Goal: Information Seeking & Learning: Find specific page/section

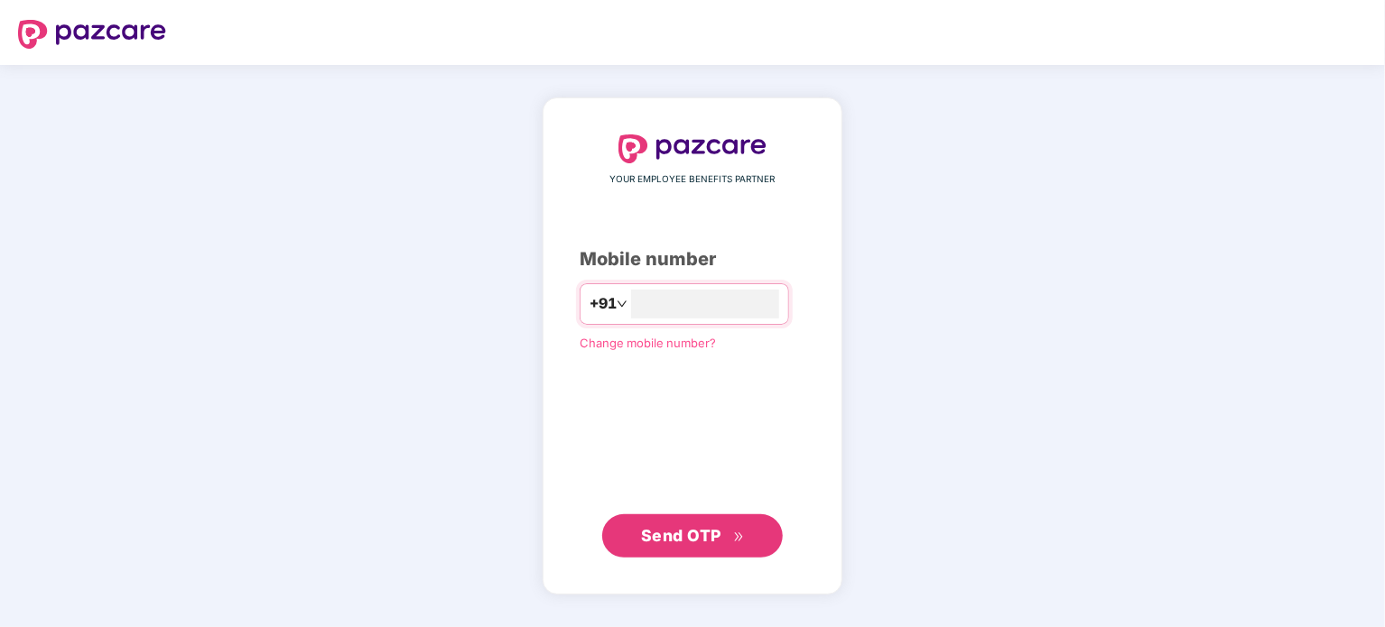
type input "**********"
click at [717, 539] on span "Send OTP" at bounding box center [681, 535] width 80 height 19
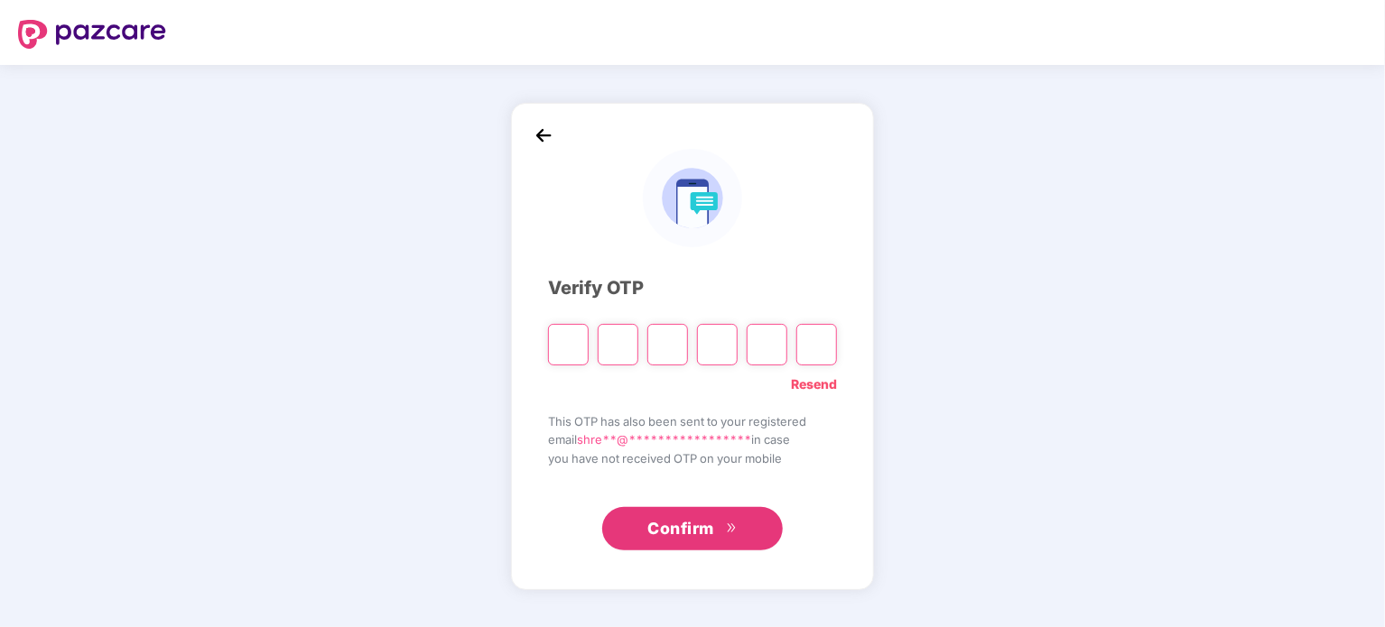
type input "*"
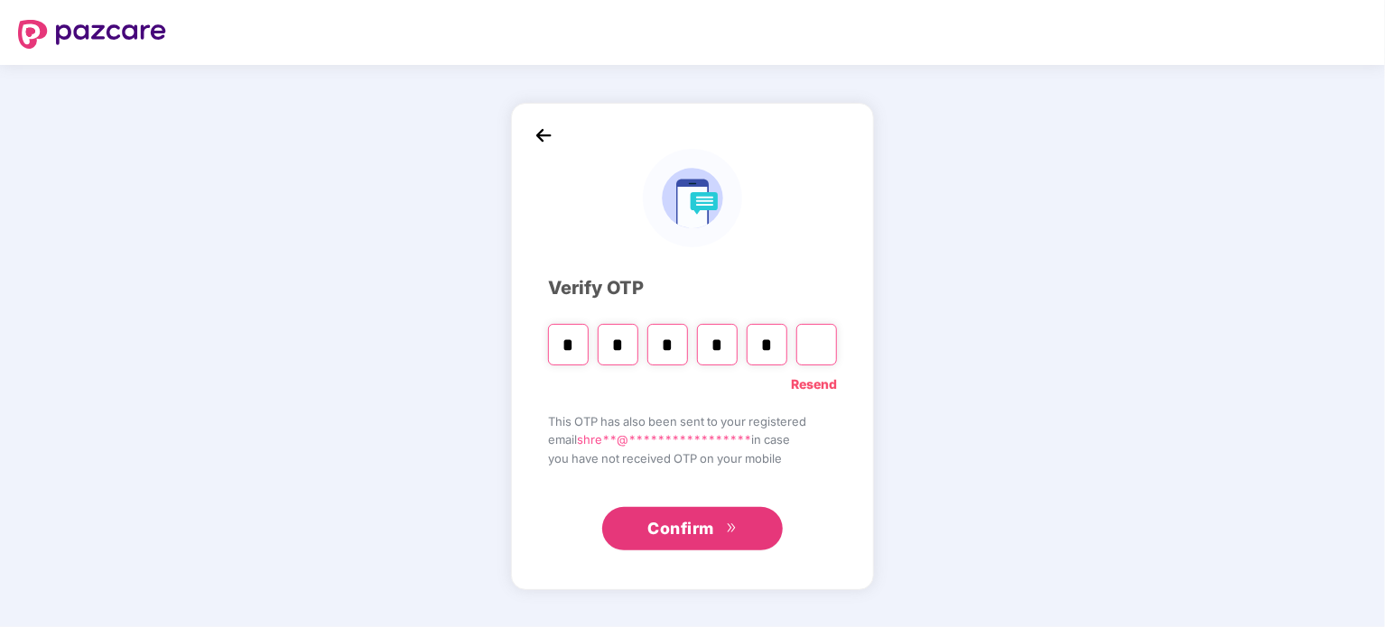
type input "*"
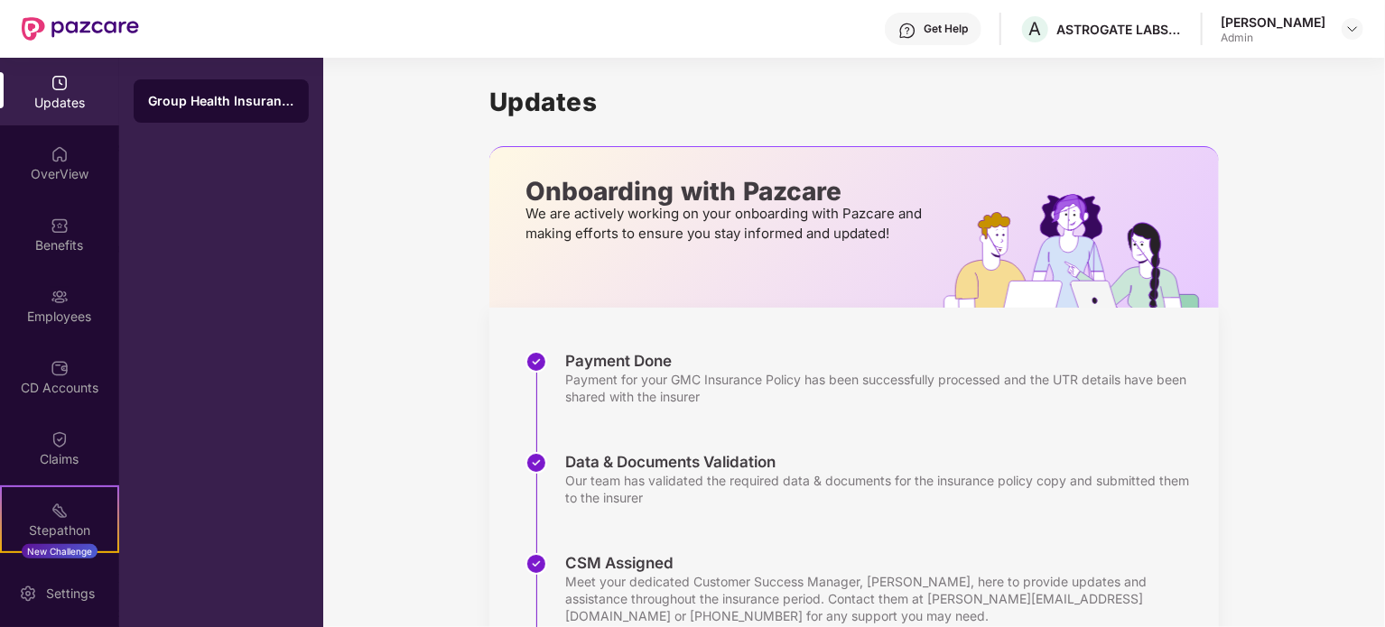
click at [1336, 33] on div "Shreya Maitra Admin" at bounding box center [1292, 30] width 143 height 32
click at [1344, 28] on div at bounding box center [1353, 29] width 22 height 22
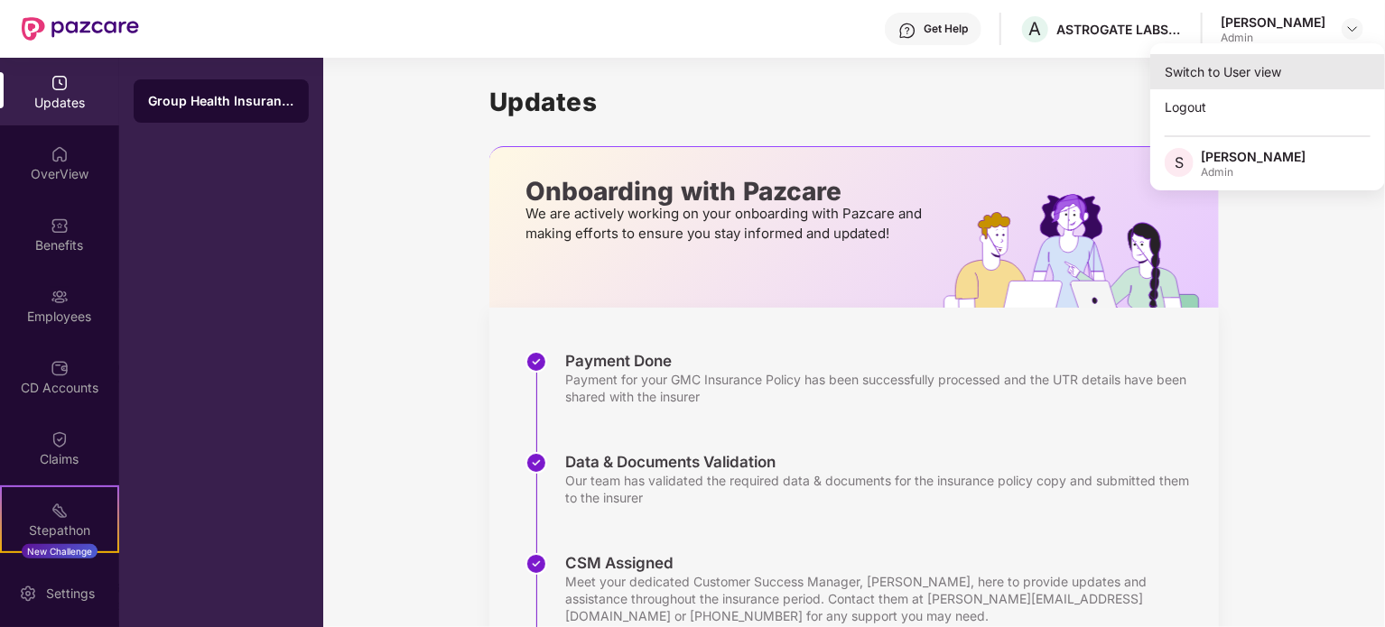
click at [1289, 64] on div "Switch to User view" at bounding box center [1267, 71] width 235 height 35
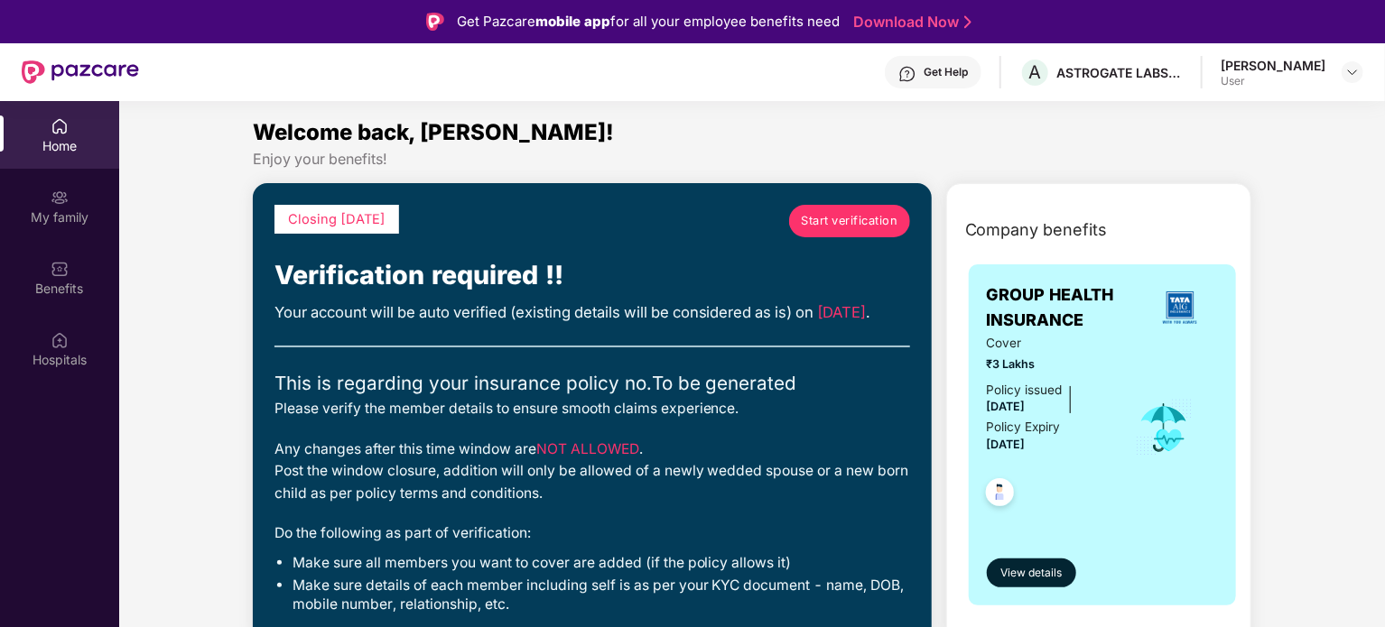
click at [1350, 87] on div "Shreya Maitra User" at bounding box center [1292, 73] width 143 height 32
click at [1344, 61] on div at bounding box center [1353, 72] width 22 height 22
click at [1352, 80] on div at bounding box center [1353, 72] width 22 height 22
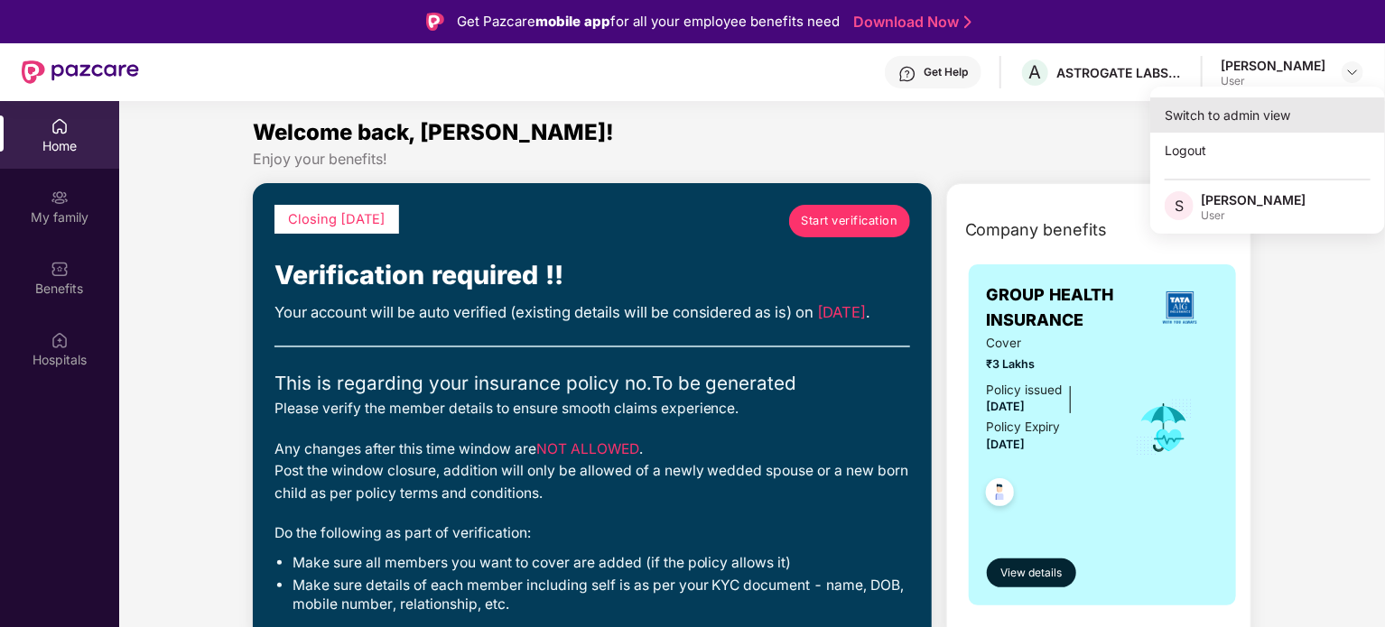
click at [1266, 107] on div "Switch to admin view" at bounding box center [1267, 115] width 235 height 35
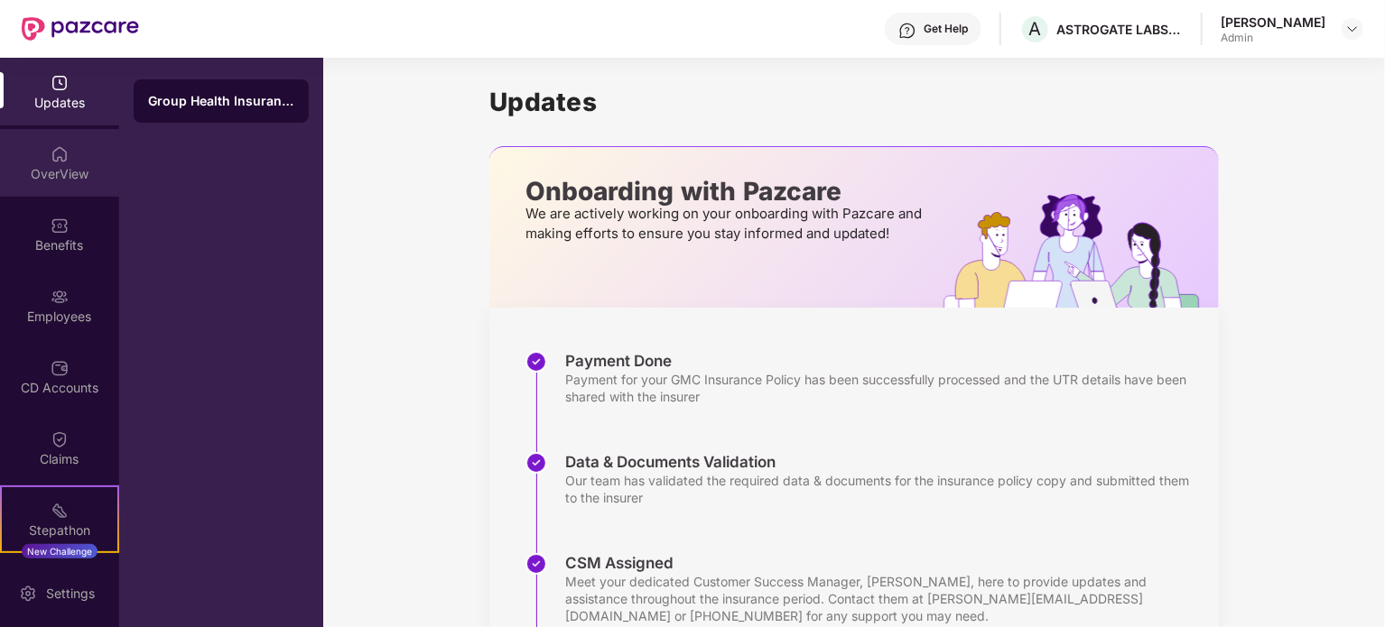
click at [34, 165] on div "OverView" at bounding box center [59, 174] width 119 height 18
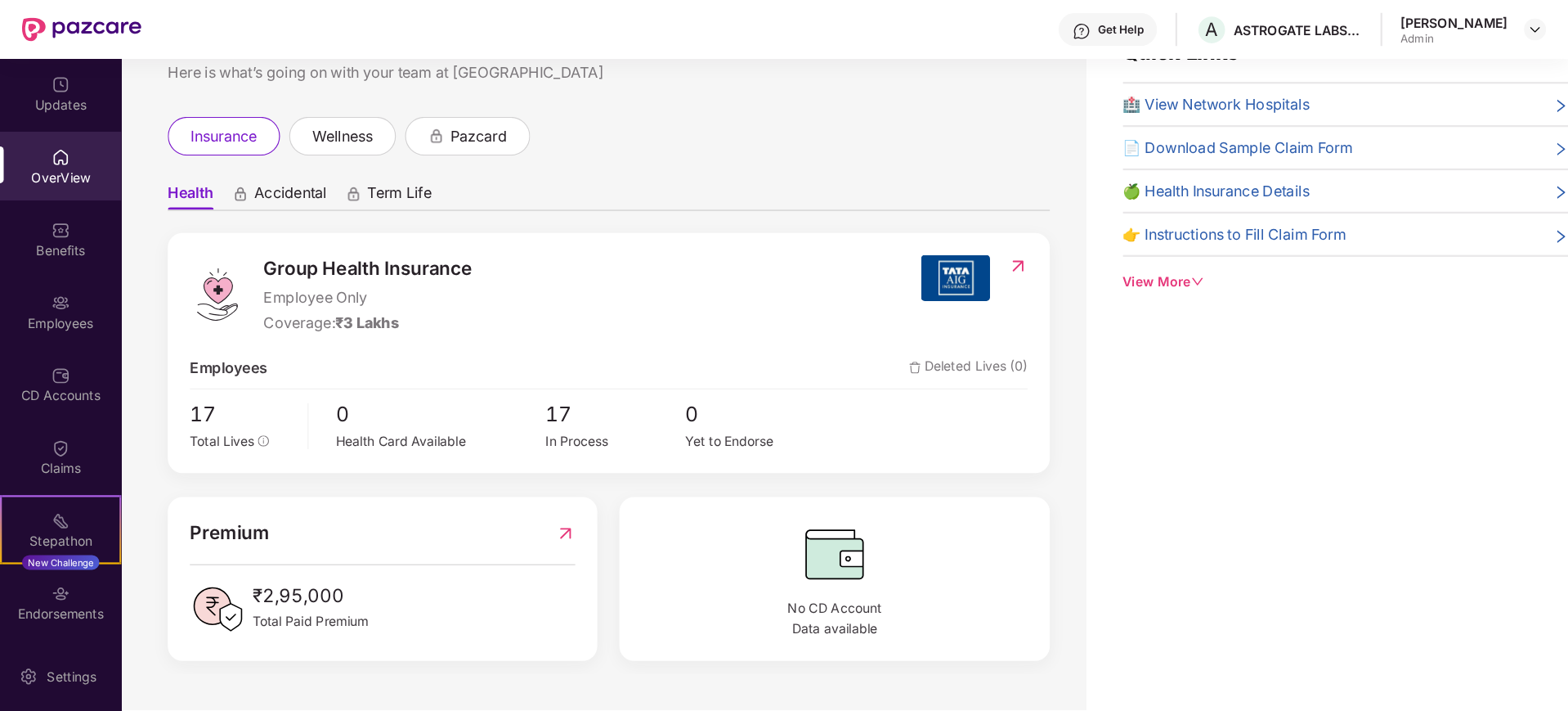
scroll to position [53, 0]
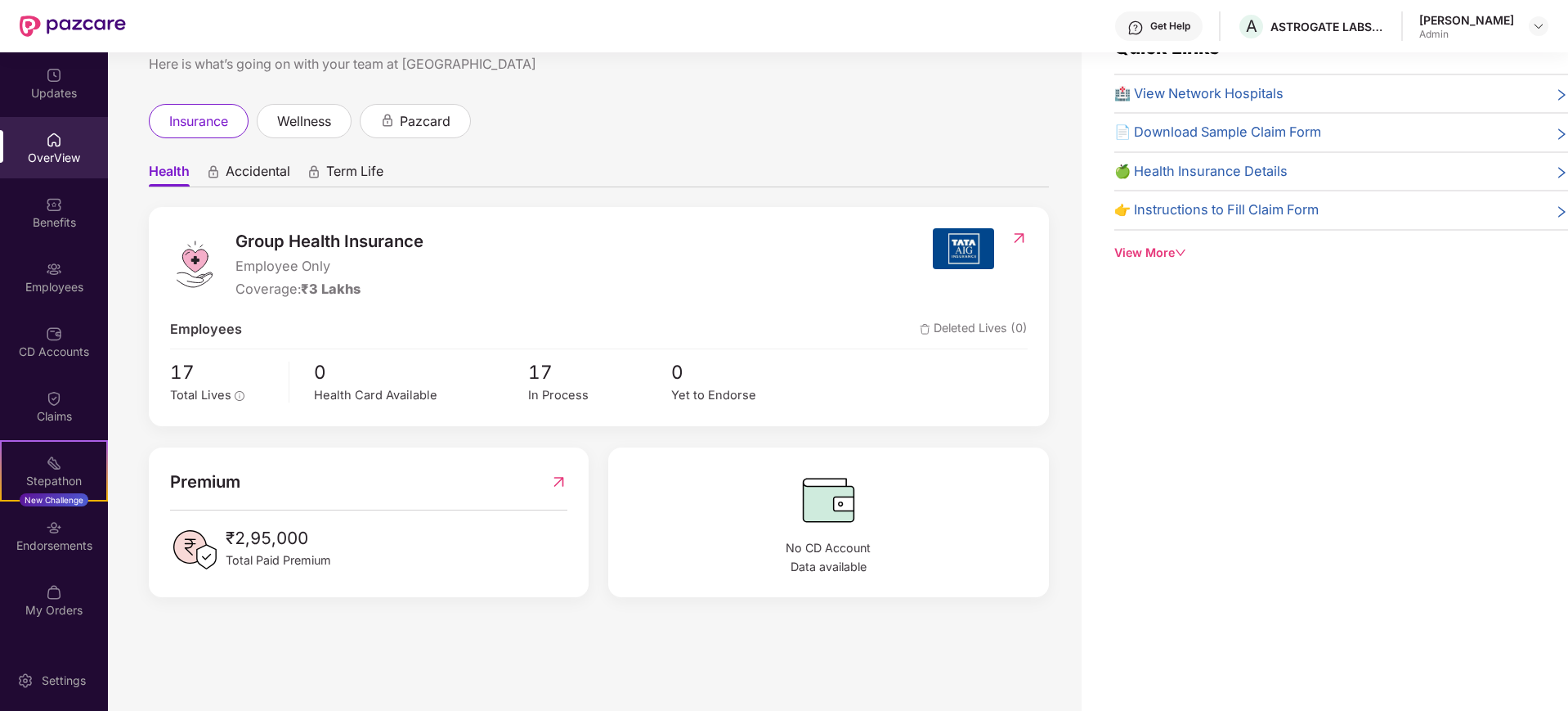
drag, startPoint x: 1152, startPoint y: 3, endPoint x: 1182, endPoint y: 394, distance: 392.1
click at [1186, 394] on div "Quick Links 🏥 View Network Hospitals 📄 Download Sample Claim Form 🍏 Health Insu…" at bounding box center [1324, 355] width 486 height 711
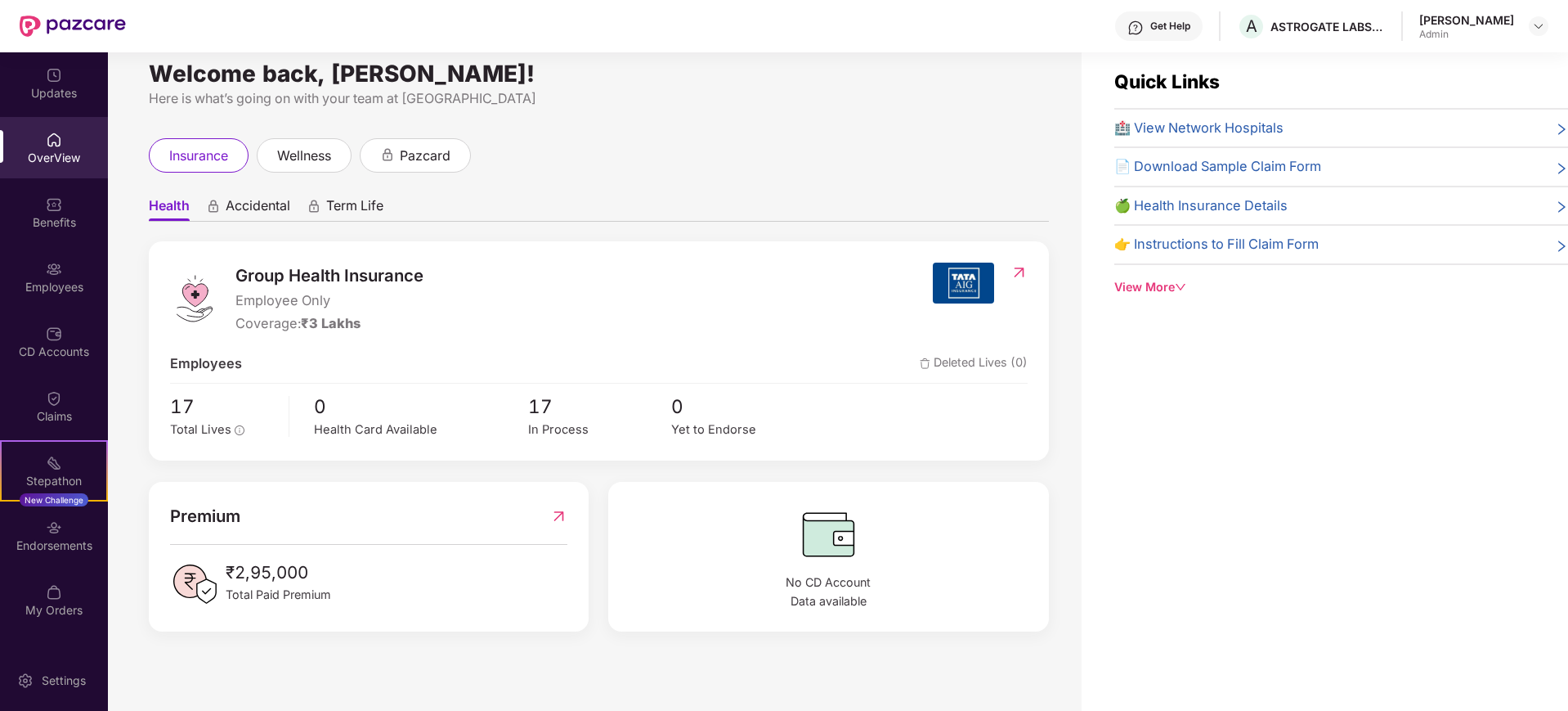
scroll to position [0, 0]
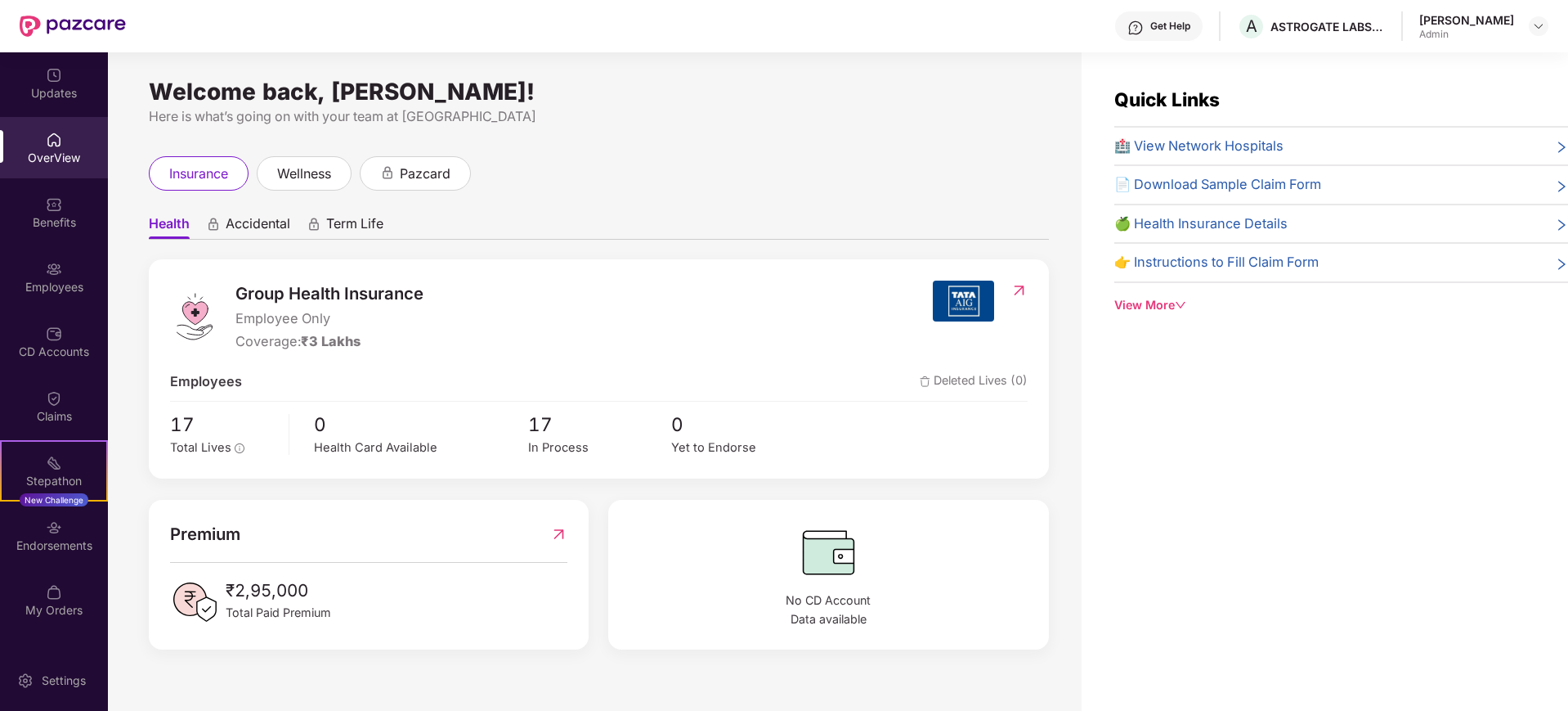
click at [1165, 301] on div "View More" at bounding box center [1341, 305] width 454 height 18
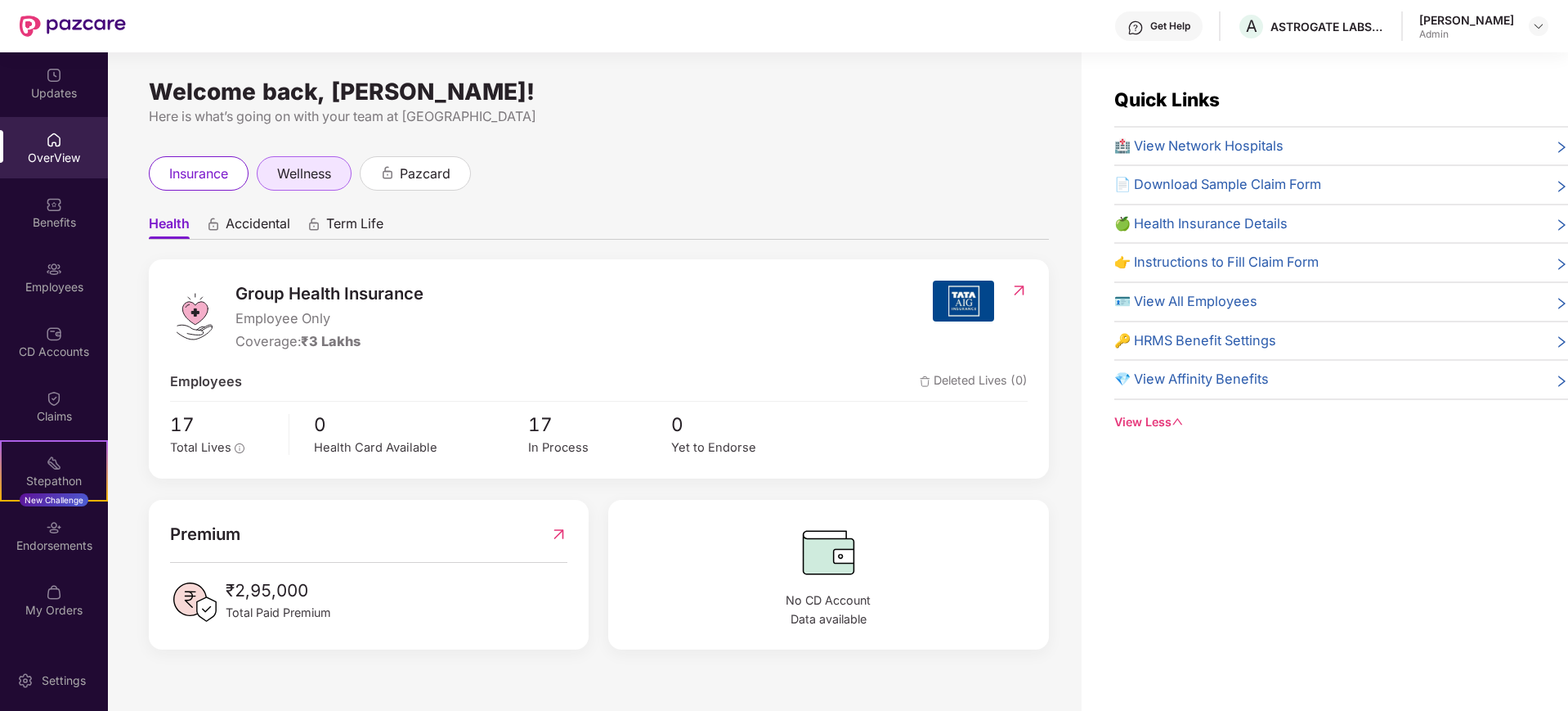
click at [273, 172] on div "wellness" at bounding box center [303, 173] width 95 height 34
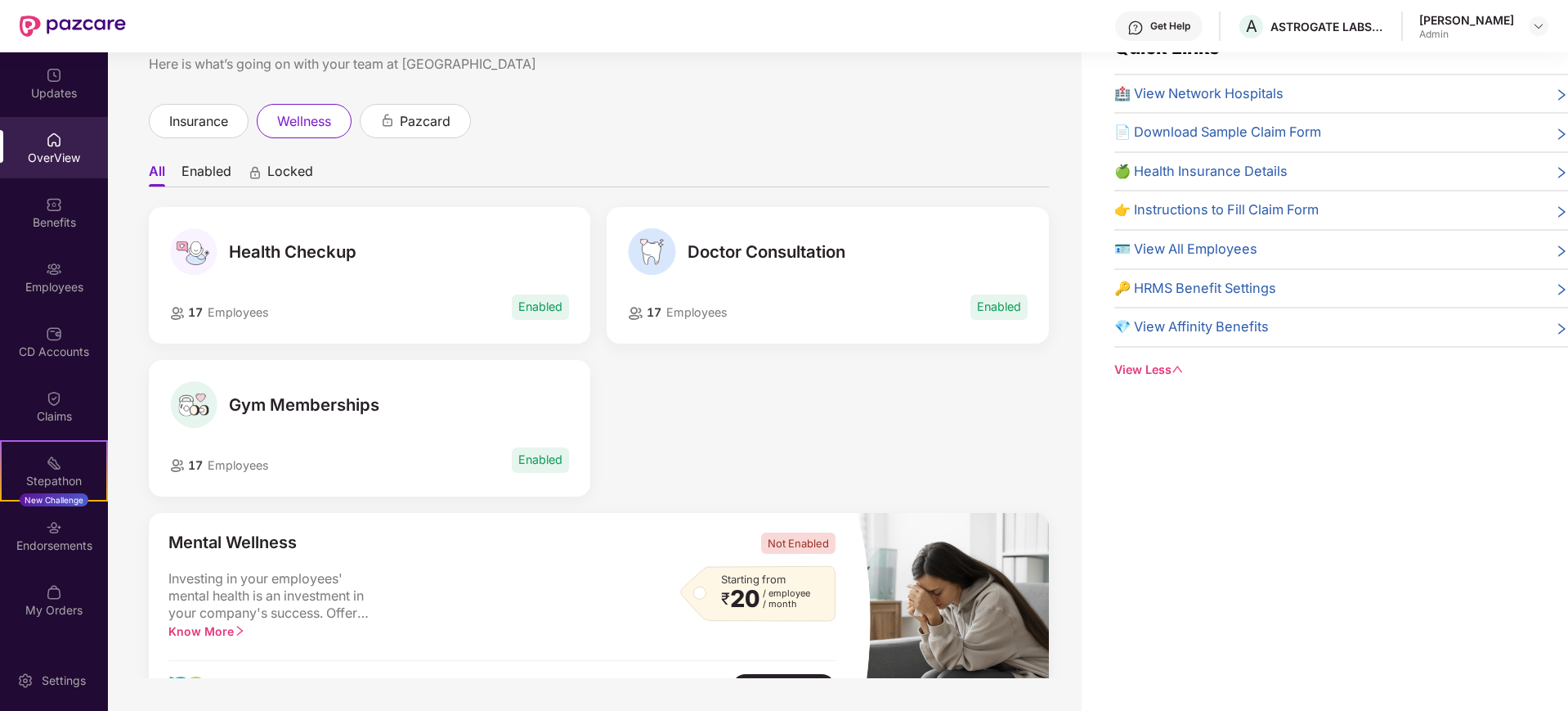
scroll to position [511, 0]
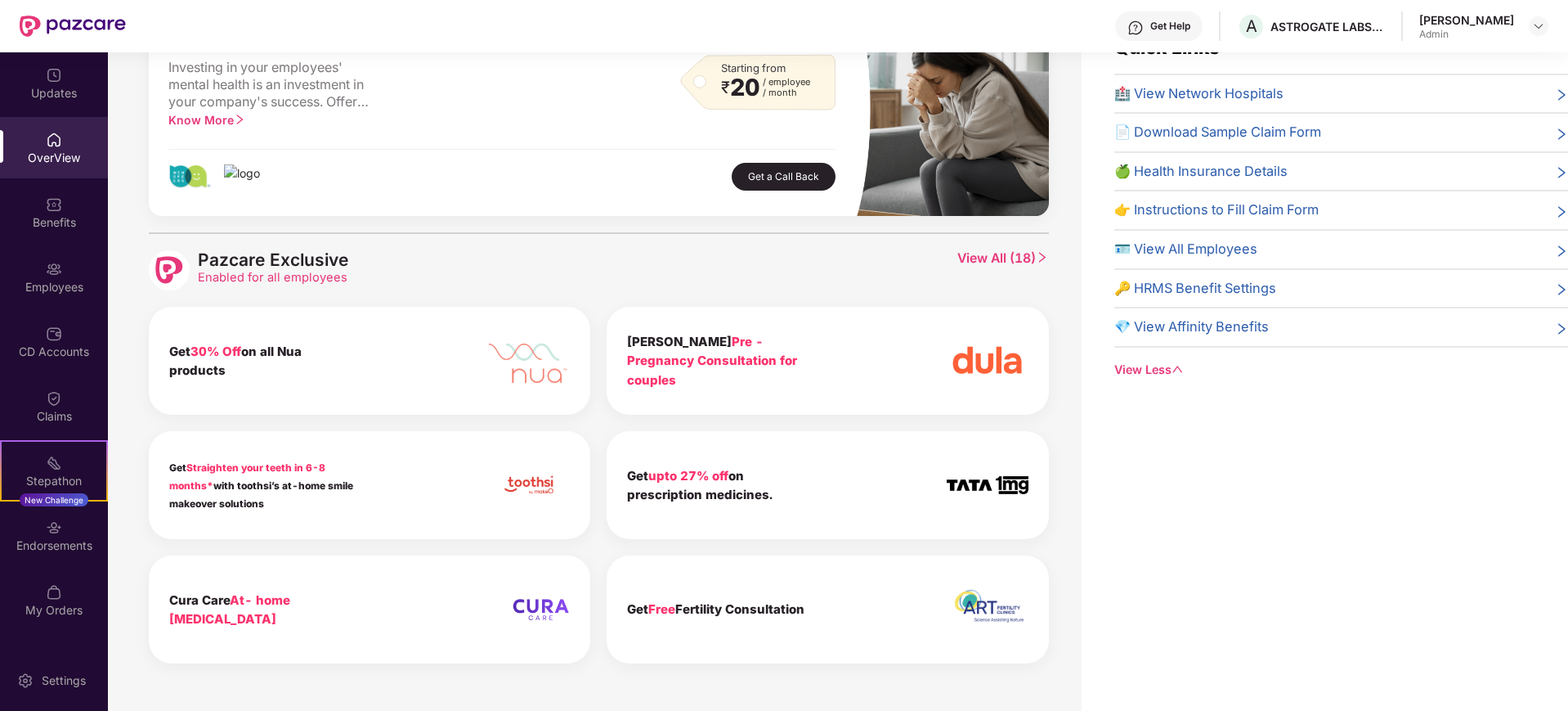
click at [986, 256] on span "View All ( 18 )" at bounding box center [1002, 270] width 91 height 41
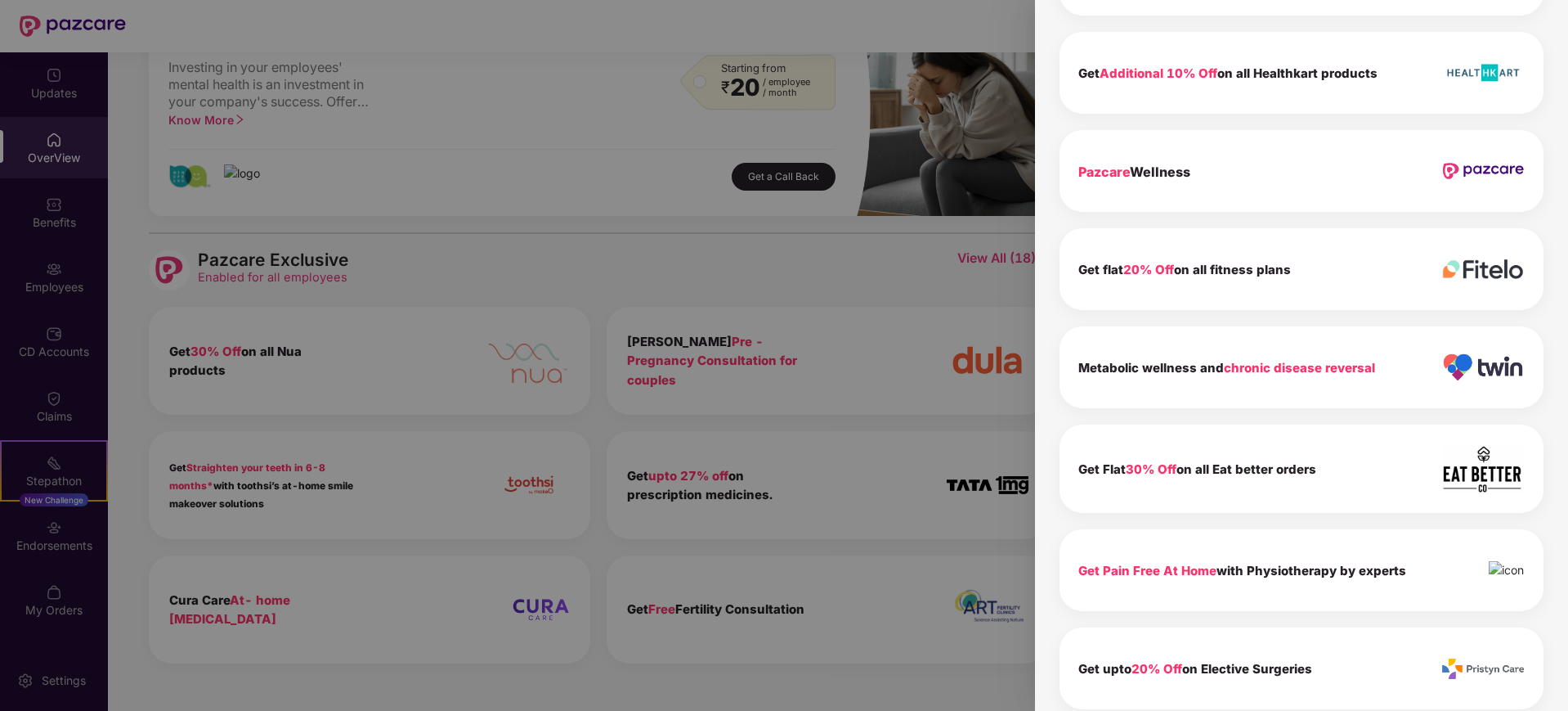
scroll to position [1280, 0]
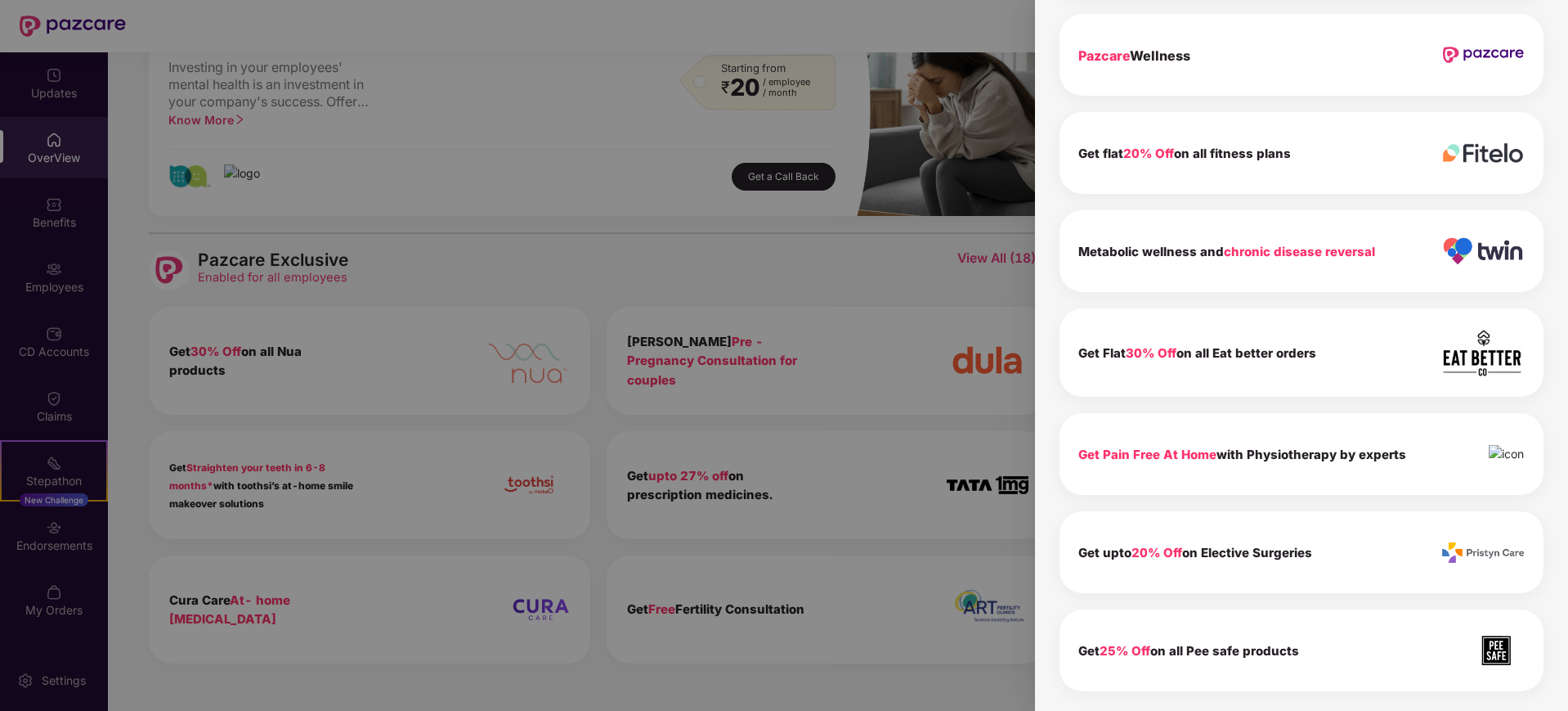
drag, startPoint x: 1224, startPoint y: 410, endPoint x: 1270, endPoint y: 215, distance: 200.4
click at [703, 255] on div at bounding box center [784, 355] width 1568 height 711
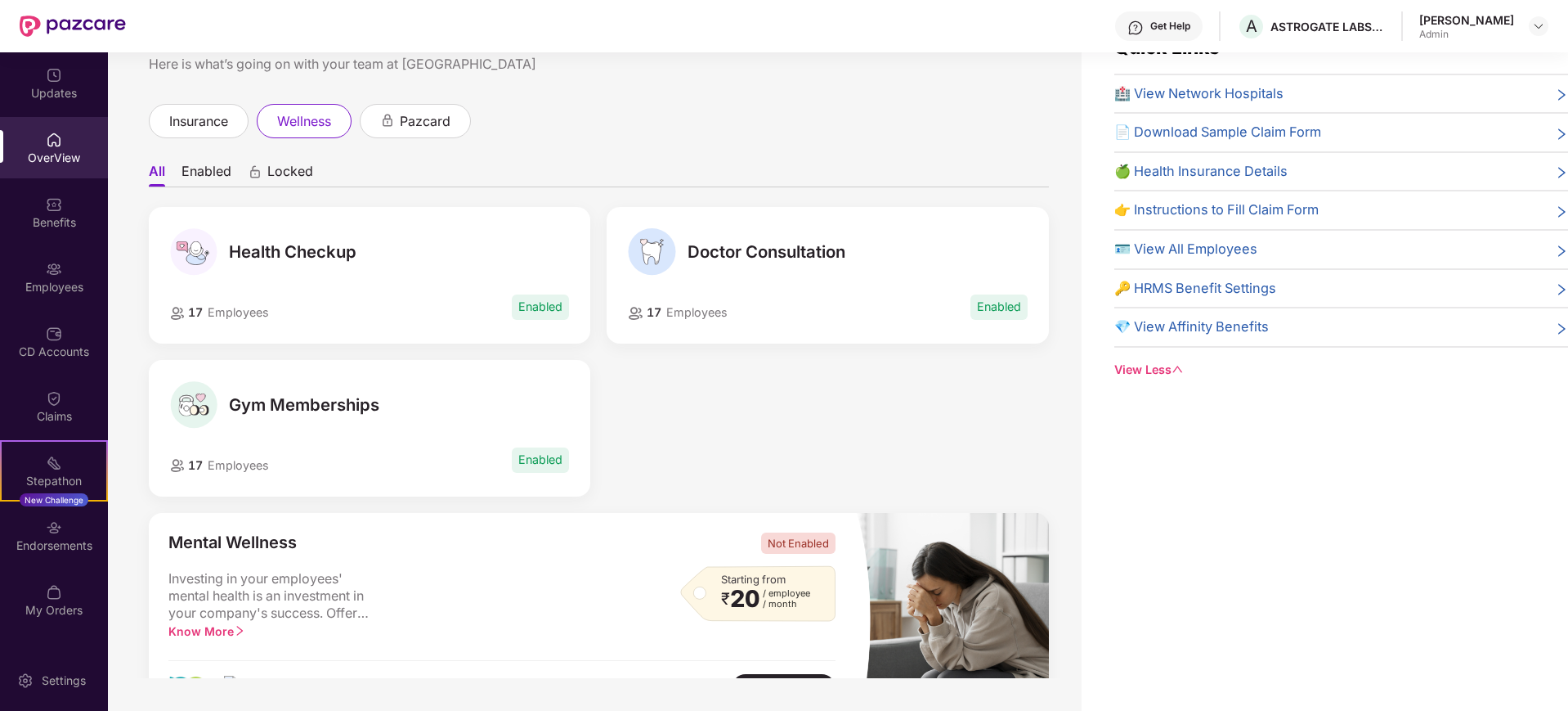
scroll to position [0, 0]
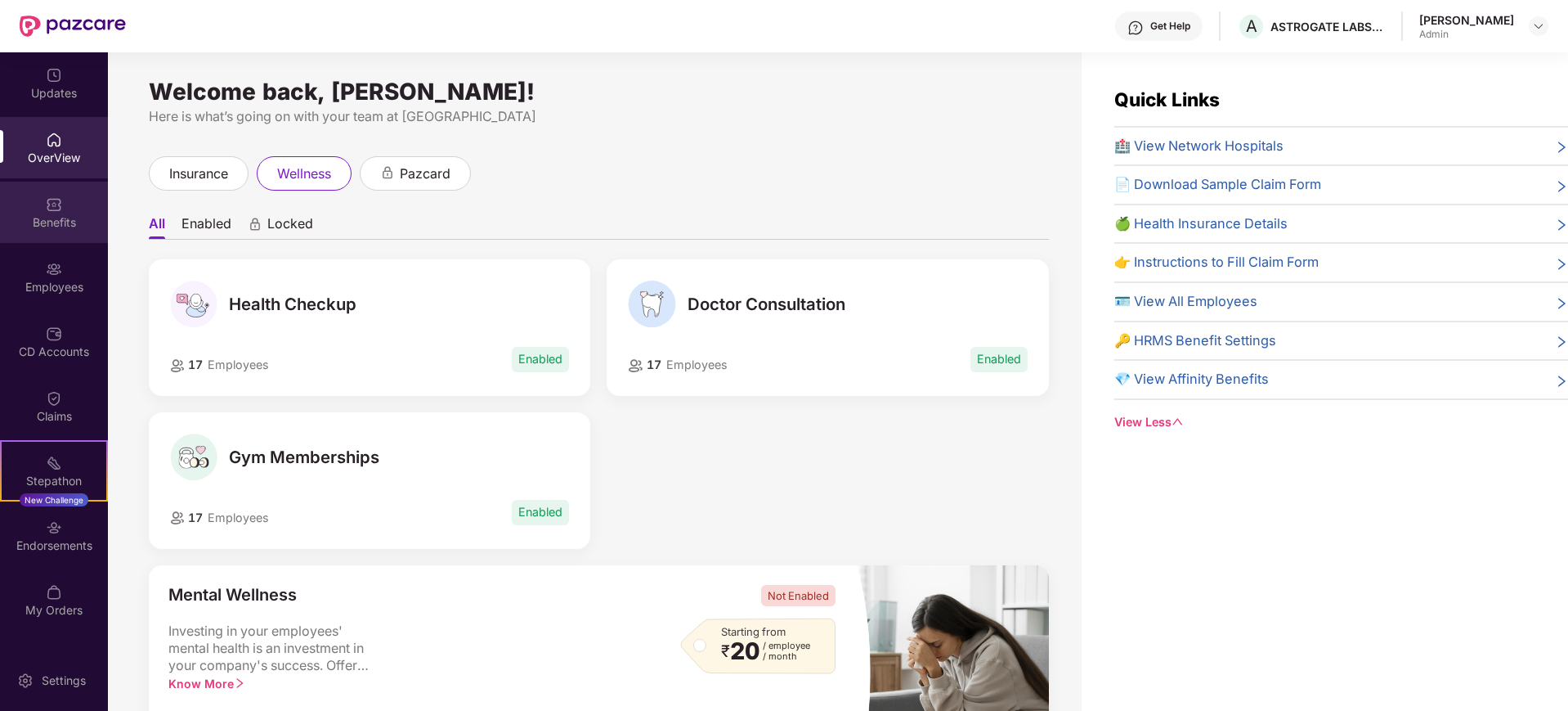
click at [62, 215] on div "Benefits" at bounding box center [53, 223] width 108 height 16
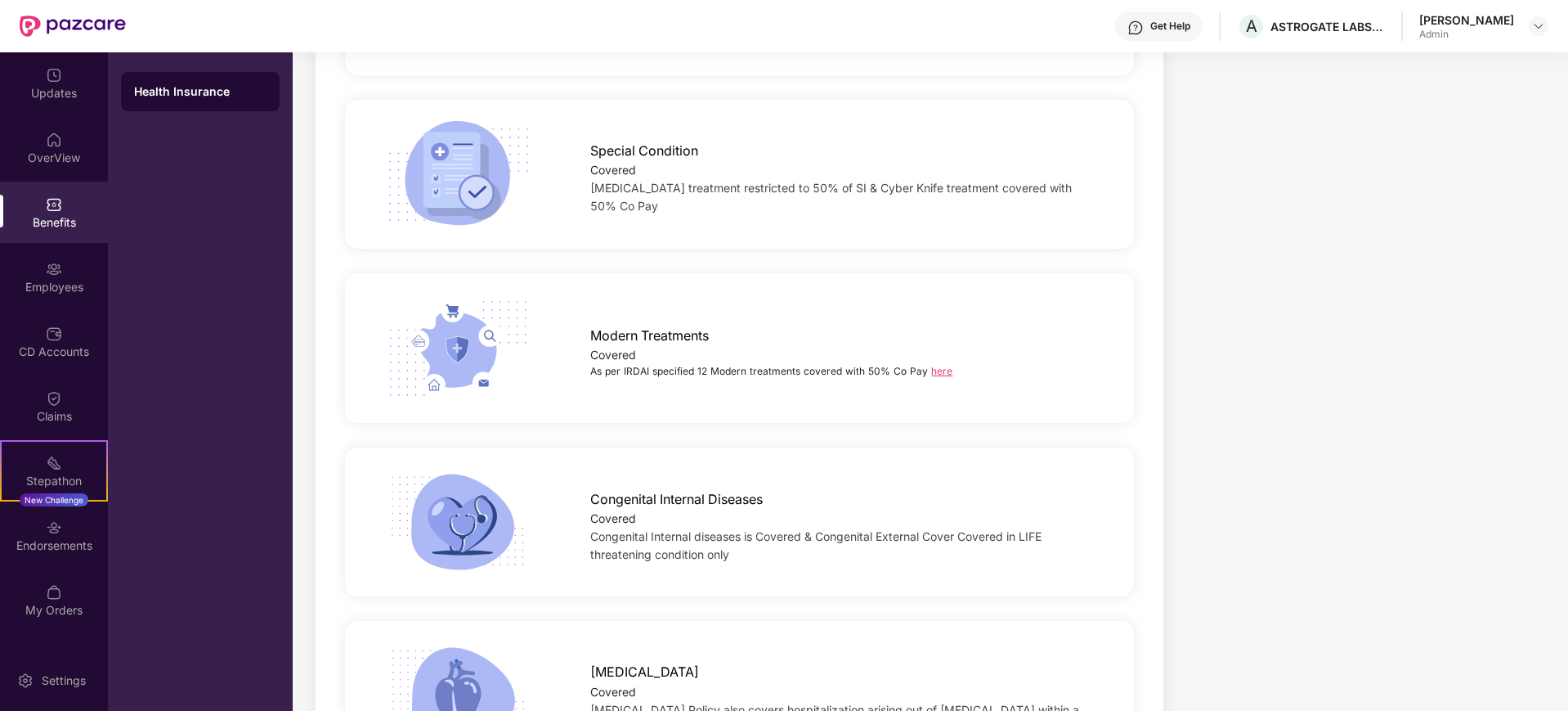
scroll to position [2249, 0]
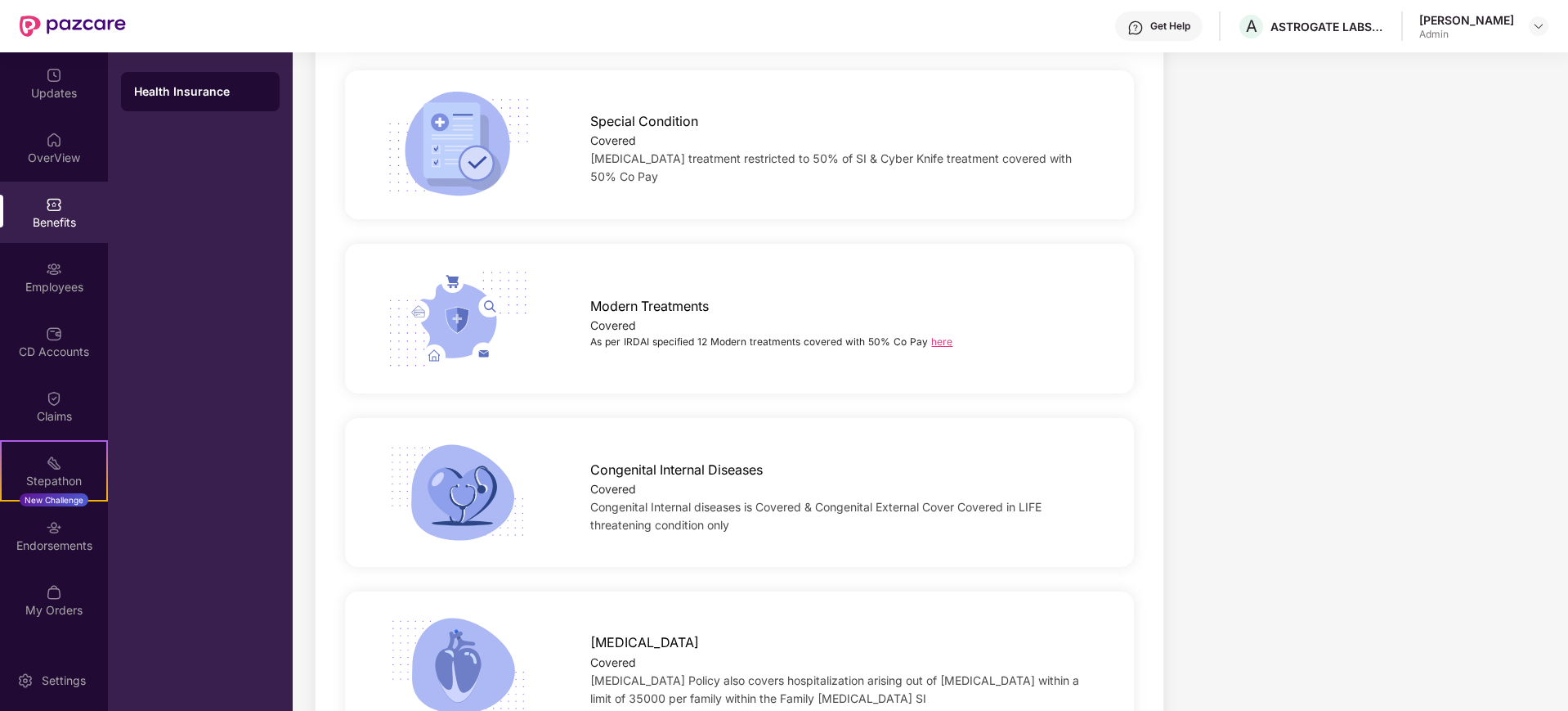
click at [942, 335] on link "here" at bounding box center [941, 341] width 21 height 13
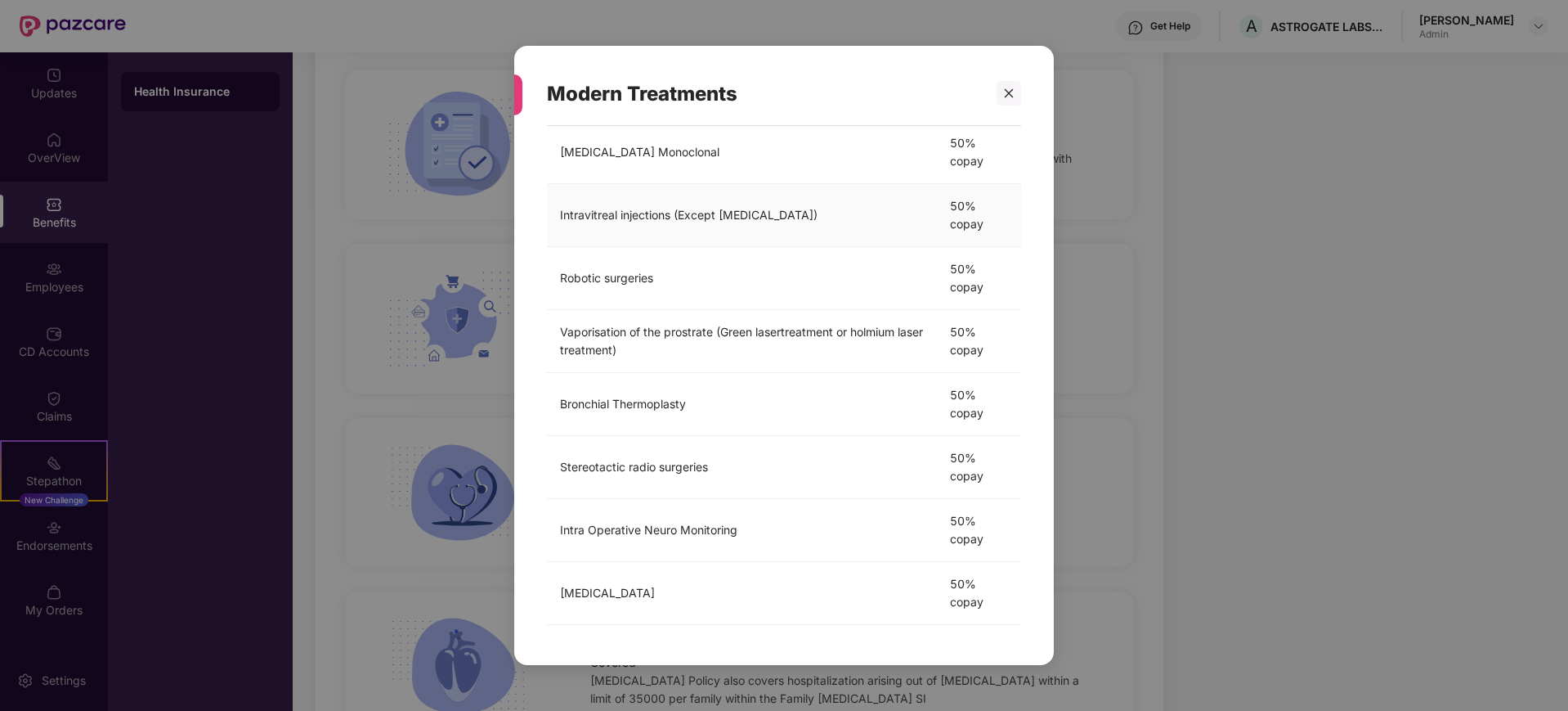
scroll to position [349, 0]
click at [1229, 340] on div "Modern Treatments As per IRDAI 12 Modern Treatments covered with 50% Co­pay Tre…" at bounding box center [784, 355] width 1568 height 711
click at [1000, 101] on div at bounding box center [1009, 92] width 24 height 24
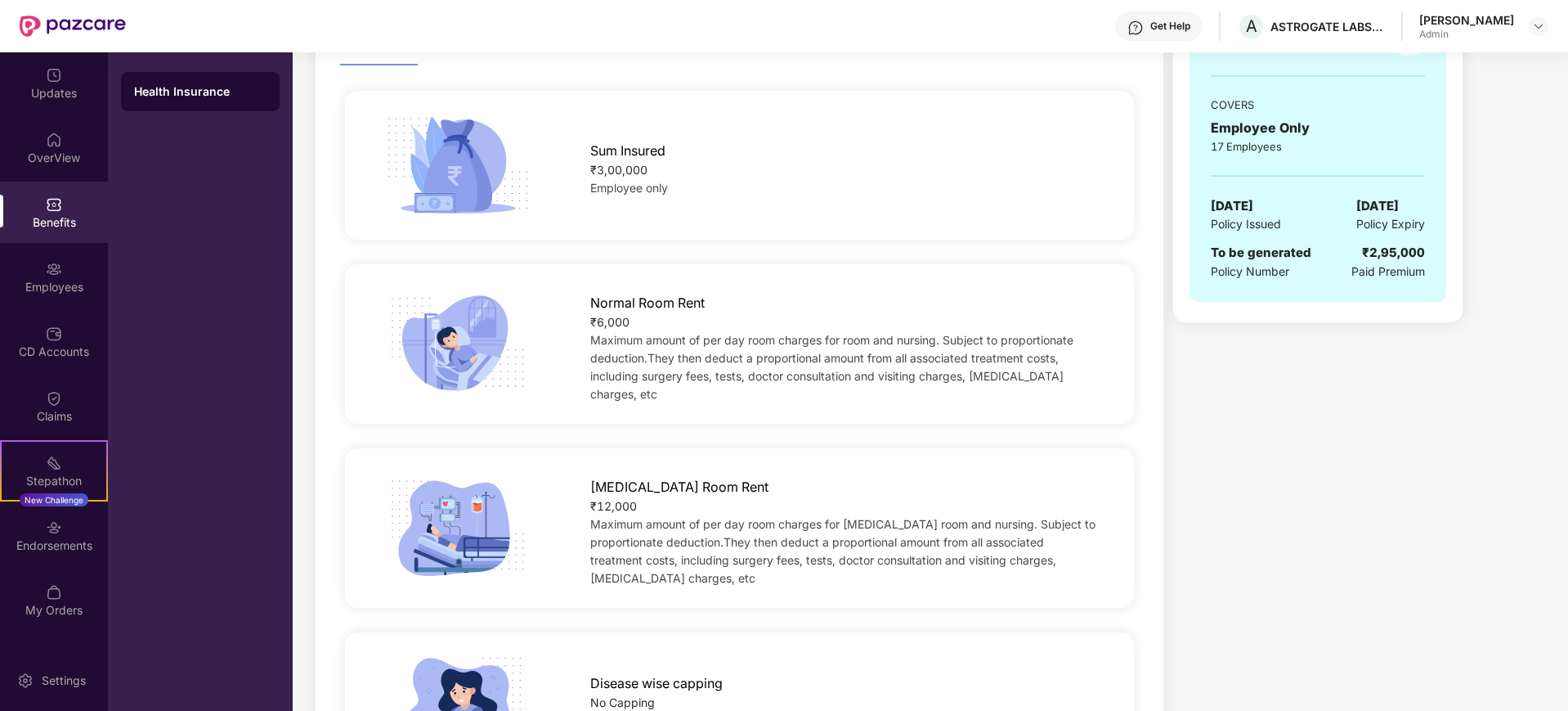
scroll to position [0, 0]
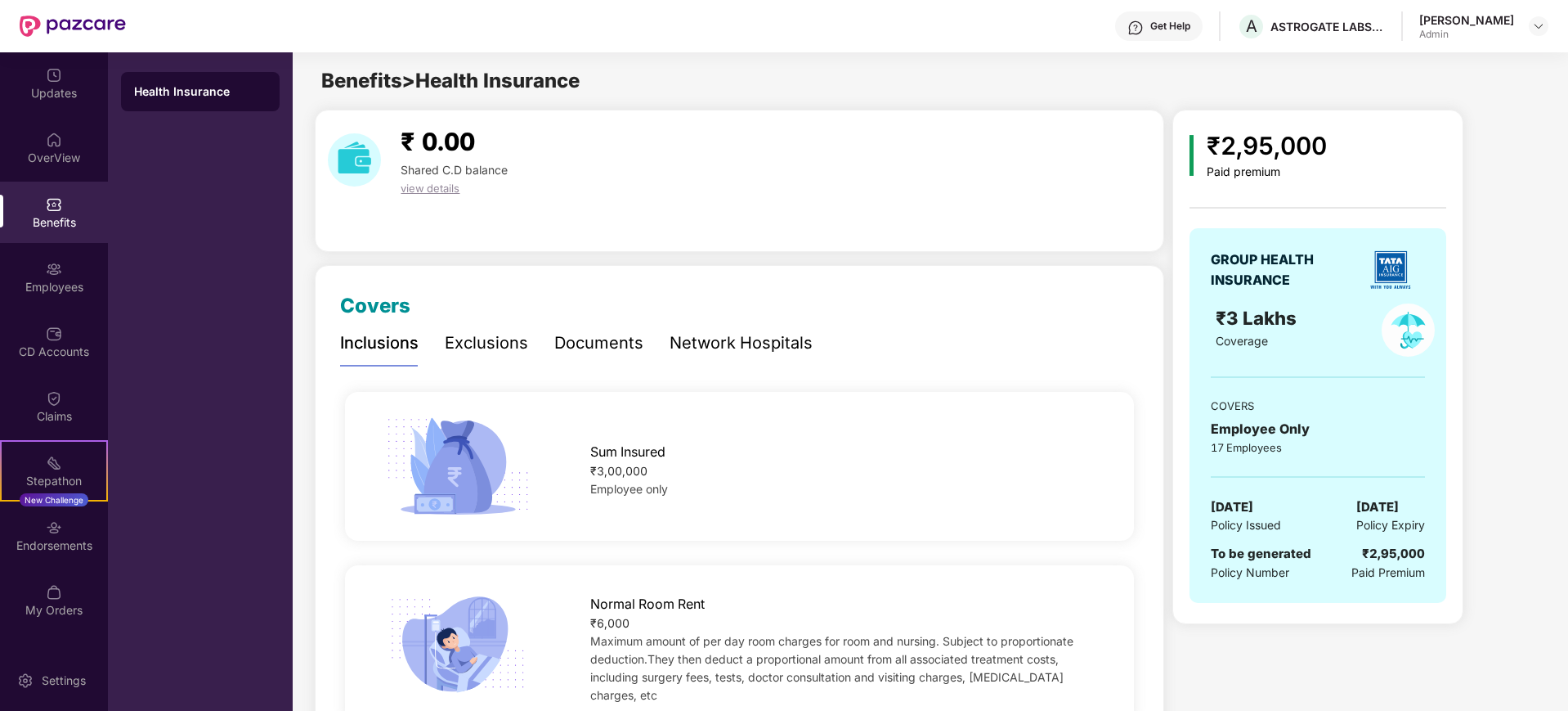
click at [482, 350] on div "Exclusions" at bounding box center [486, 343] width 83 height 25
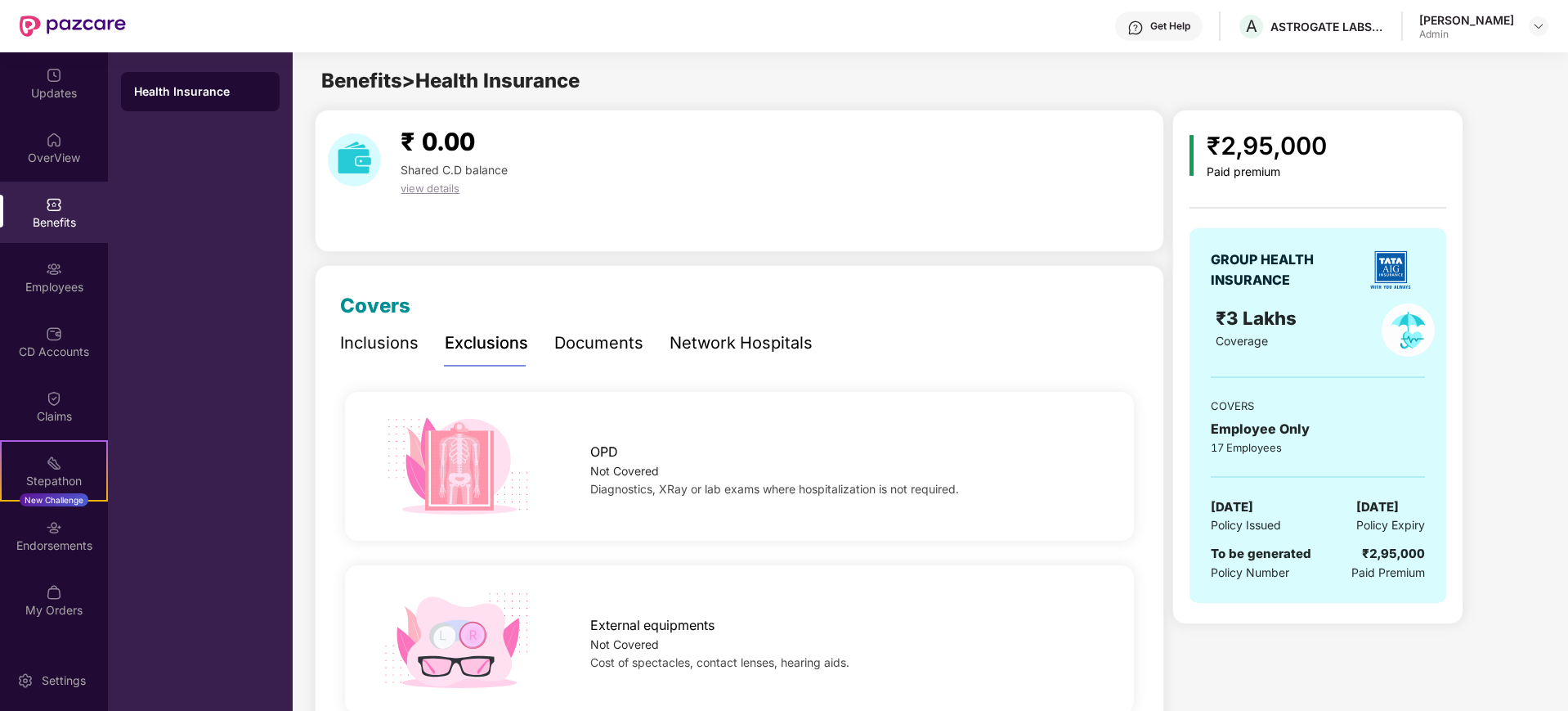
click at [559, 350] on div "Documents" at bounding box center [598, 343] width 89 height 25
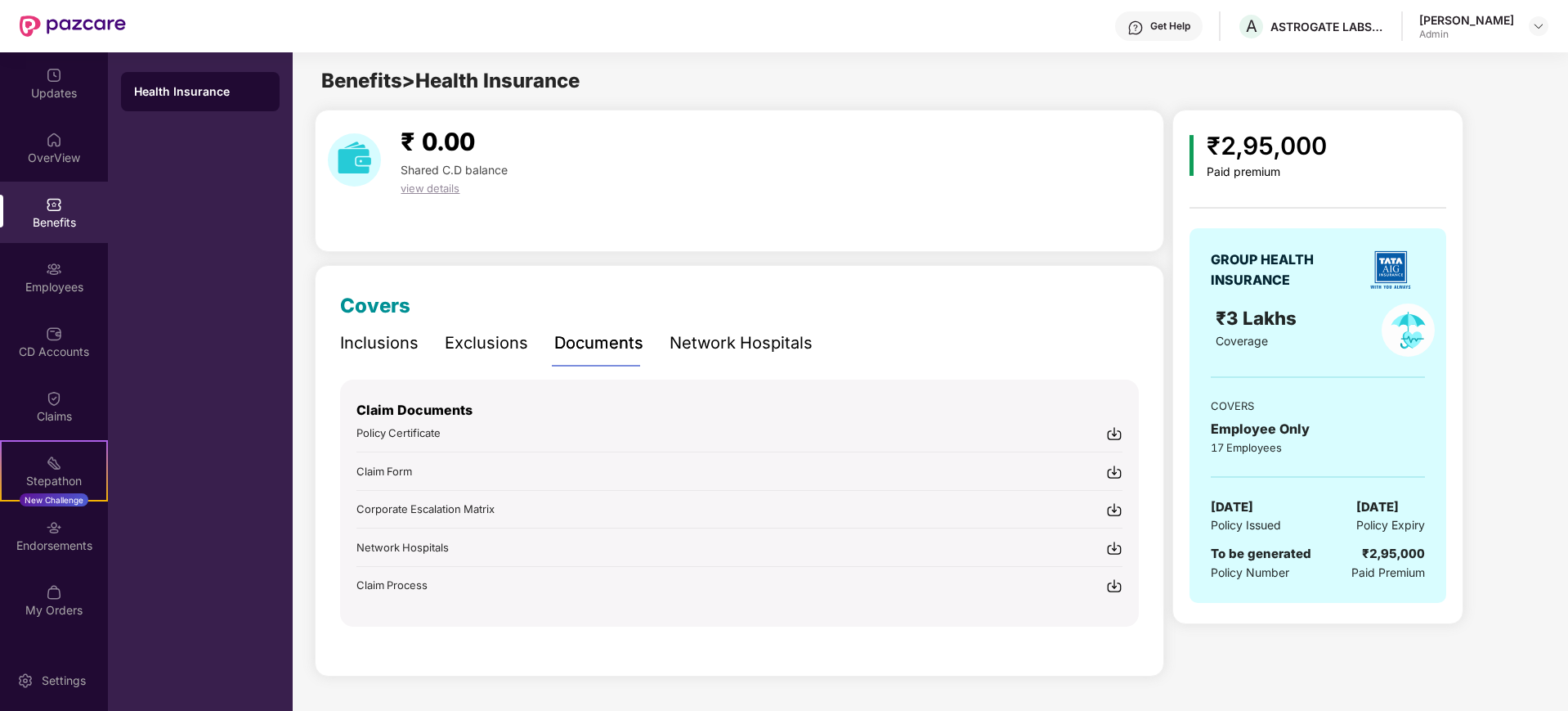
click at [742, 346] on div "Network Hospitals" at bounding box center [741, 343] width 143 height 25
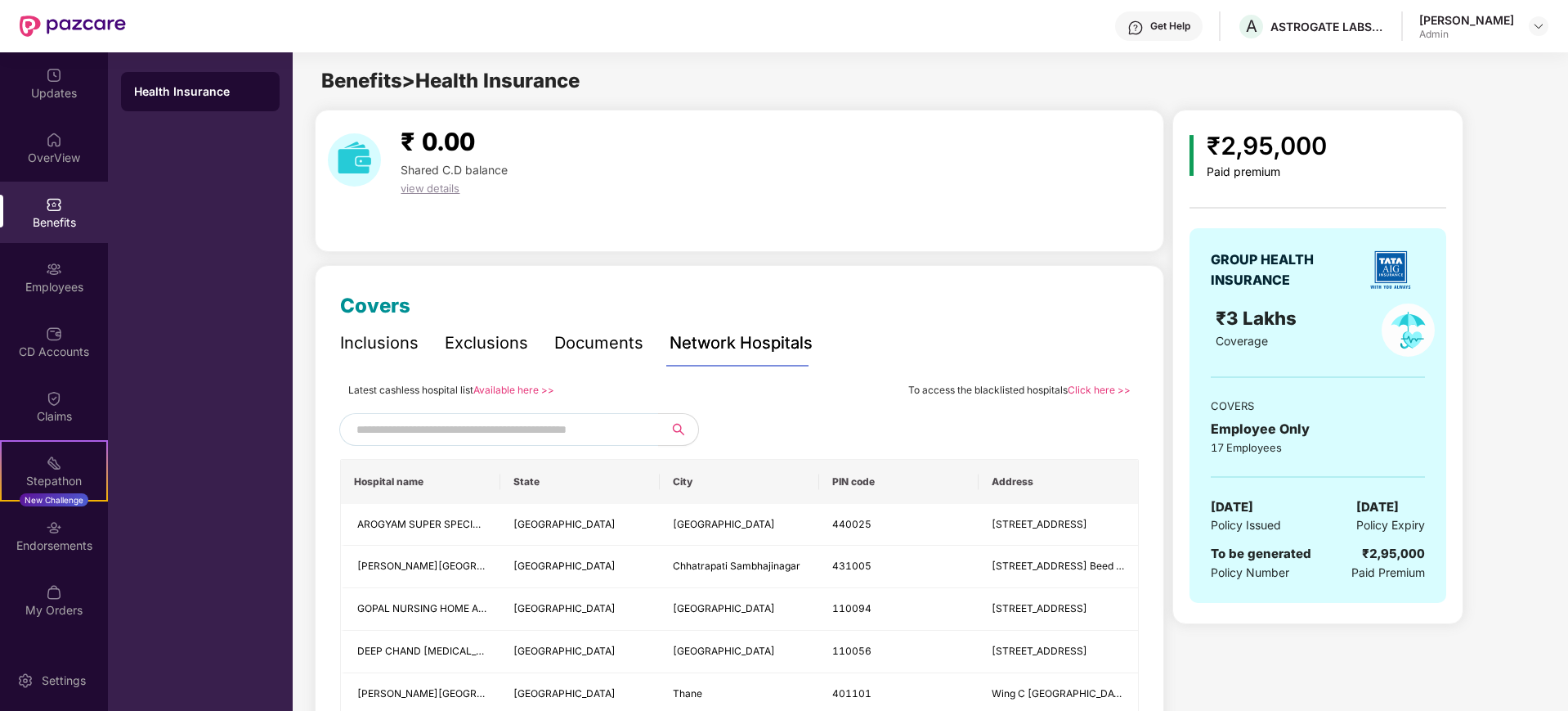
click at [425, 425] on input "text" at bounding box center [496, 428] width 280 height 24
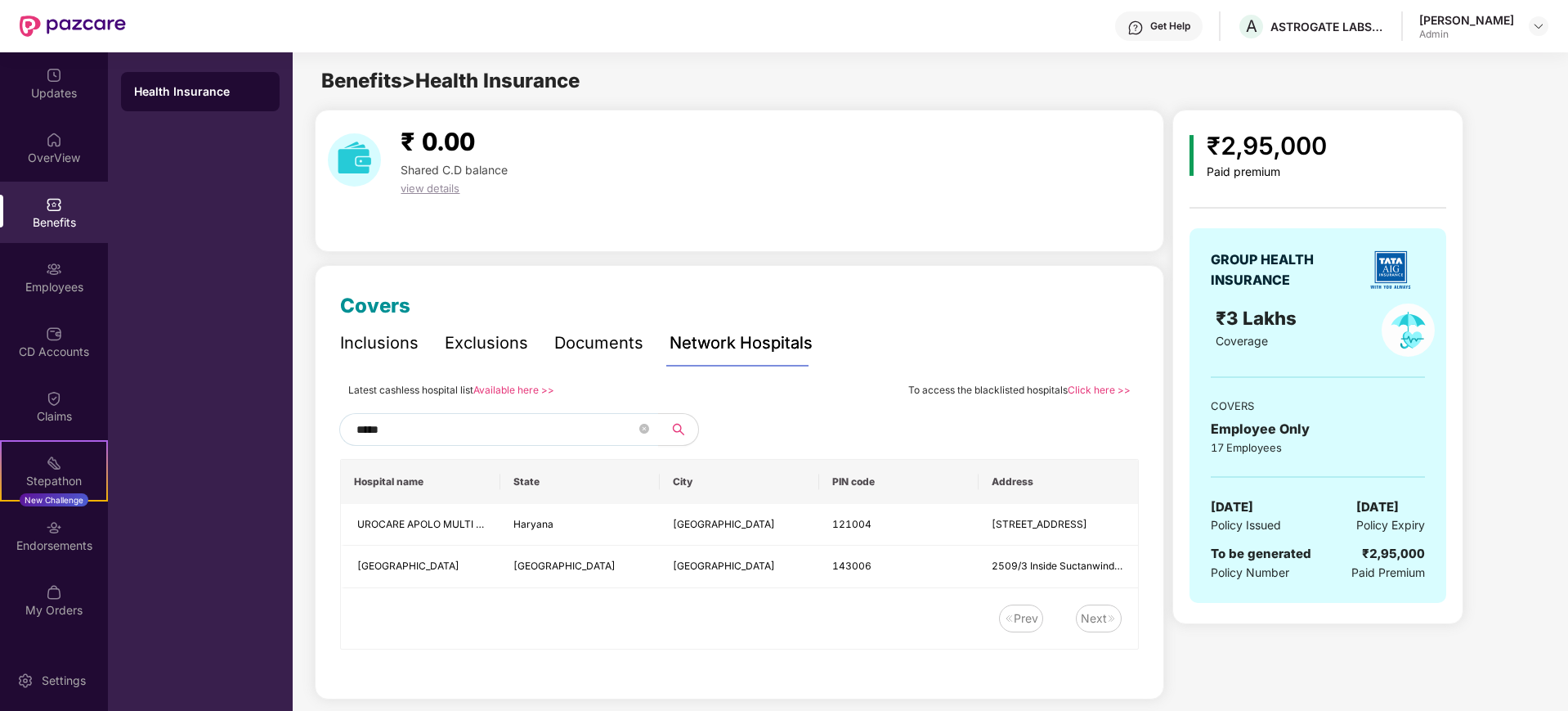
type input "*****"
click at [501, 388] on link "Available here >>" at bounding box center [513, 389] width 81 height 13
click at [72, 299] on div "Employees" at bounding box center [53, 277] width 108 height 62
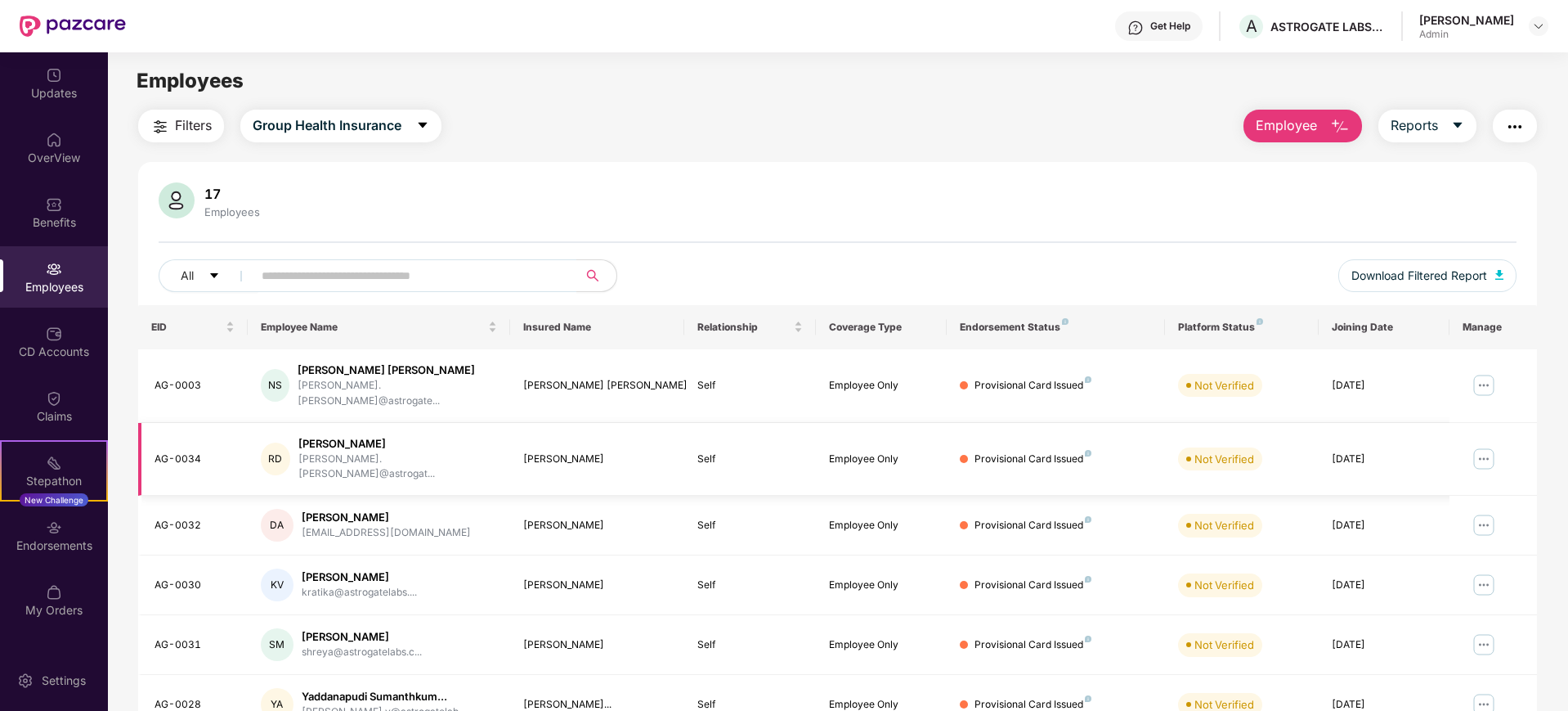
scroll to position [205, 0]
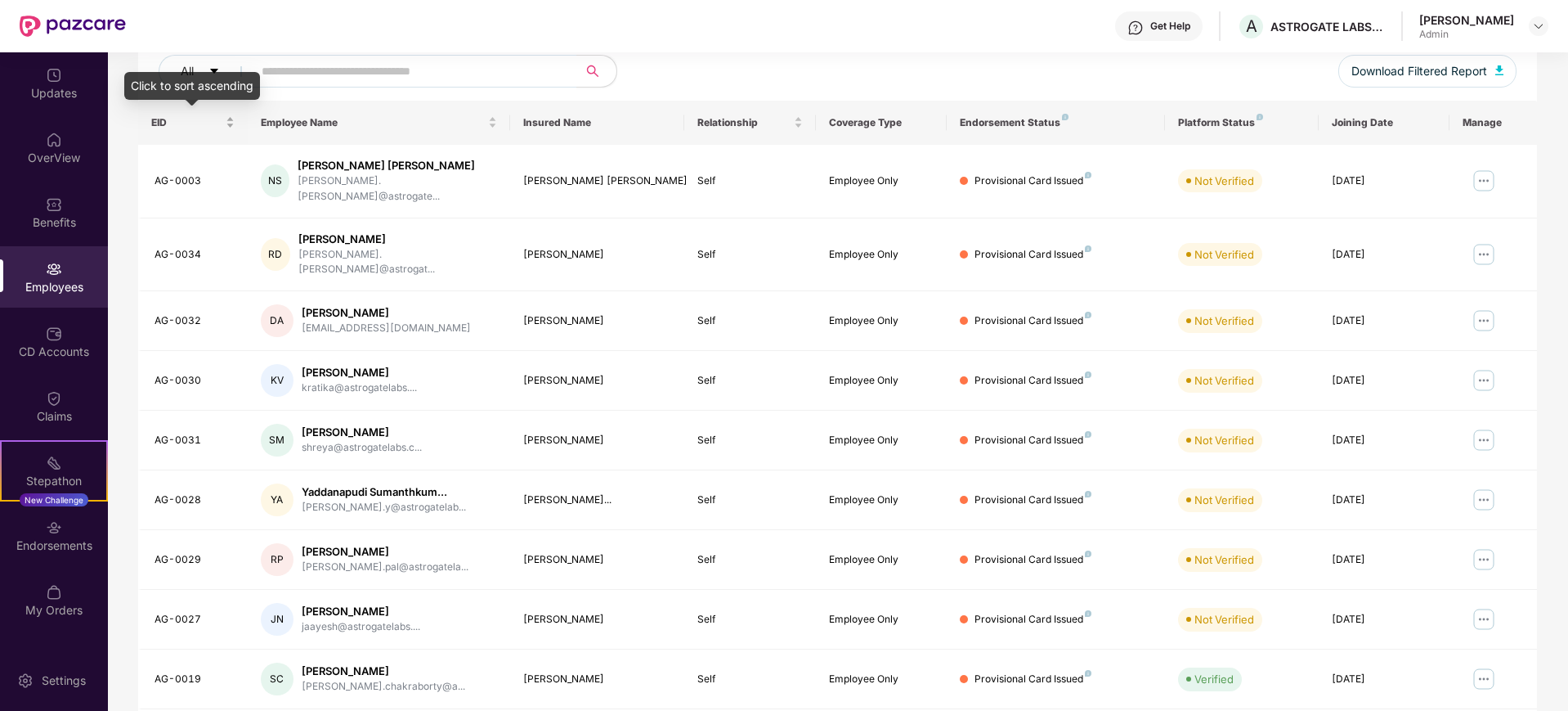
click at [230, 122] on div "EID" at bounding box center [193, 121] width 83 height 15
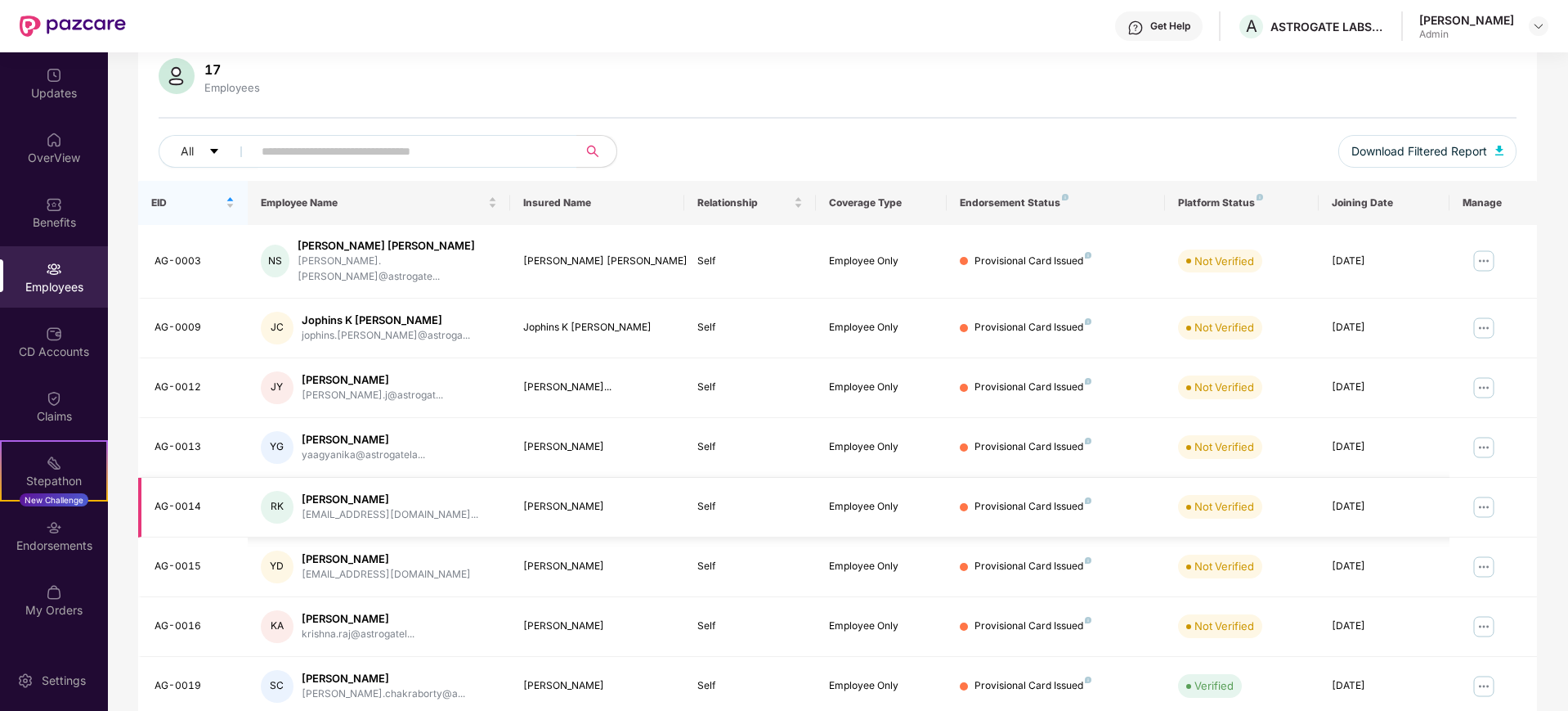
scroll to position [294, 0]
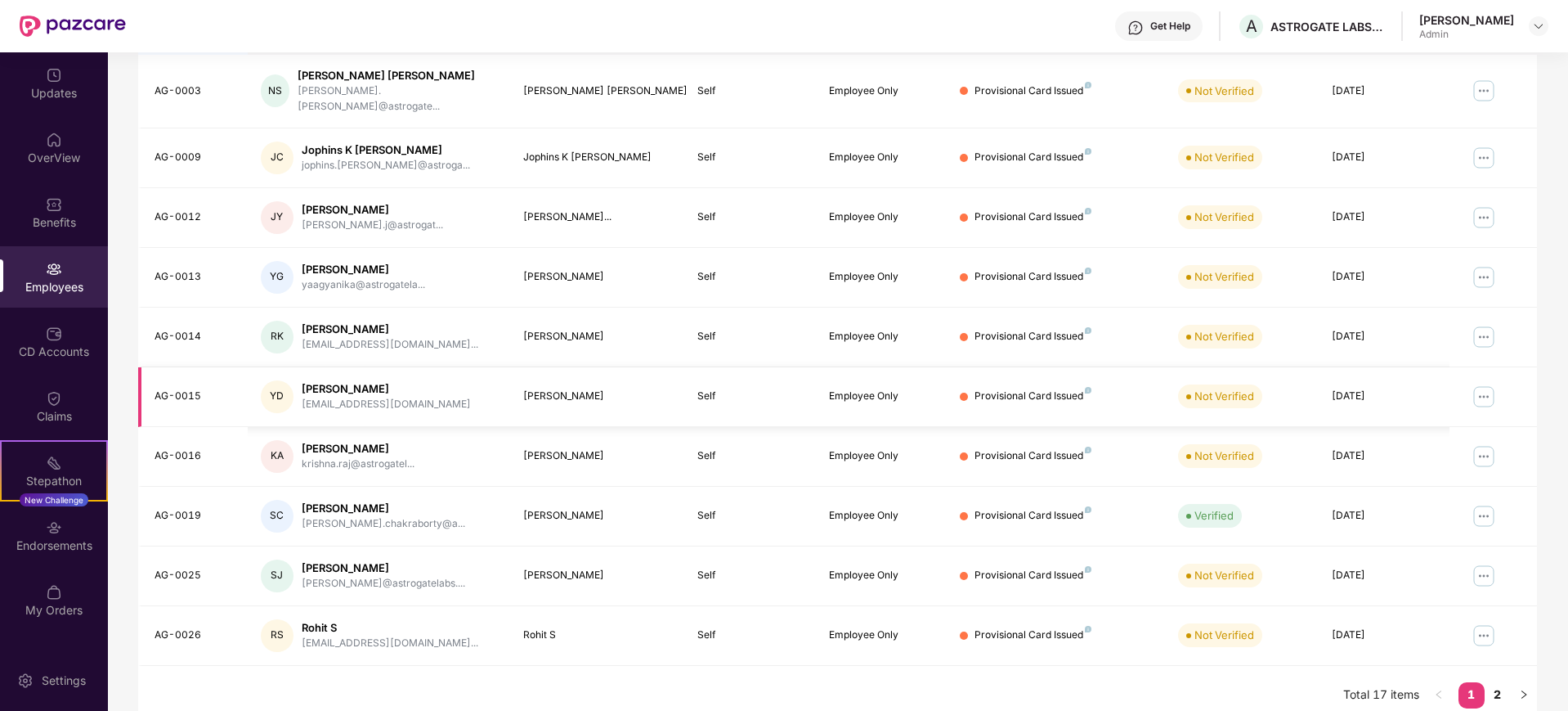
click at [1253, 383] on img at bounding box center [1483, 396] width 26 height 26
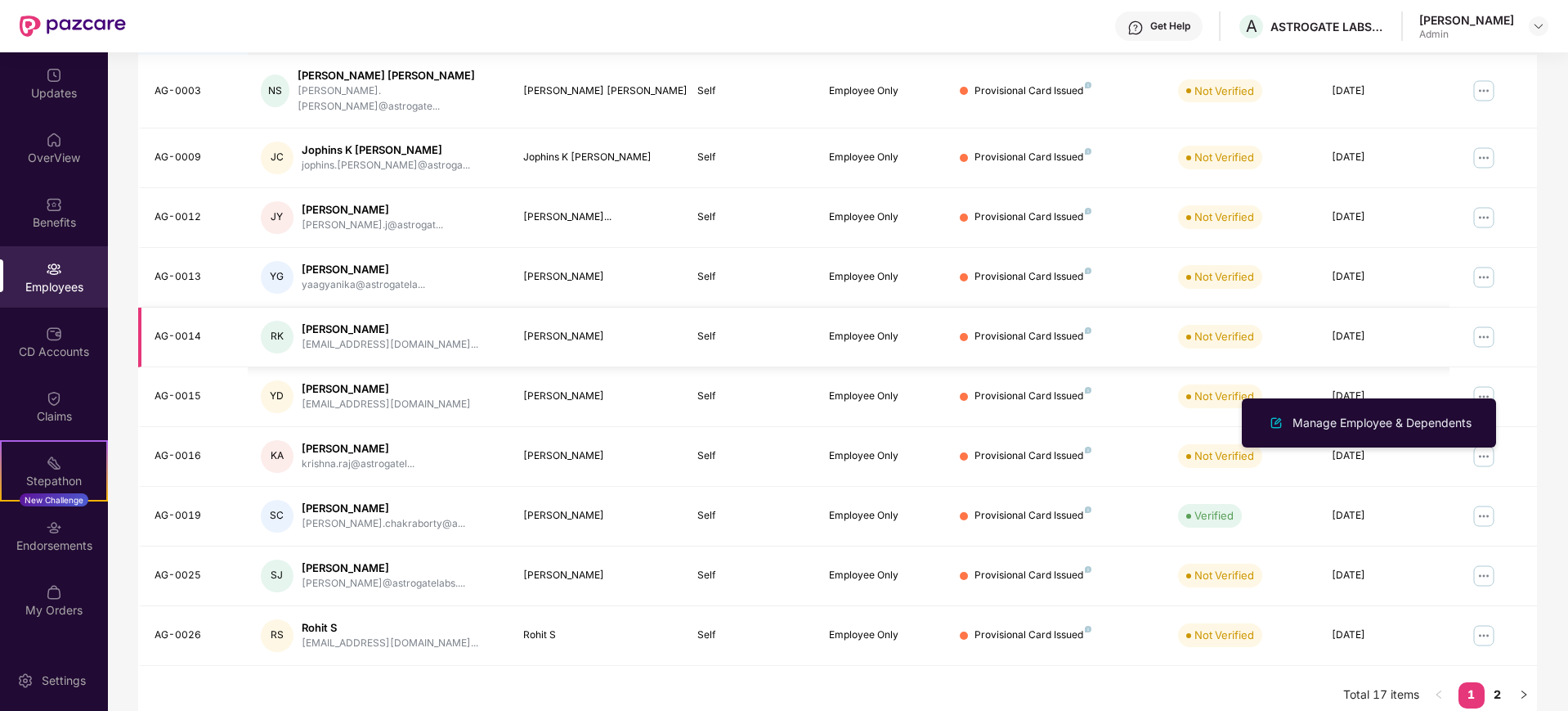
click at [1089, 307] on td "Provisional Card Issued" at bounding box center [1055, 337] width 218 height 60
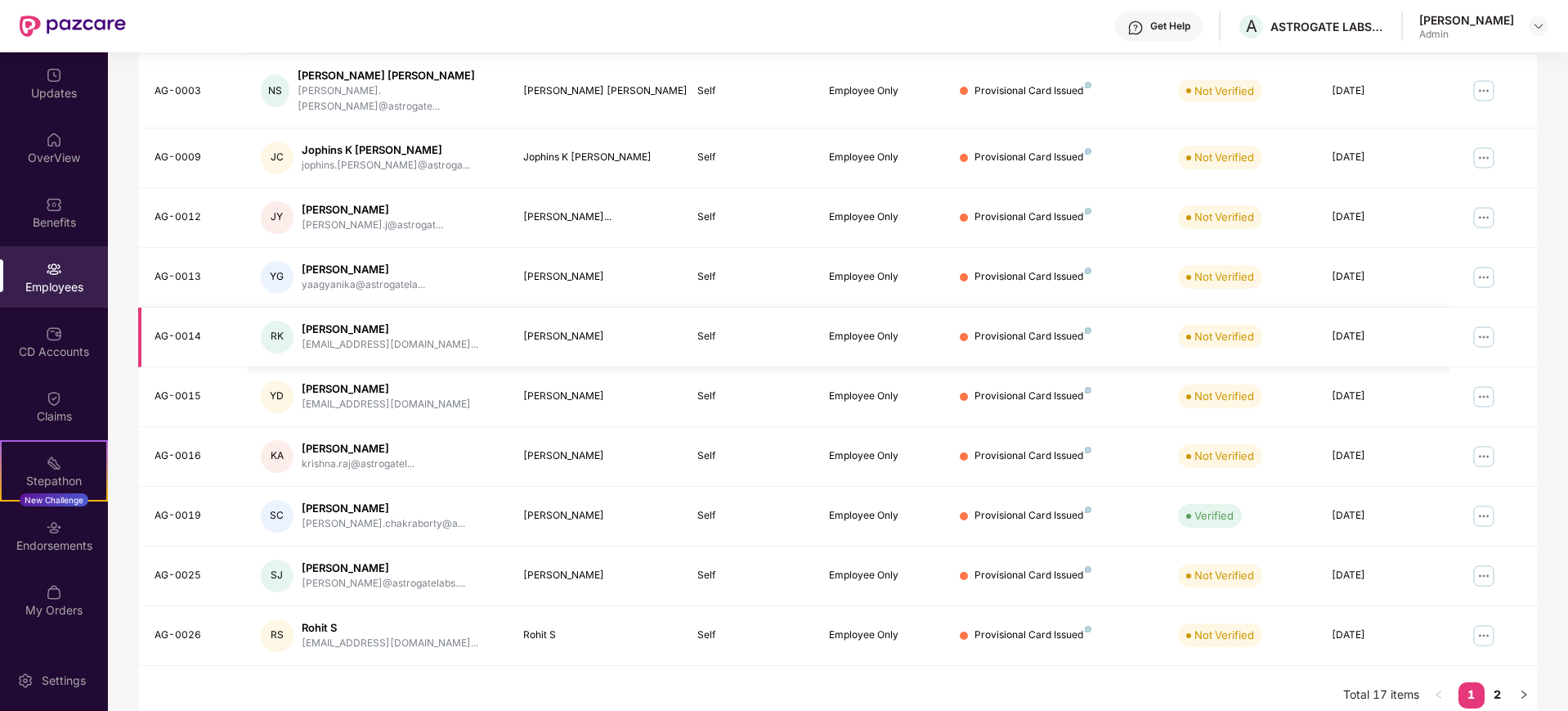
scroll to position [0, 0]
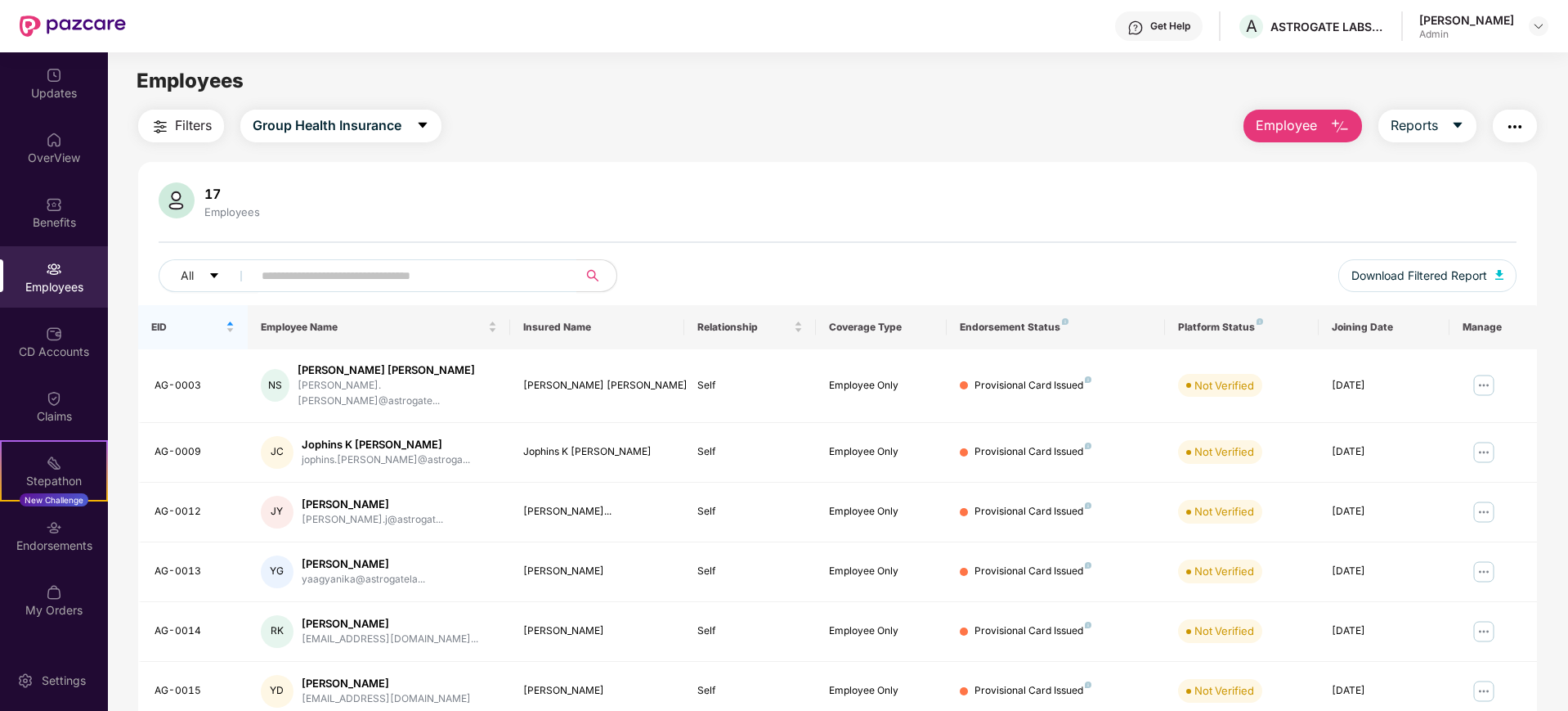
click at [1253, 120] on img "button" at bounding box center [1340, 127] width 20 height 20
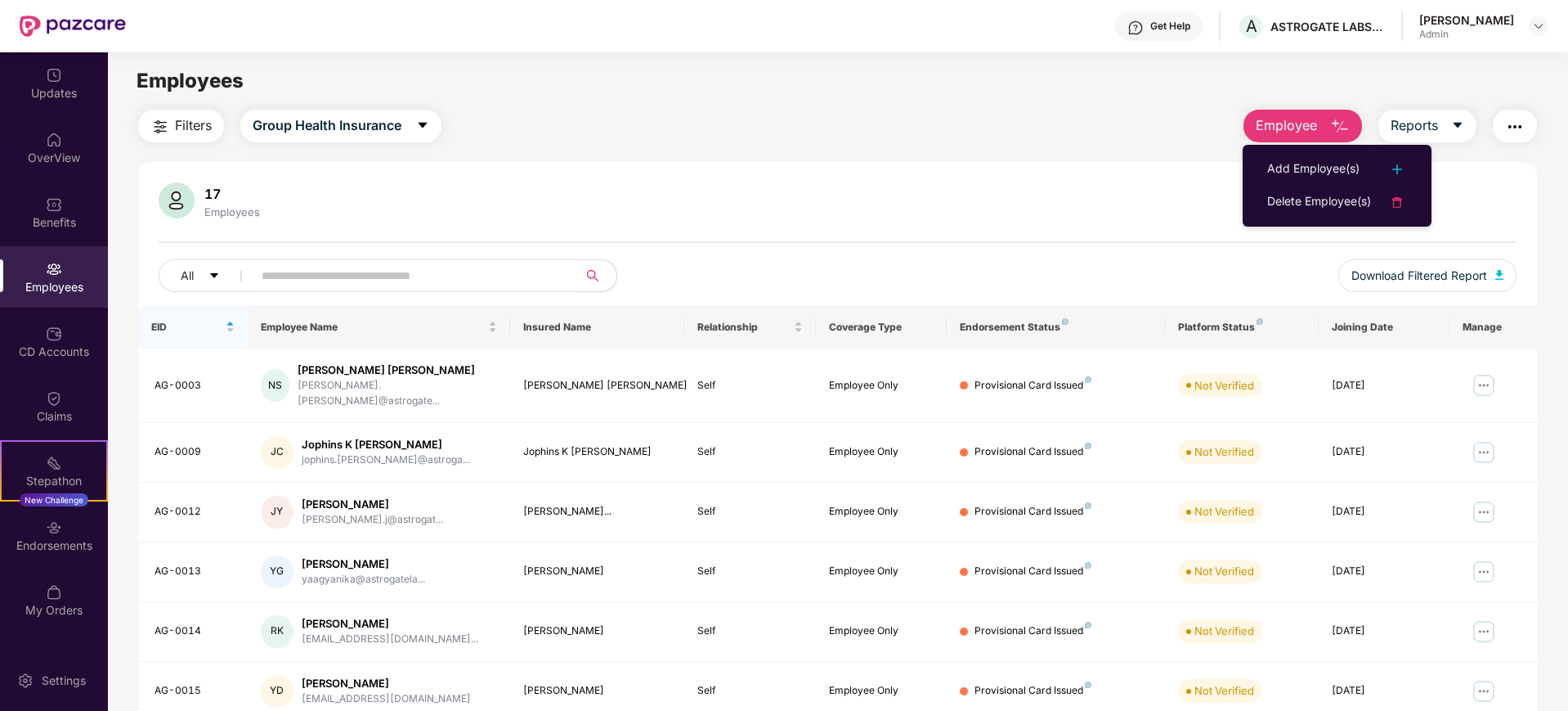
click at [694, 127] on div "Filters Group Health Insurance Employee Reports" at bounding box center [837, 126] width 1399 height 33
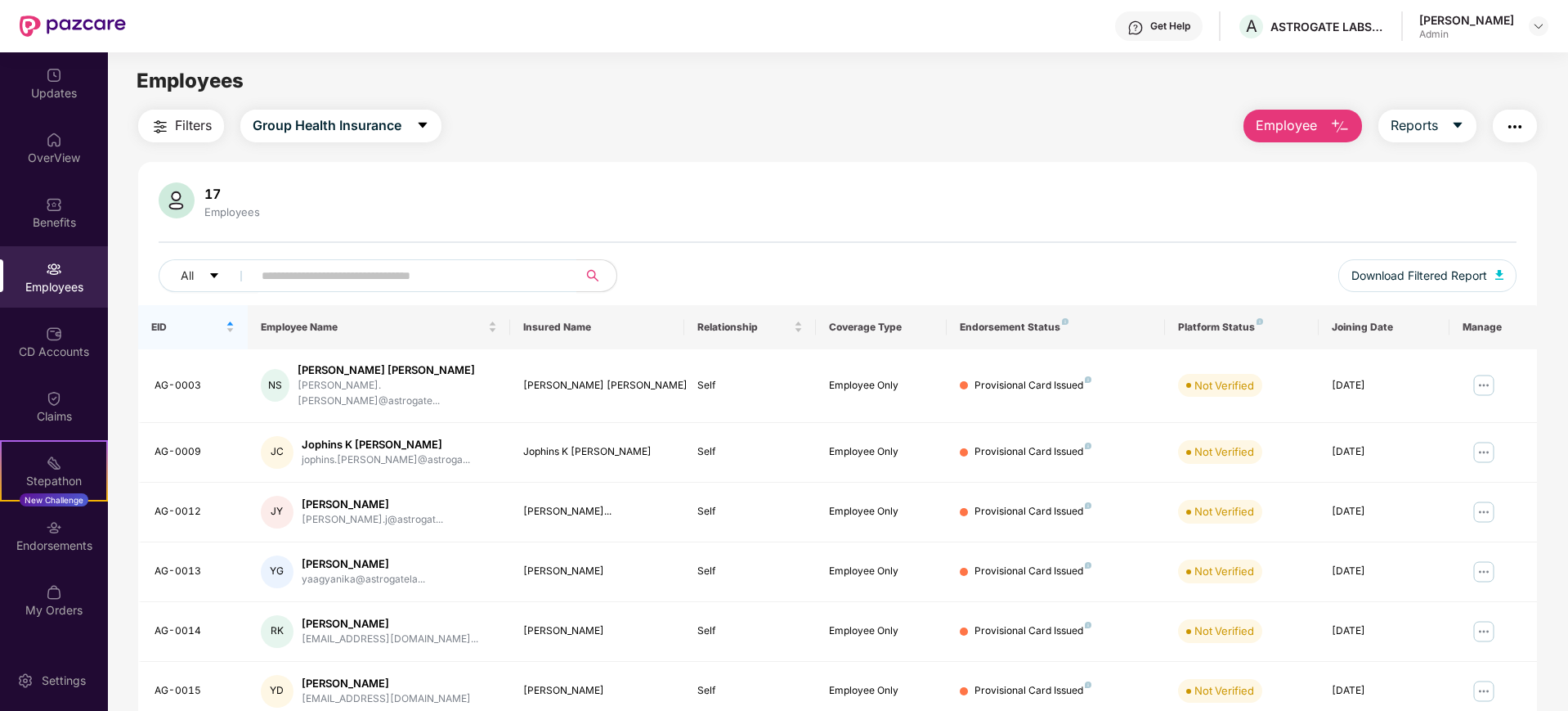
click at [117, 327] on div "Filters Group Health Insurance Employee Reports 17 Employees All Download Filte…" at bounding box center [837, 564] width 1459 height 909
click at [80, 327] on div "CD Accounts" at bounding box center [53, 341] width 108 height 62
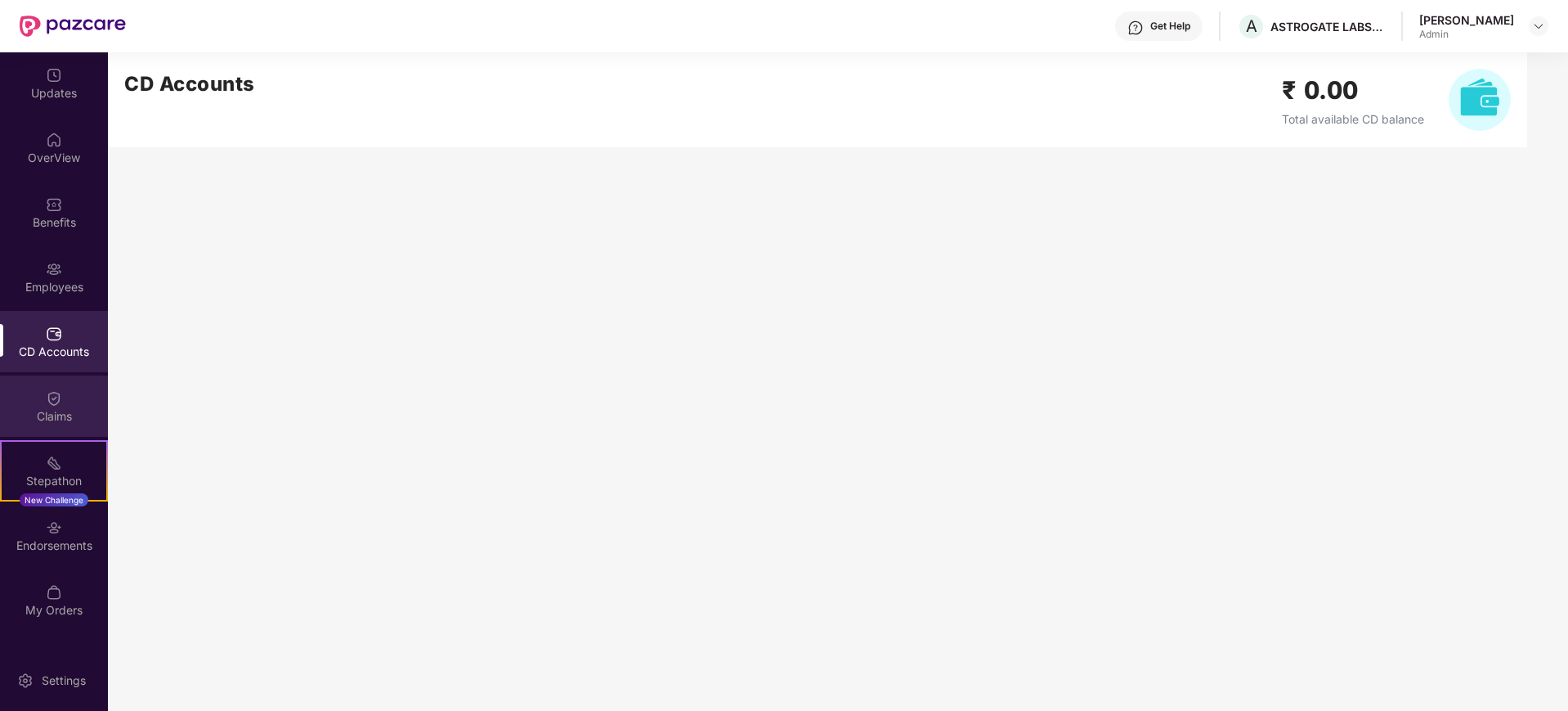
click at [81, 380] on div "Claims" at bounding box center [53, 406] width 108 height 62
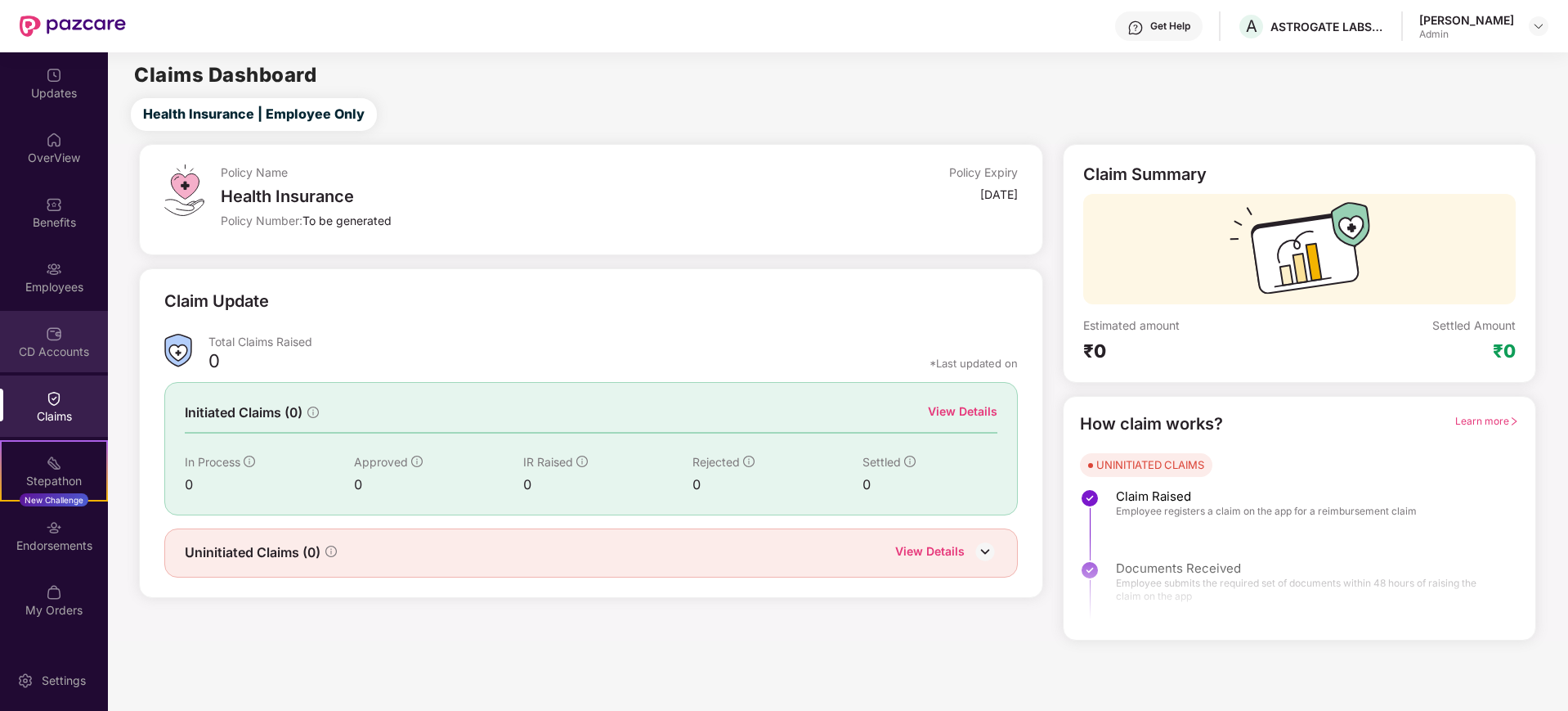
click at [83, 345] on div "CD Accounts" at bounding box center [53, 351] width 108 height 16
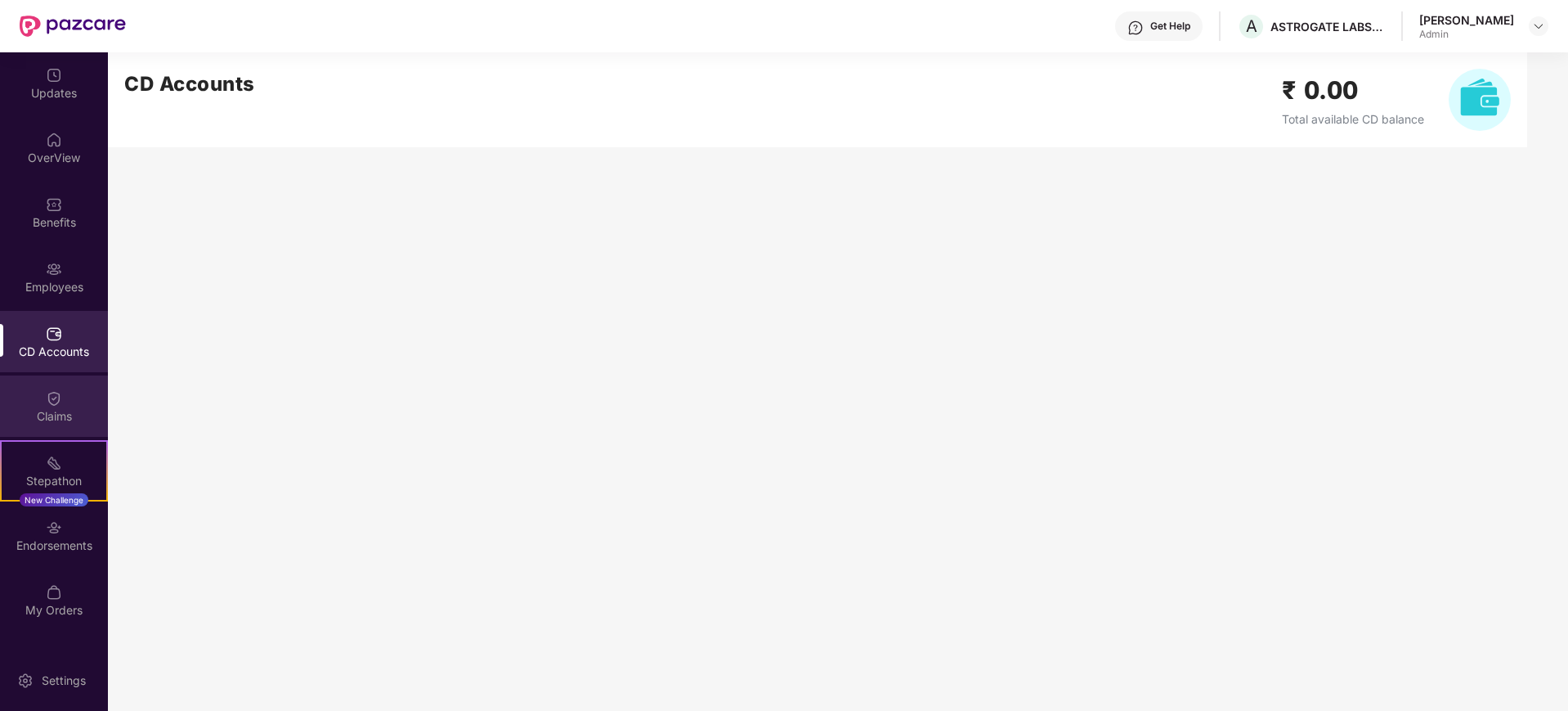
click at [43, 426] on div "Claims" at bounding box center [53, 406] width 108 height 62
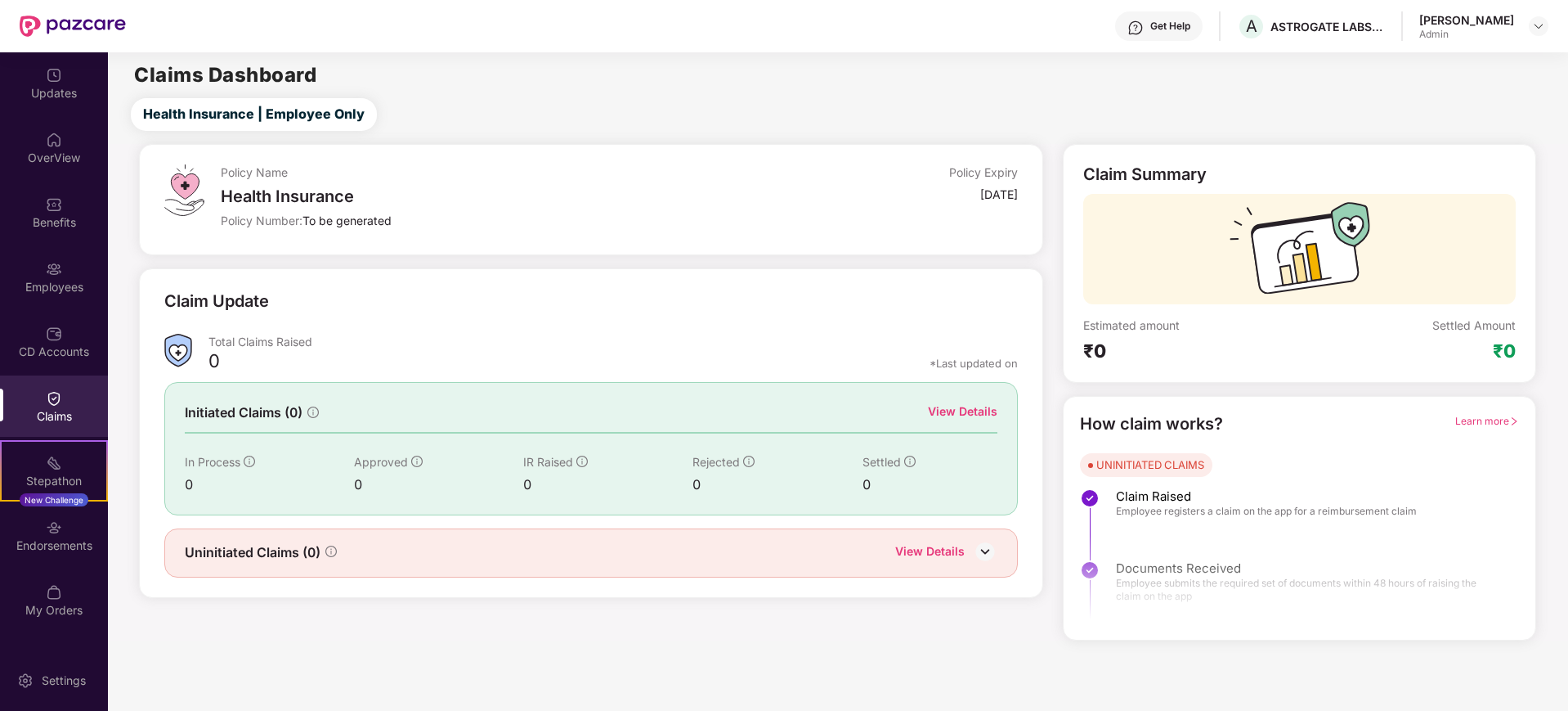
click at [978, 558] on img at bounding box center [984, 551] width 24 height 24
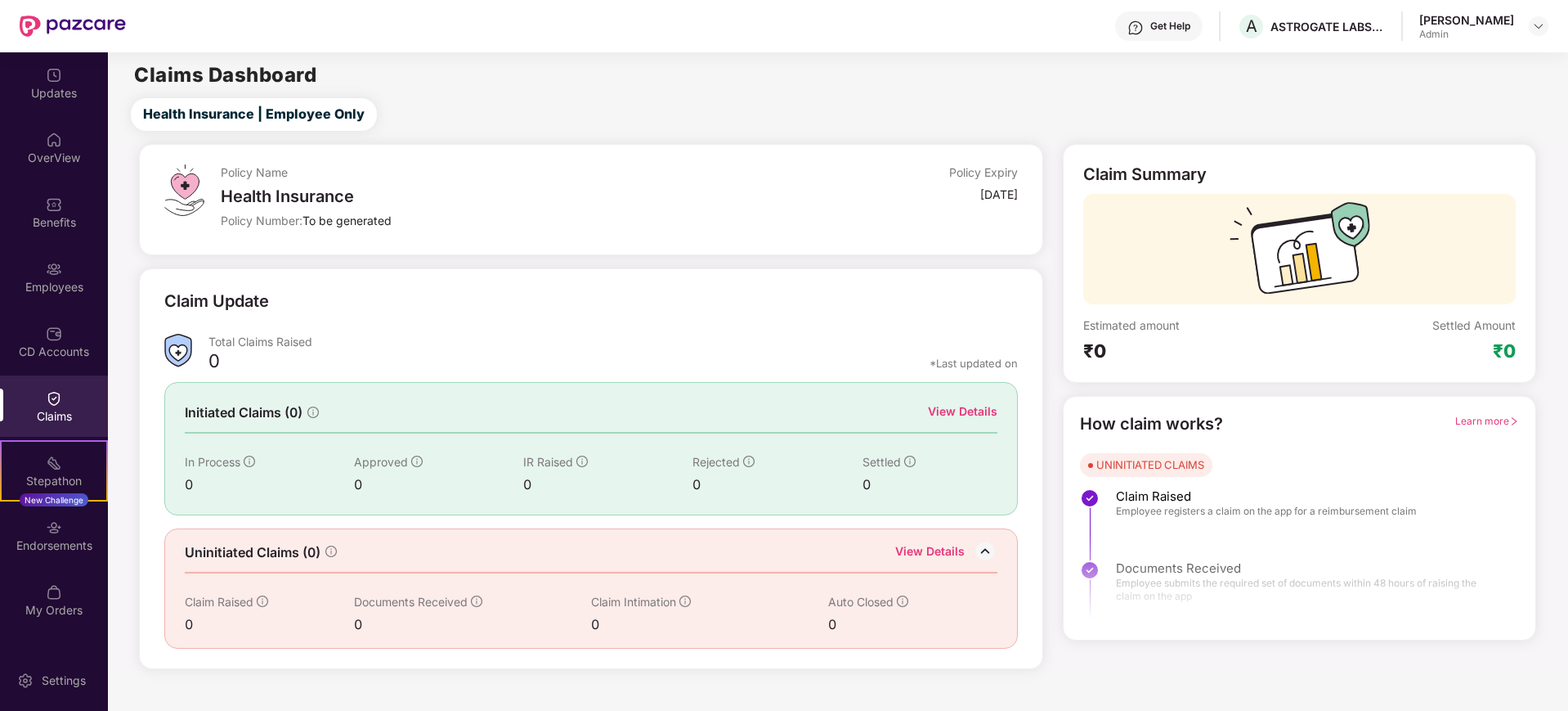
click at [1151, 366] on div "Claim Summary Estimated amount ₹0 Settled Amount ₹0" at bounding box center [1299, 264] width 473 height 239
click at [1143, 456] on div "UNINITIATED CLAIMS" at bounding box center [1150, 465] width 108 height 16
click at [37, 530] on div "Endorsements" at bounding box center [53, 535] width 108 height 62
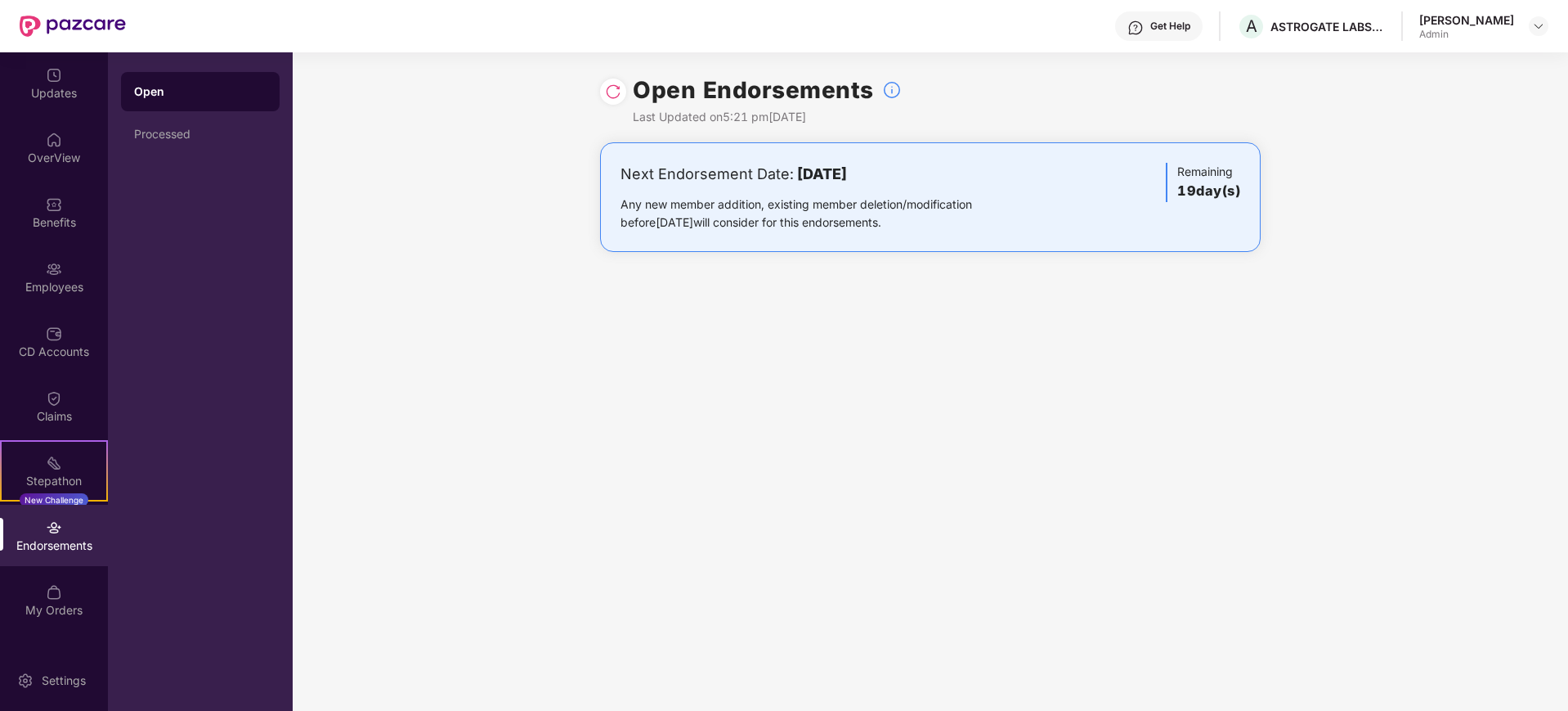
click at [1190, 29] on div "Get Help" at bounding box center [1170, 26] width 40 height 13
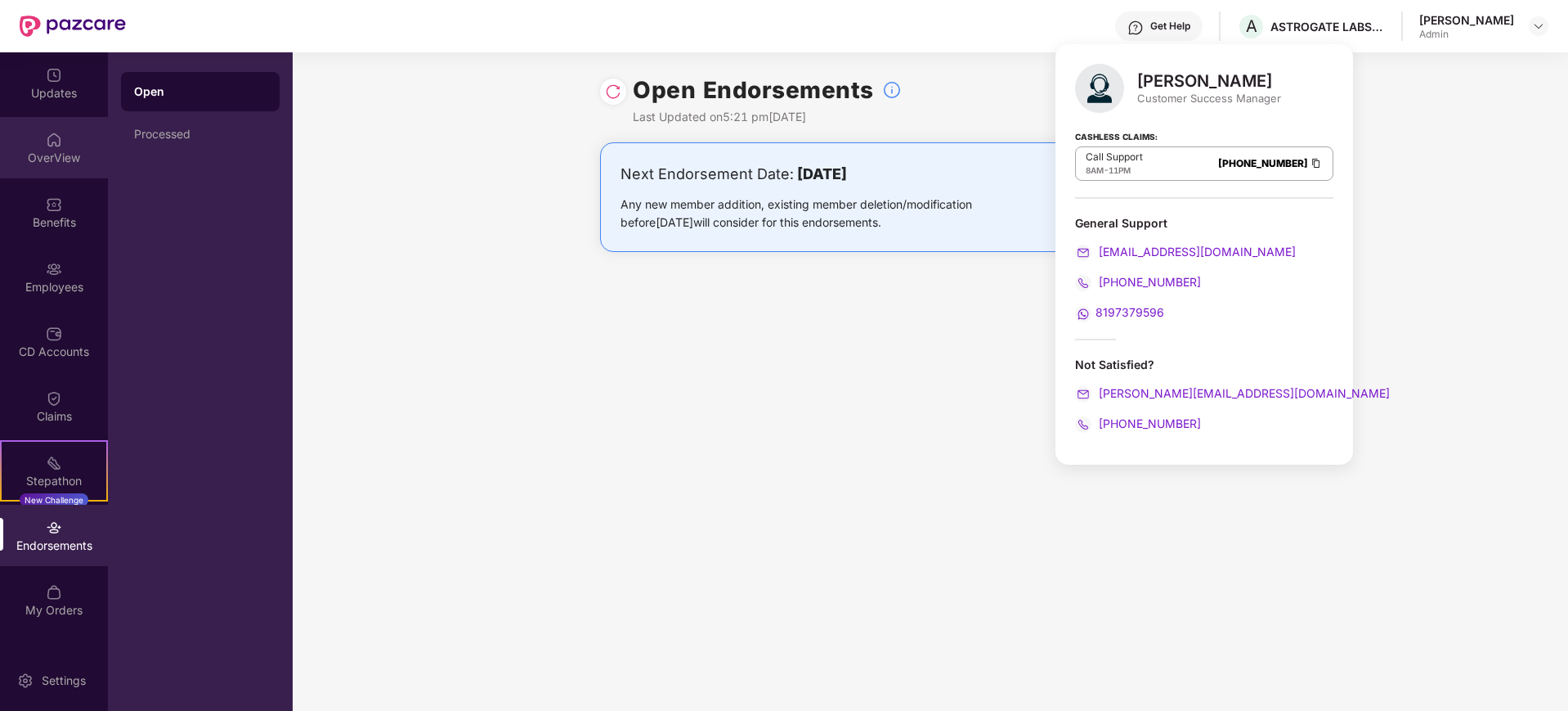
click at [80, 134] on div "OverView" at bounding box center [53, 148] width 108 height 62
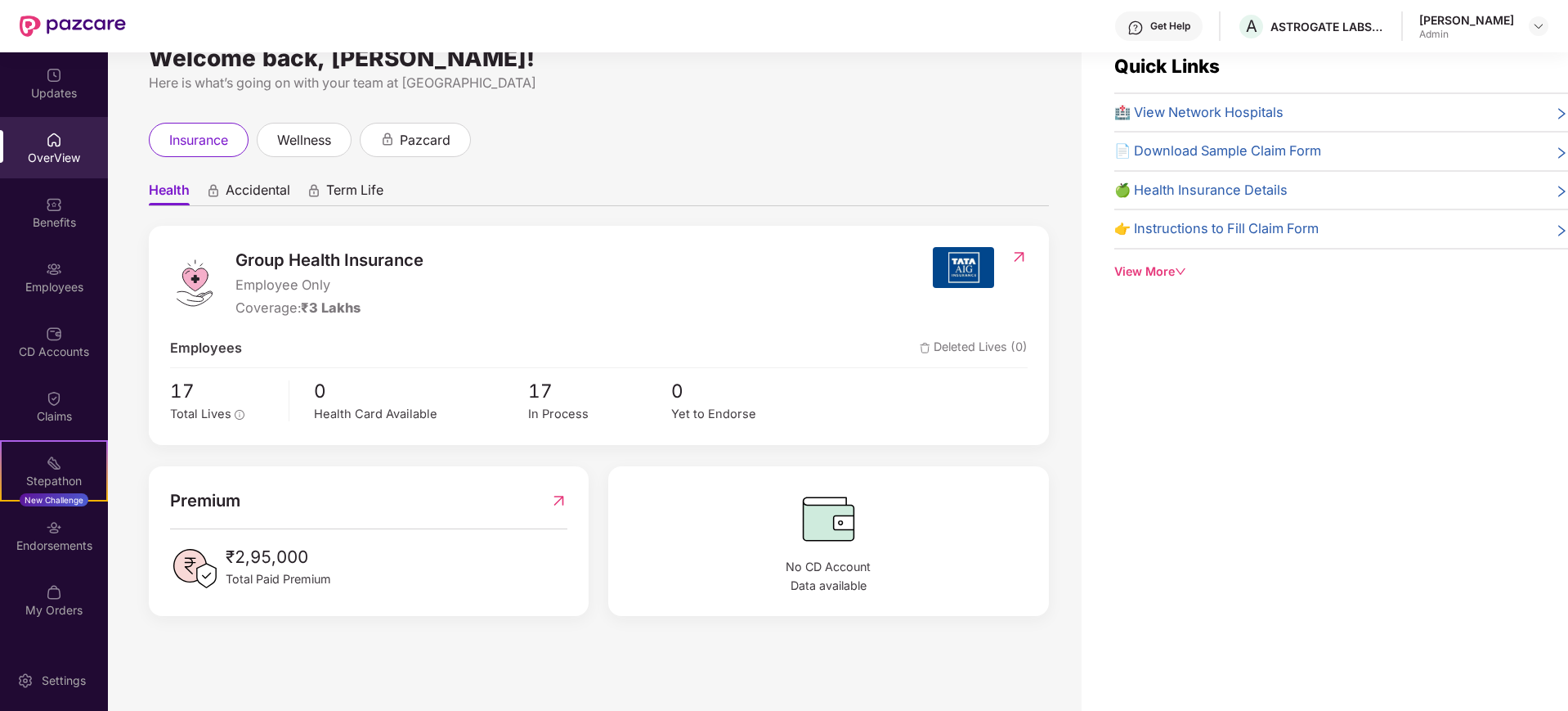
scroll to position [53, 0]
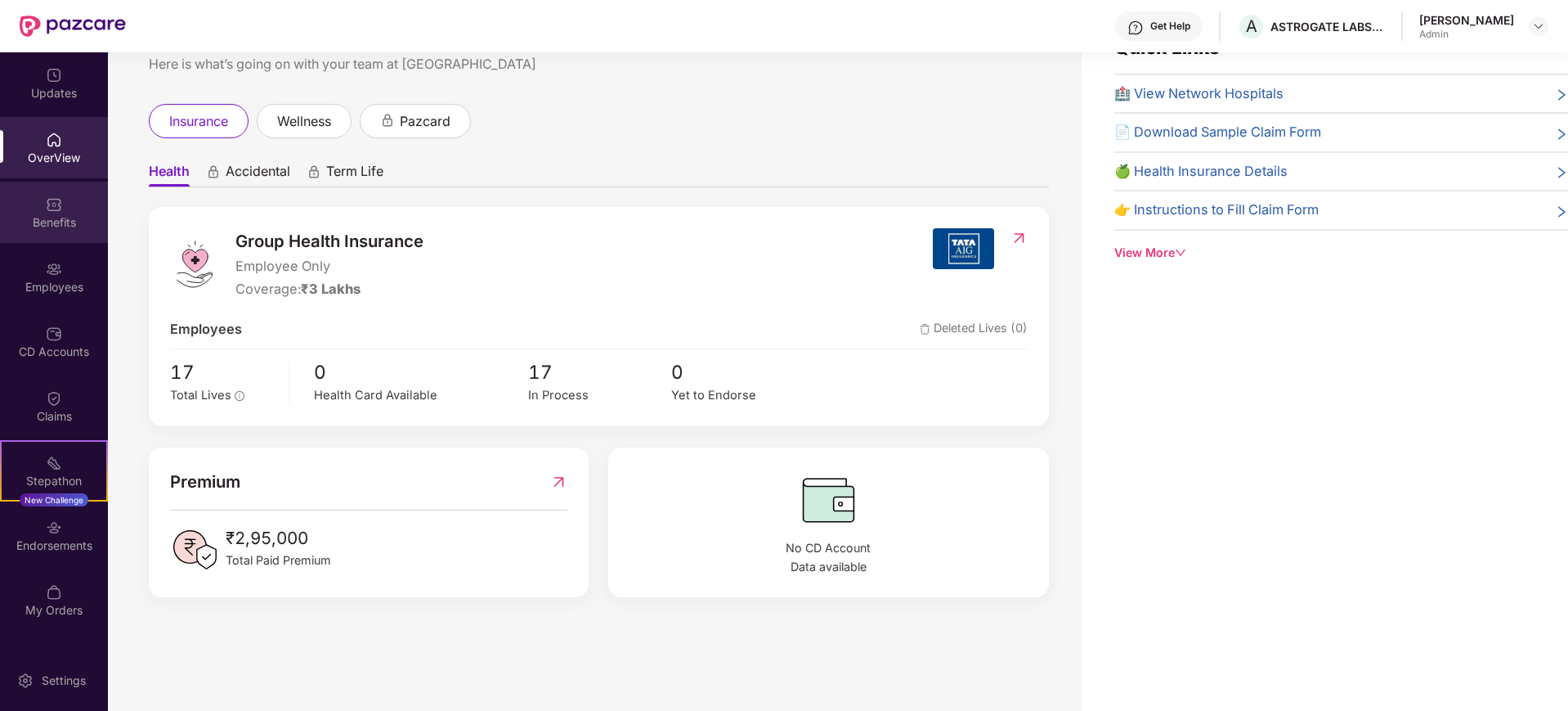
click at [47, 216] on div "Benefits" at bounding box center [53, 223] width 108 height 16
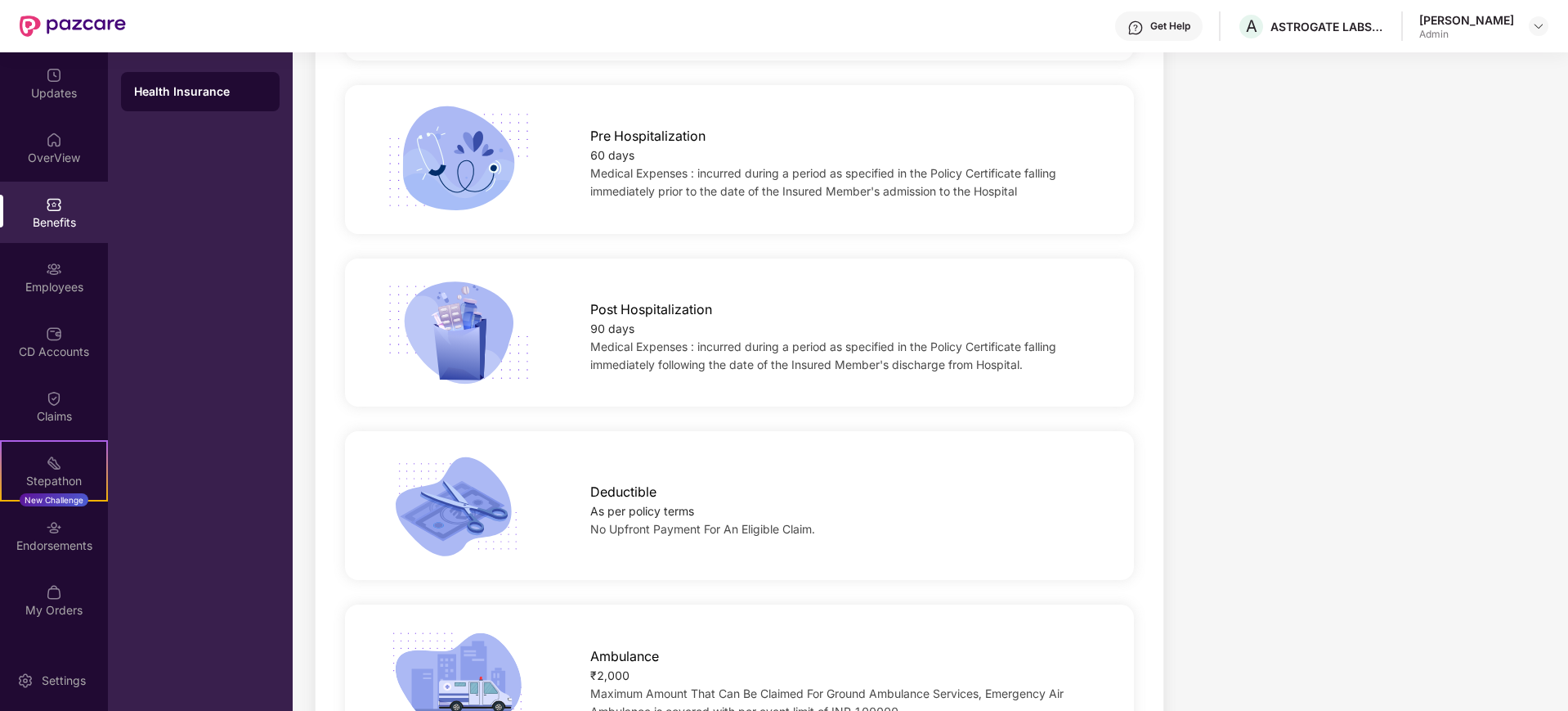
scroll to position [1226, 0]
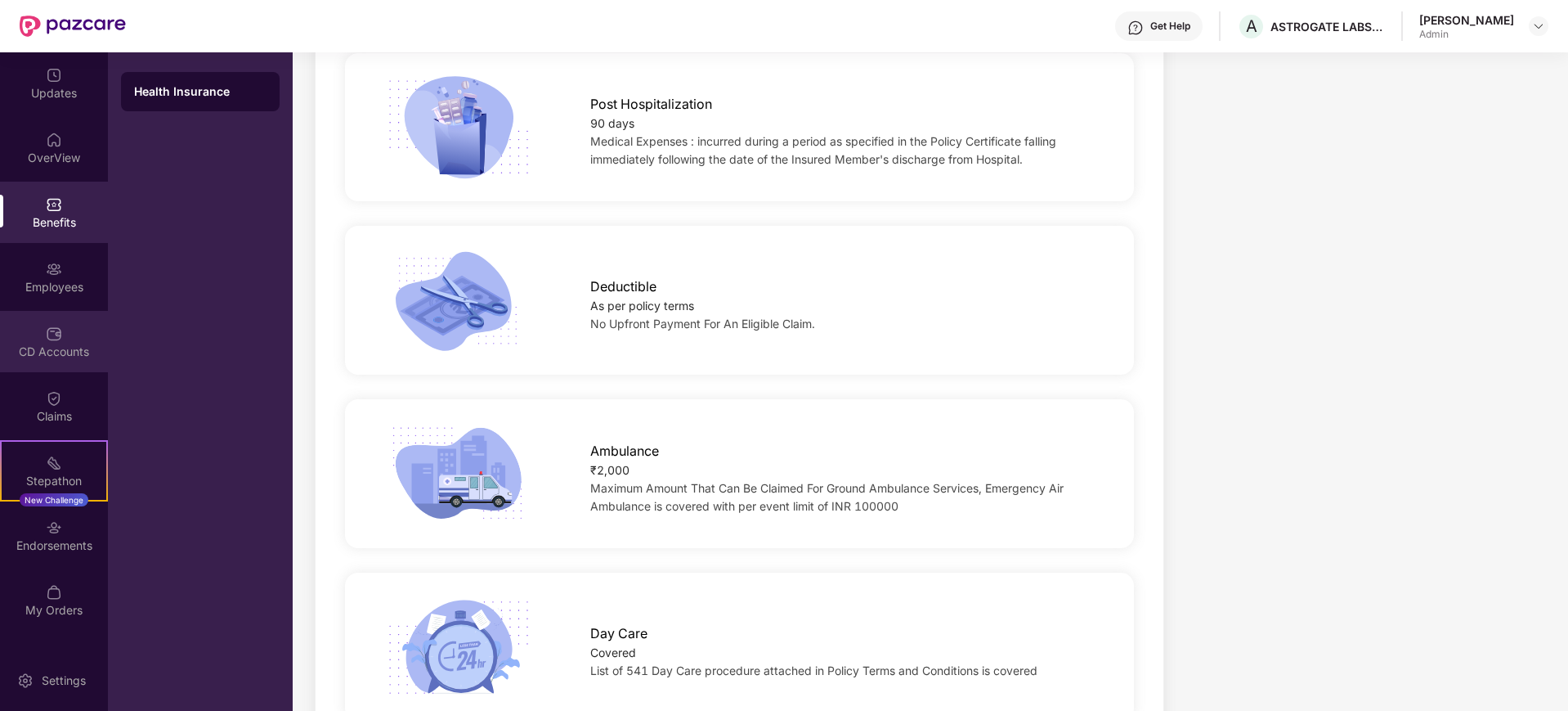
click at [17, 331] on div "CD Accounts" at bounding box center [53, 341] width 108 height 62
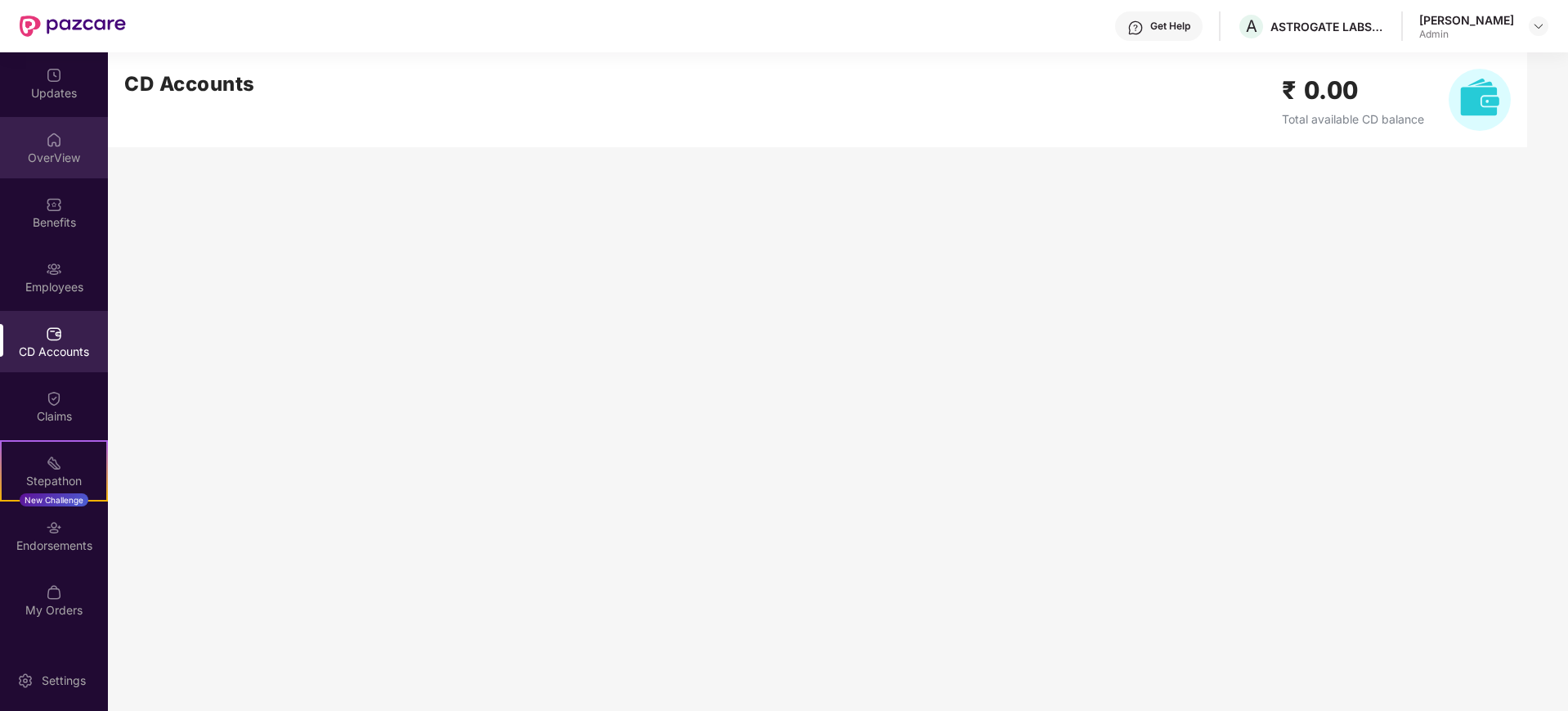
click at [52, 170] on div "OverView" at bounding box center [53, 148] width 108 height 62
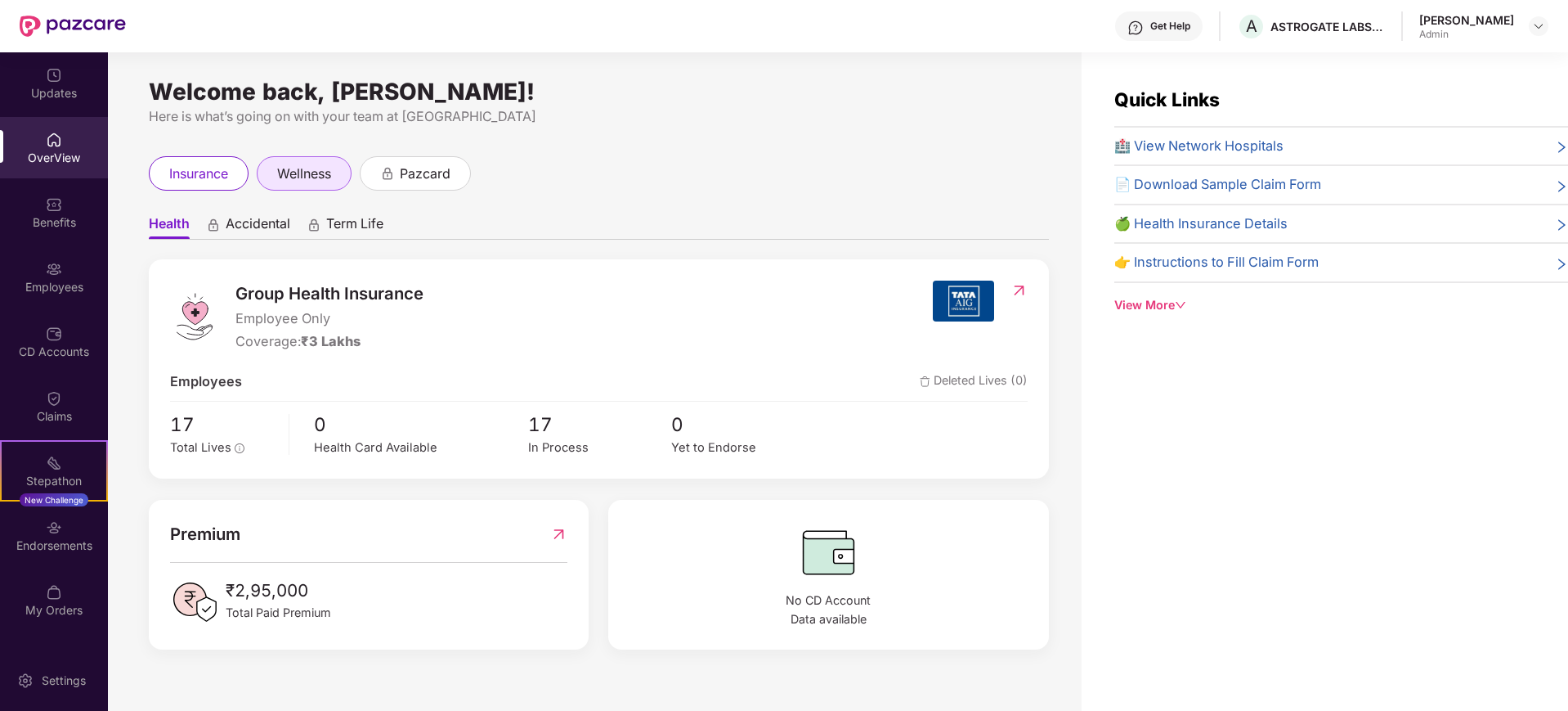
click at [331, 178] on span "wellness" at bounding box center [304, 174] width 54 height 21
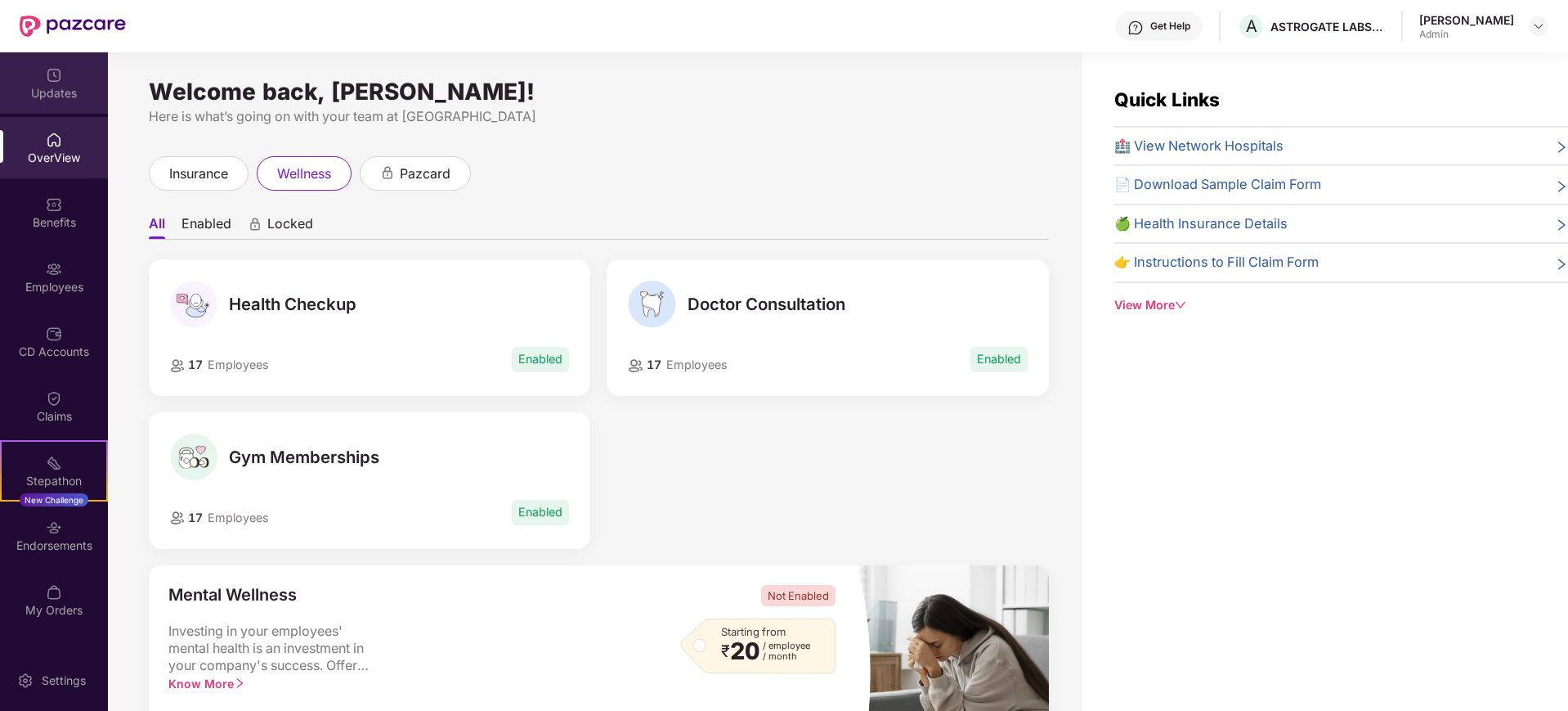
click at [57, 110] on div "Updates" at bounding box center [53, 83] width 108 height 62
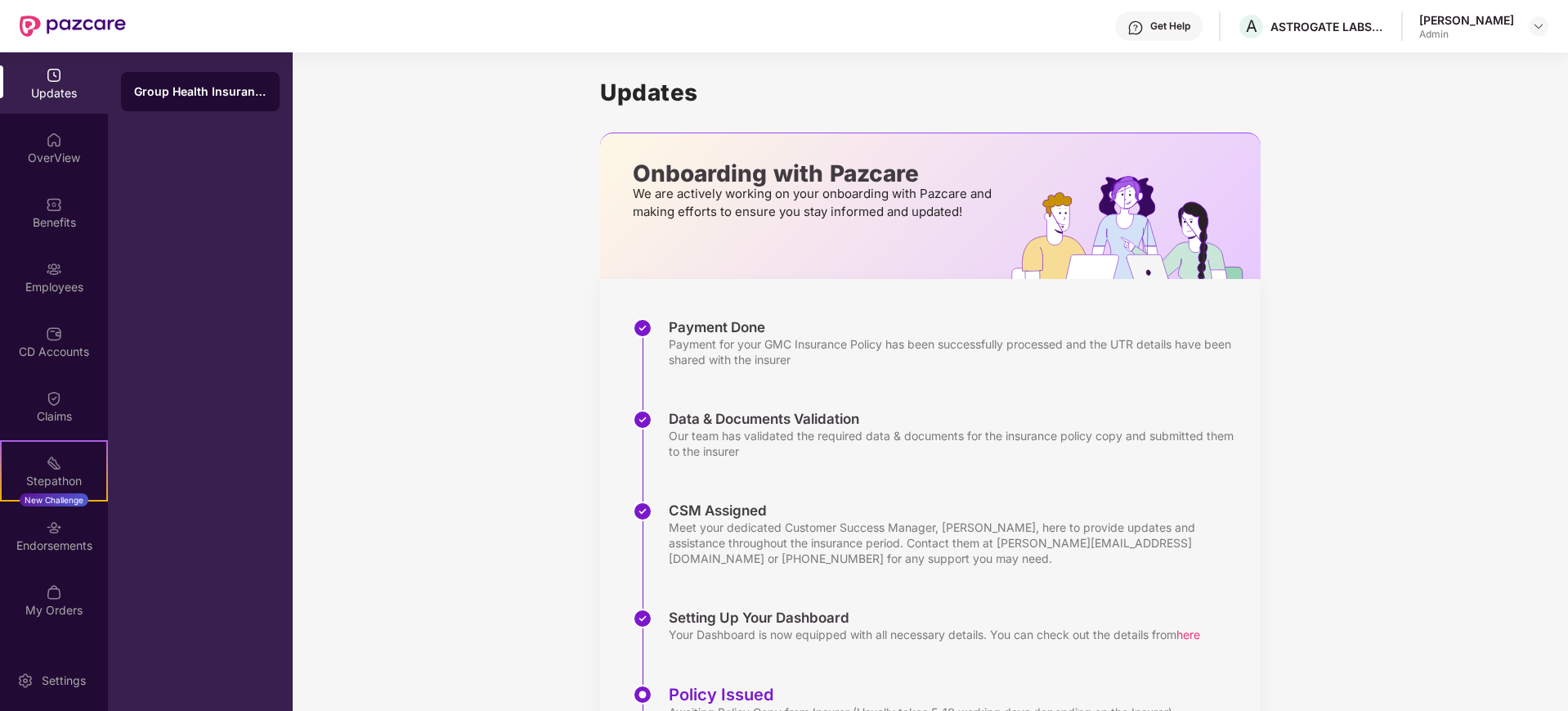
scroll to position [159, 0]
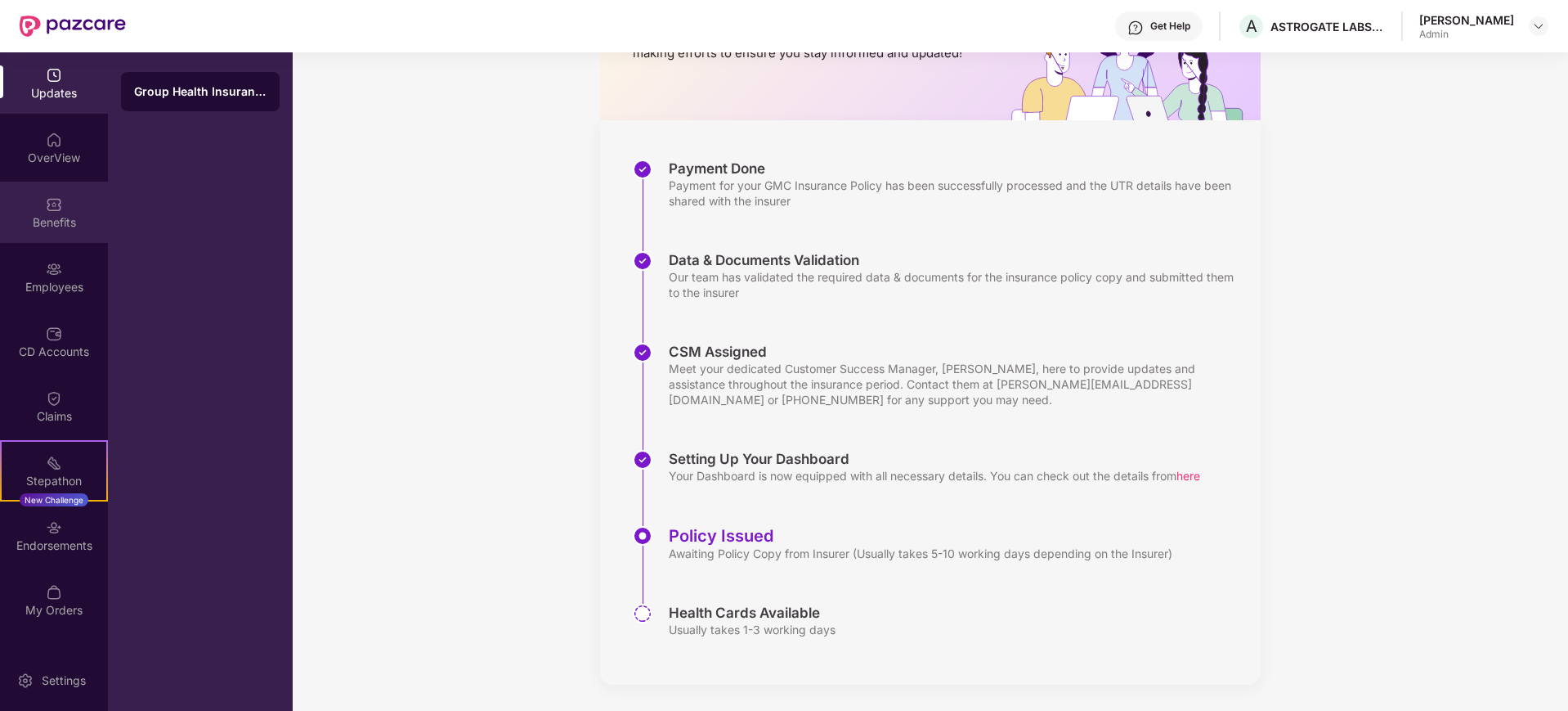
click at [66, 238] on div "Benefits" at bounding box center [53, 212] width 108 height 62
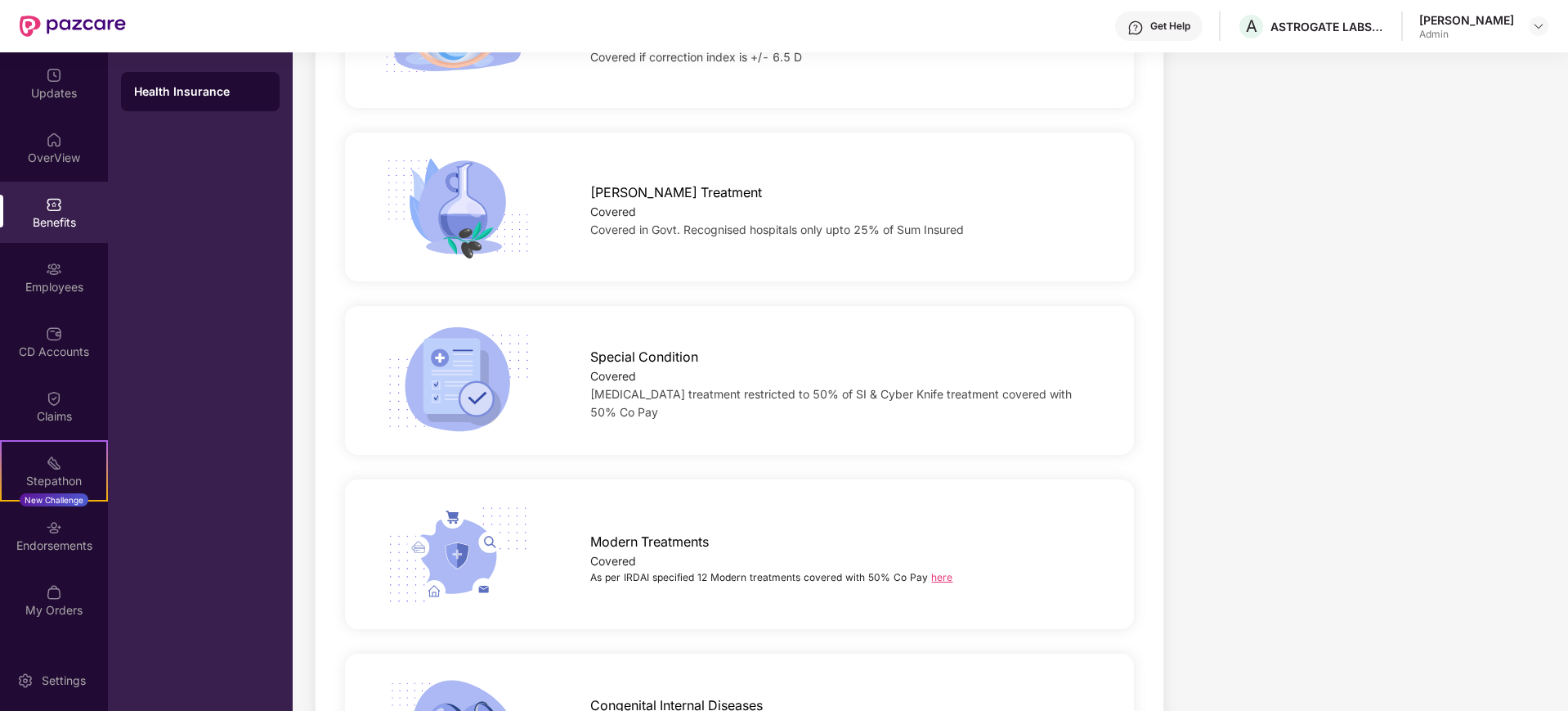
scroll to position [2249, 0]
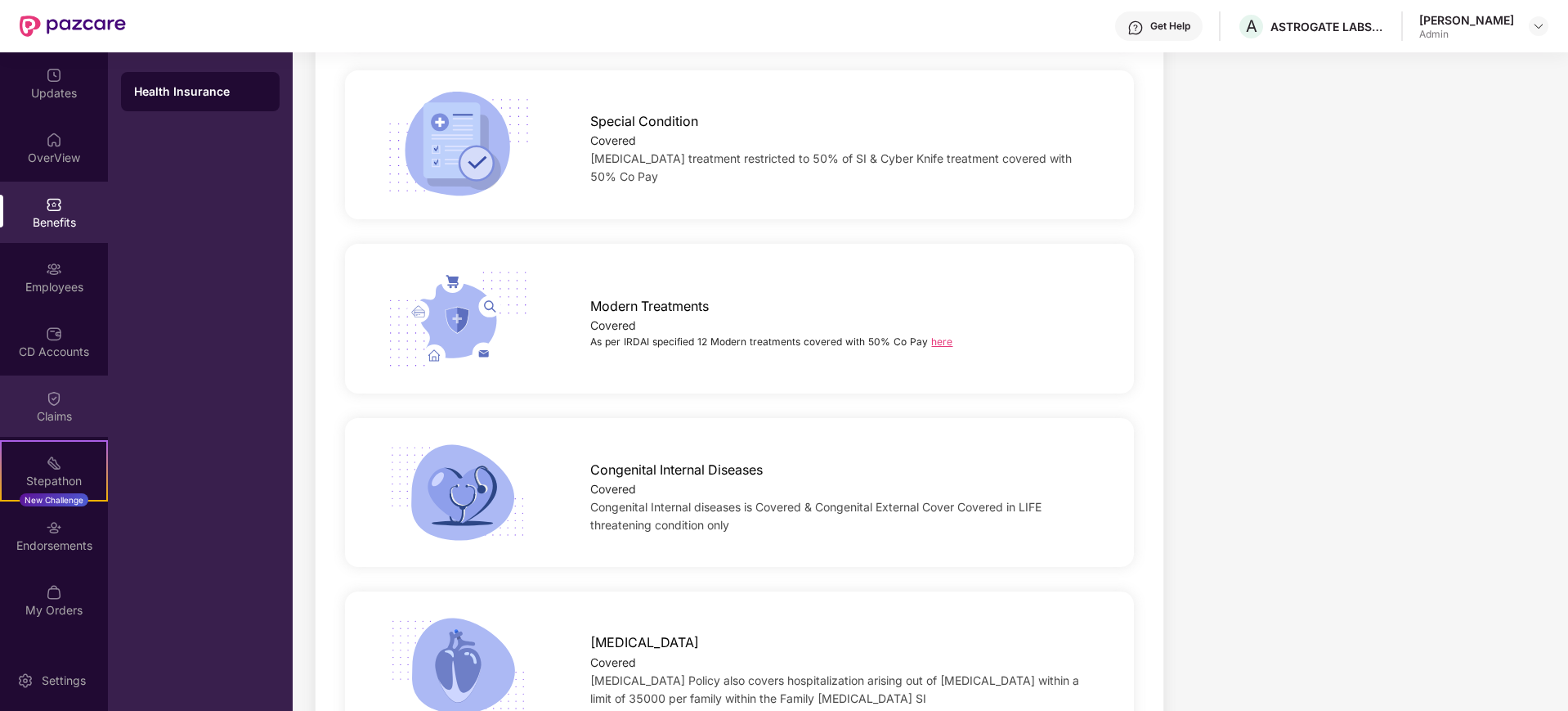
click at [55, 419] on div "Claims" at bounding box center [53, 417] width 108 height 16
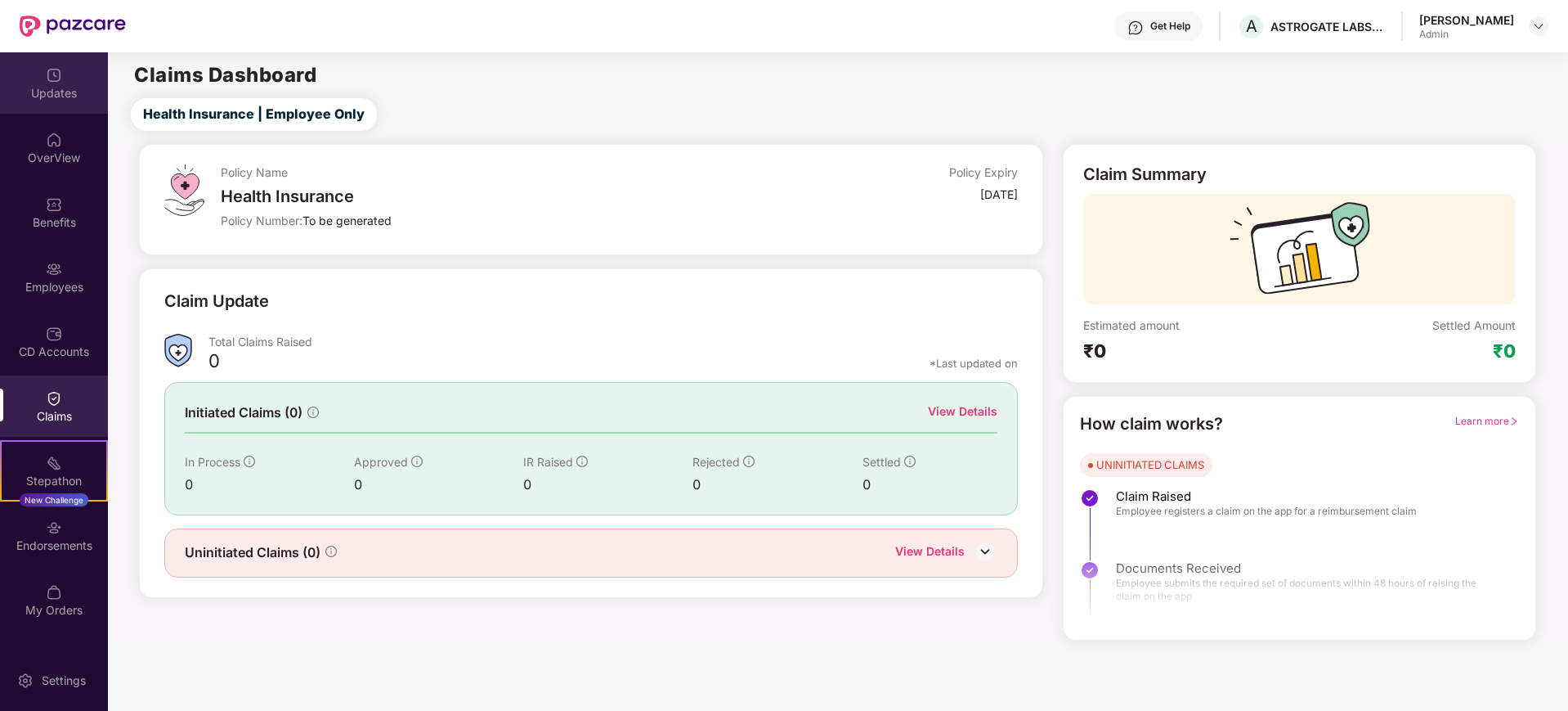
click at [62, 90] on div "Updates" at bounding box center [53, 93] width 108 height 16
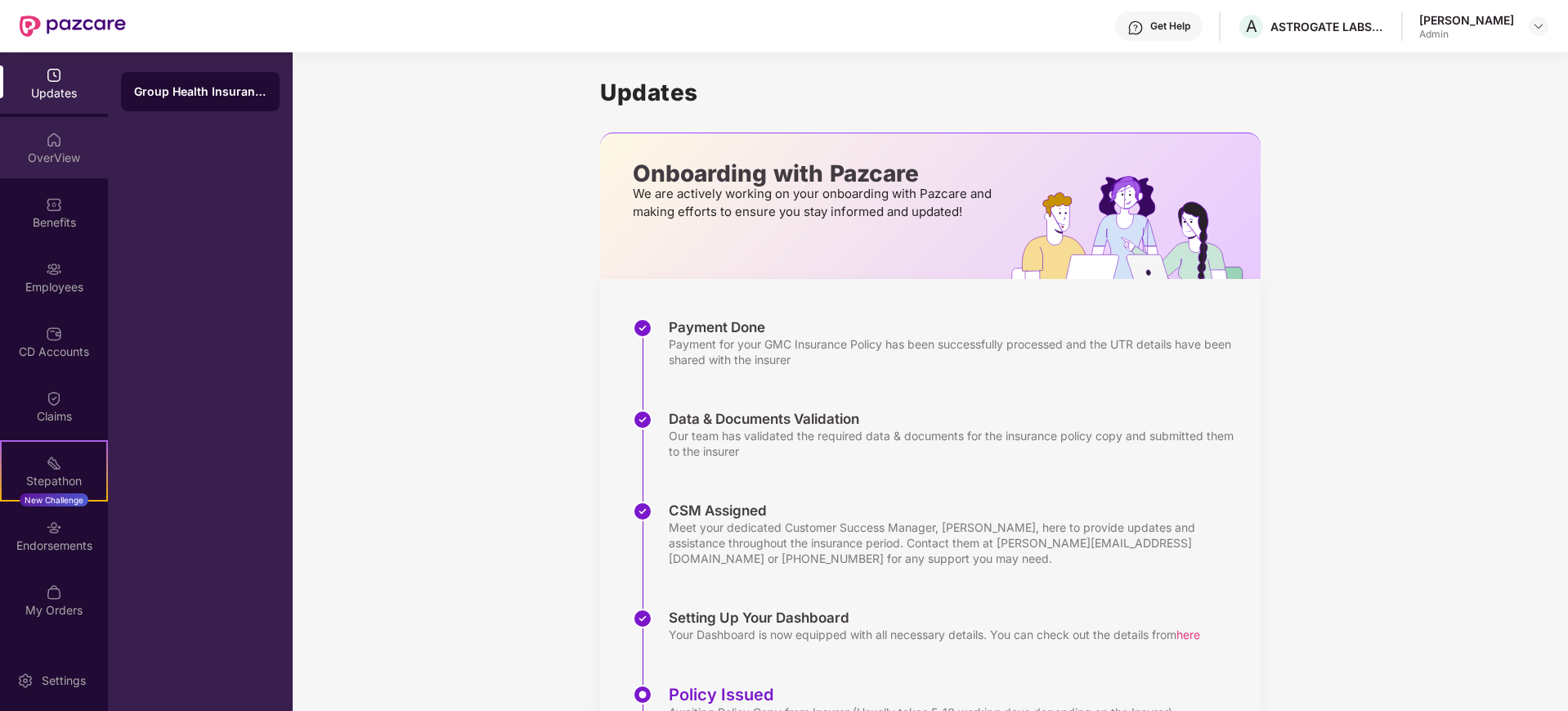
click at [63, 162] on div "OverView" at bounding box center [53, 158] width 108 height 16
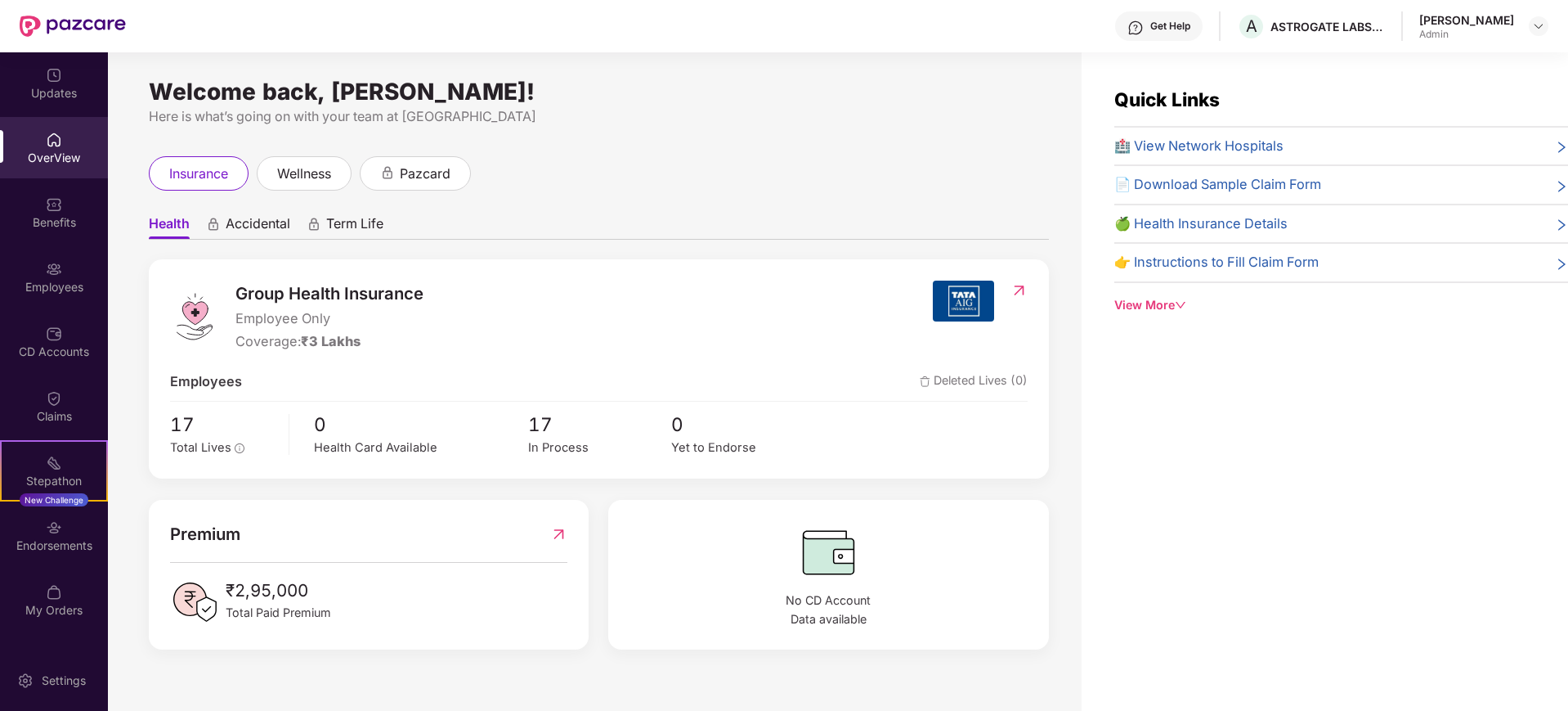
click at [1160, 283] on div "Quick Links 🏥 View Network Hospitals 📄 Download Sample Claim Form 🍏 Health Insu…" at bounding box center [1341, 200] width 454 height 230
click at [1157, 301] on div "View More" at bounding box center [1341, 305] width 454 height 18
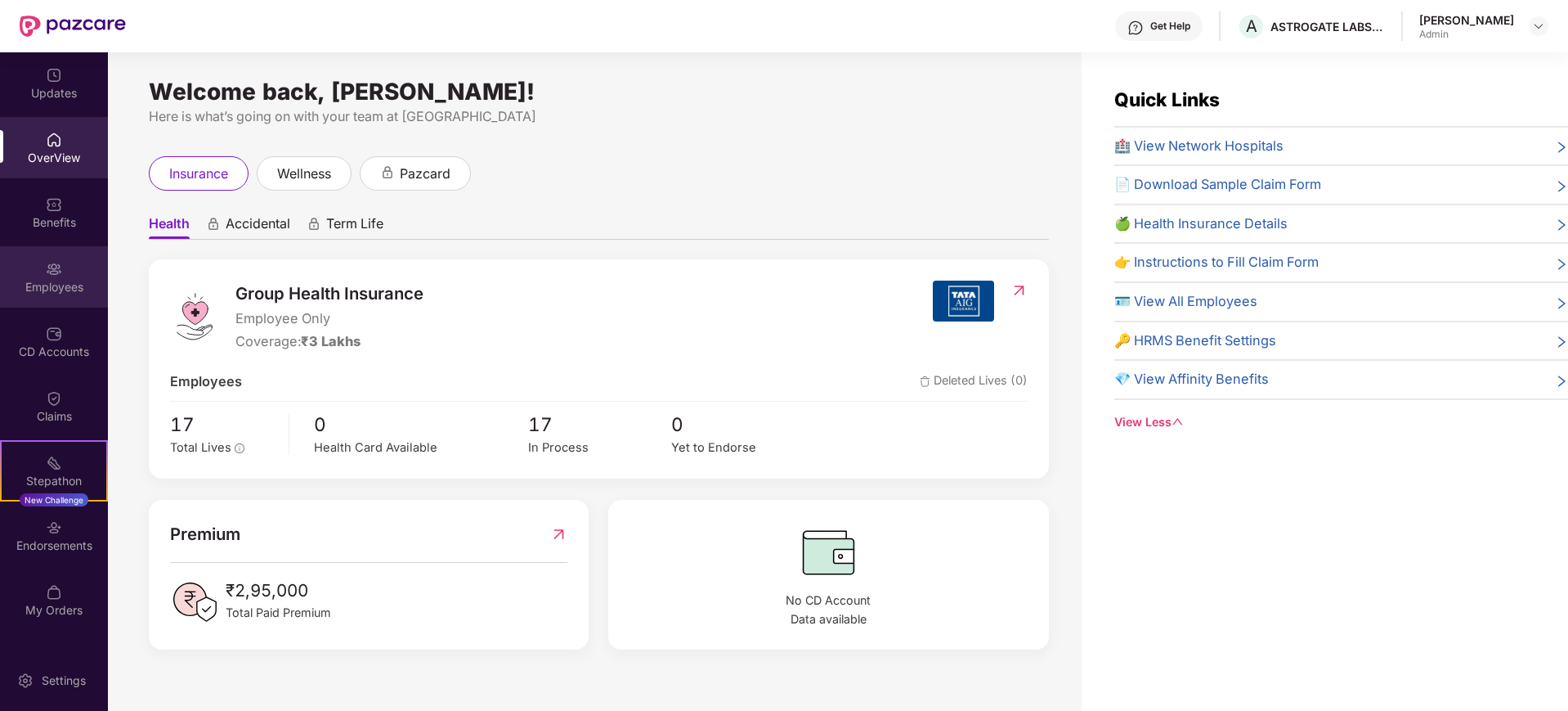
click at [67, 303] on div "Employees" at bounding box center [53, 277] width 108 height 62
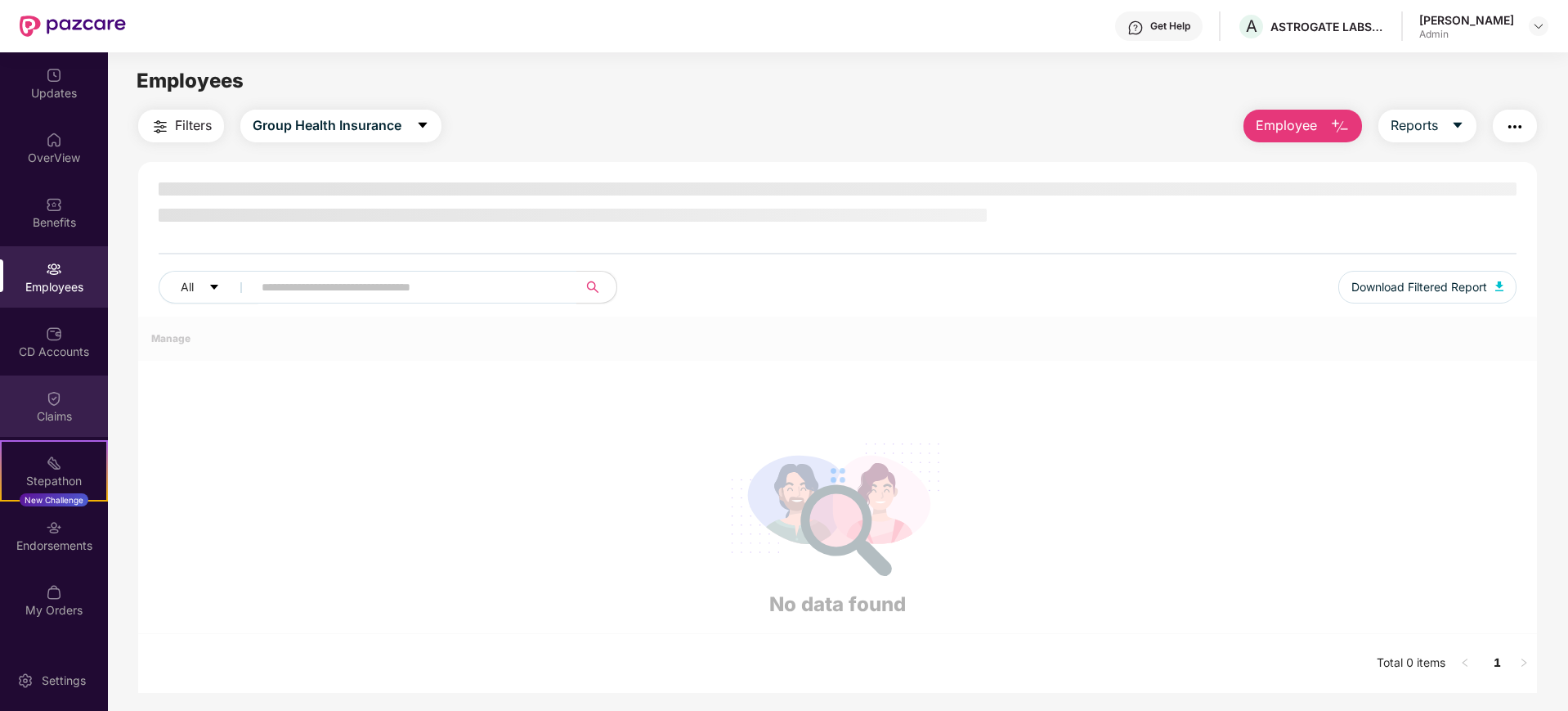
click at [63, 400] on div "Claims" at bounding box center [53, 406] width 108 height 62
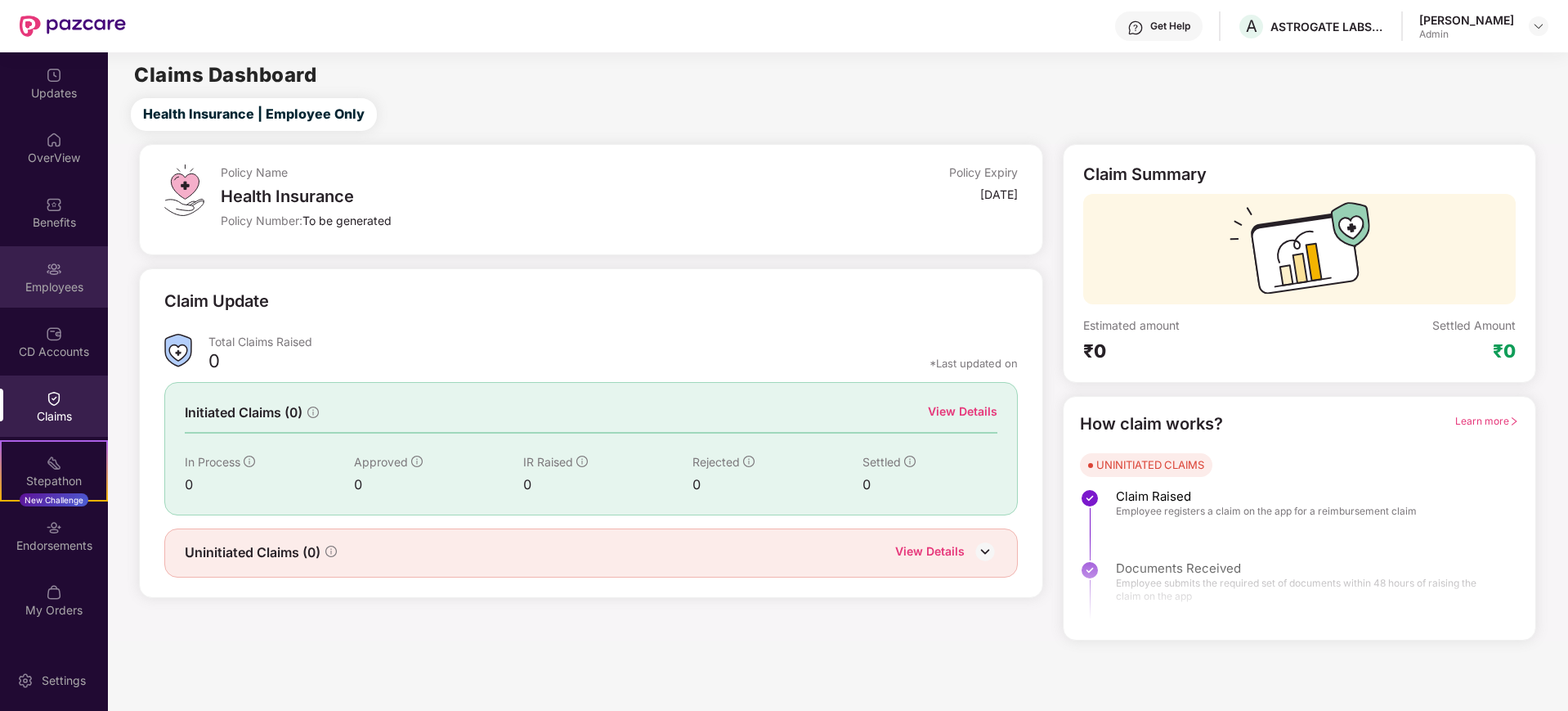
click at [53, 293] on div "Employees" at bounding box center [53, 287] width 108 height 16
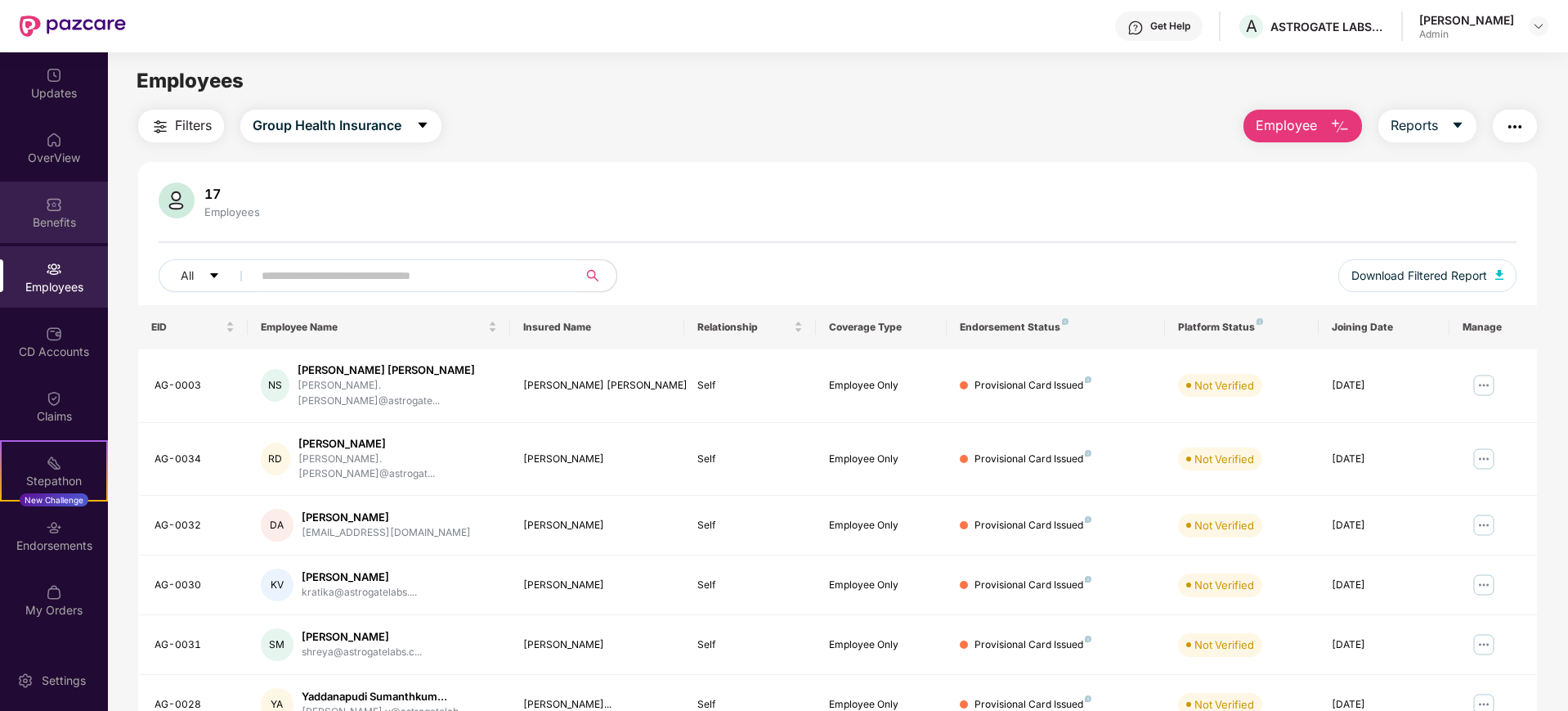
click at [72, 222] on div "Benefits" at bounding box center [53, 223] width 108 height 16
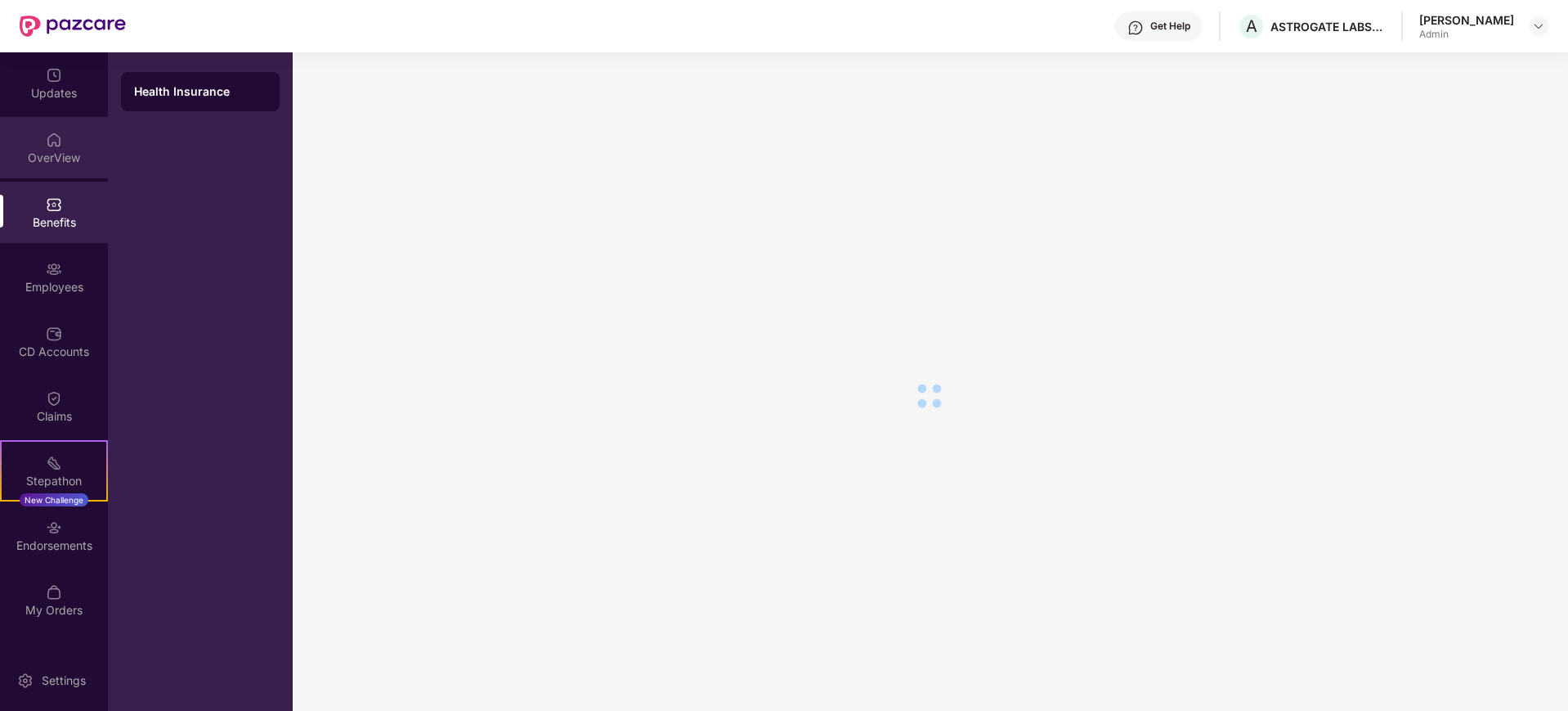
click at [72, 162] on div "OverView" at bounding box center [53, 158] width 108 height 16
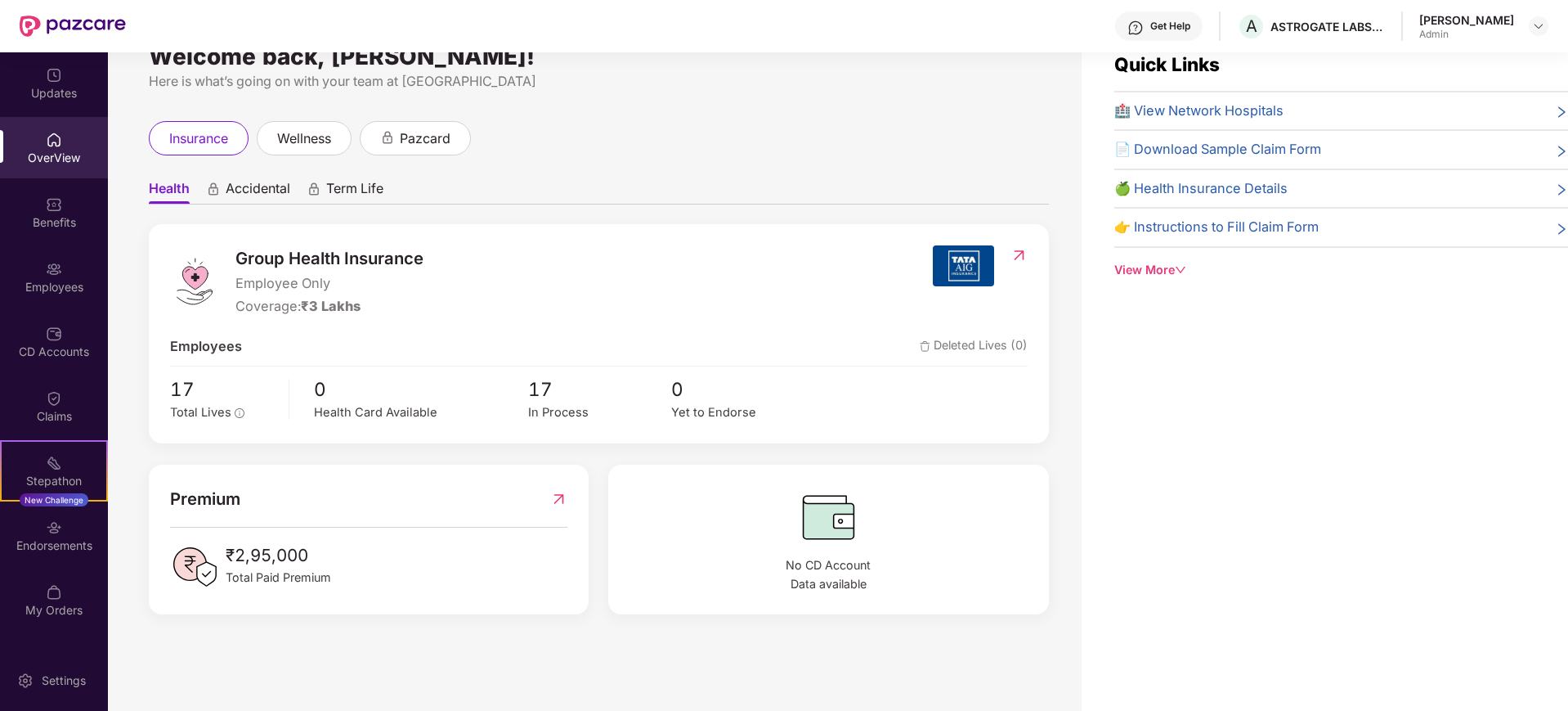
scroll to position [53, 0]
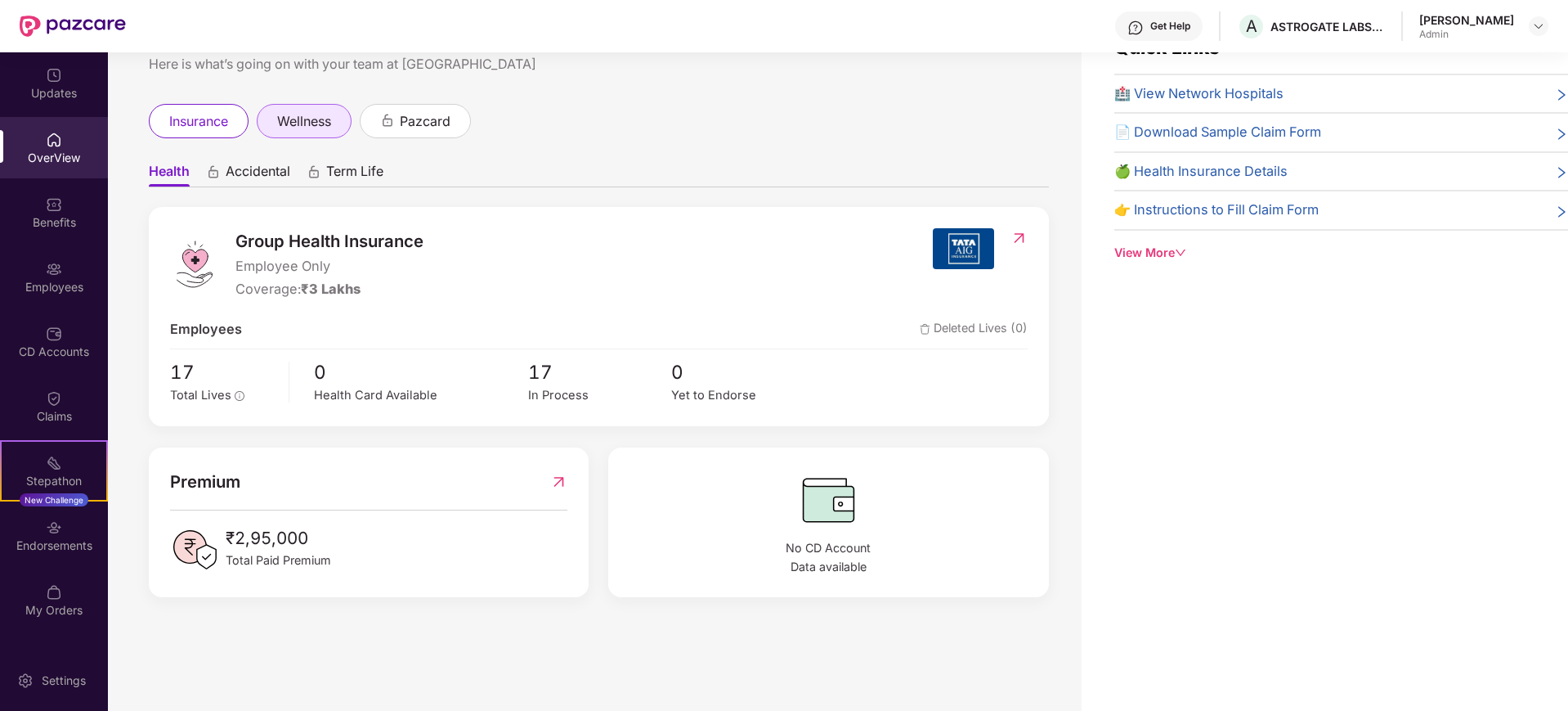
click at [316, 122] on span "wellness" at bounding box center [304, 121] width 54 height 21
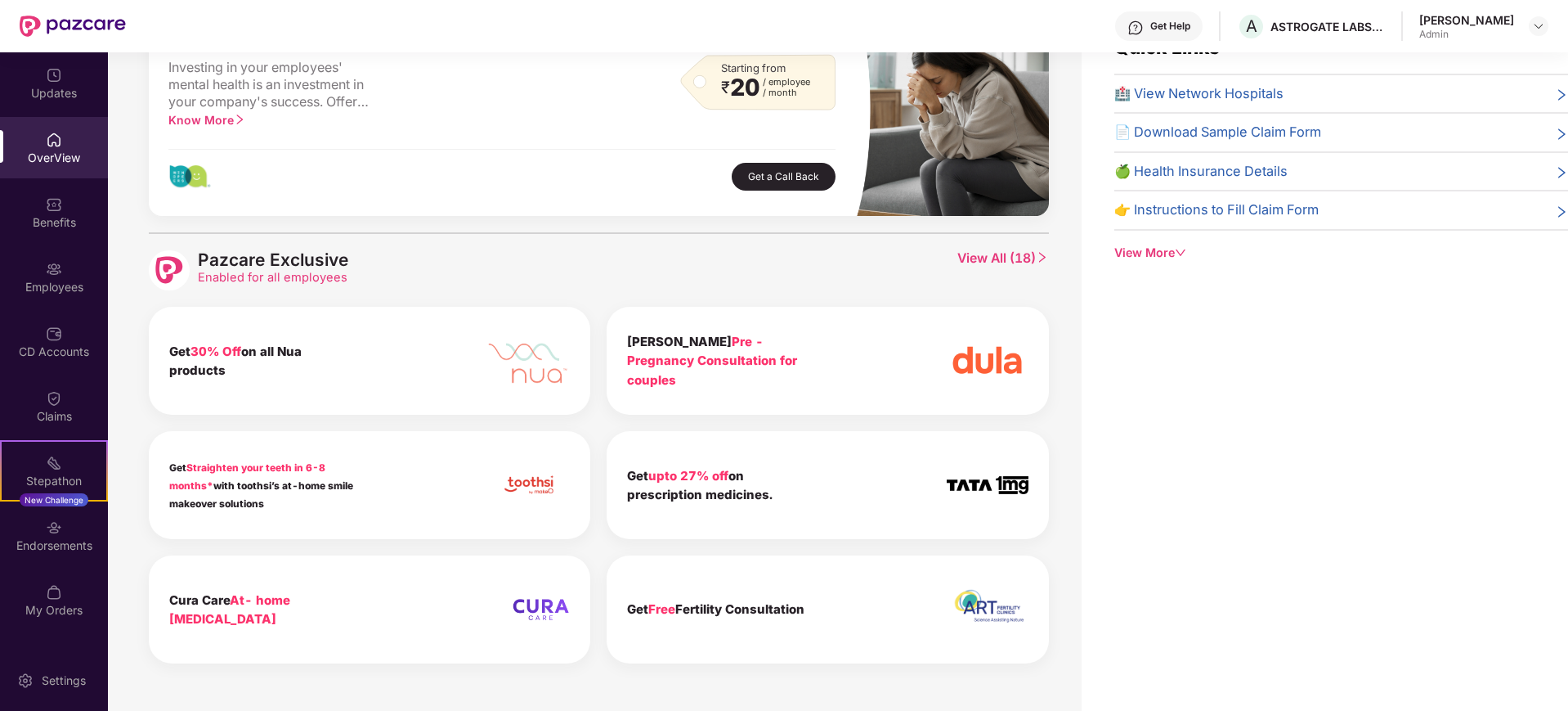
scroll to position [562, 0]
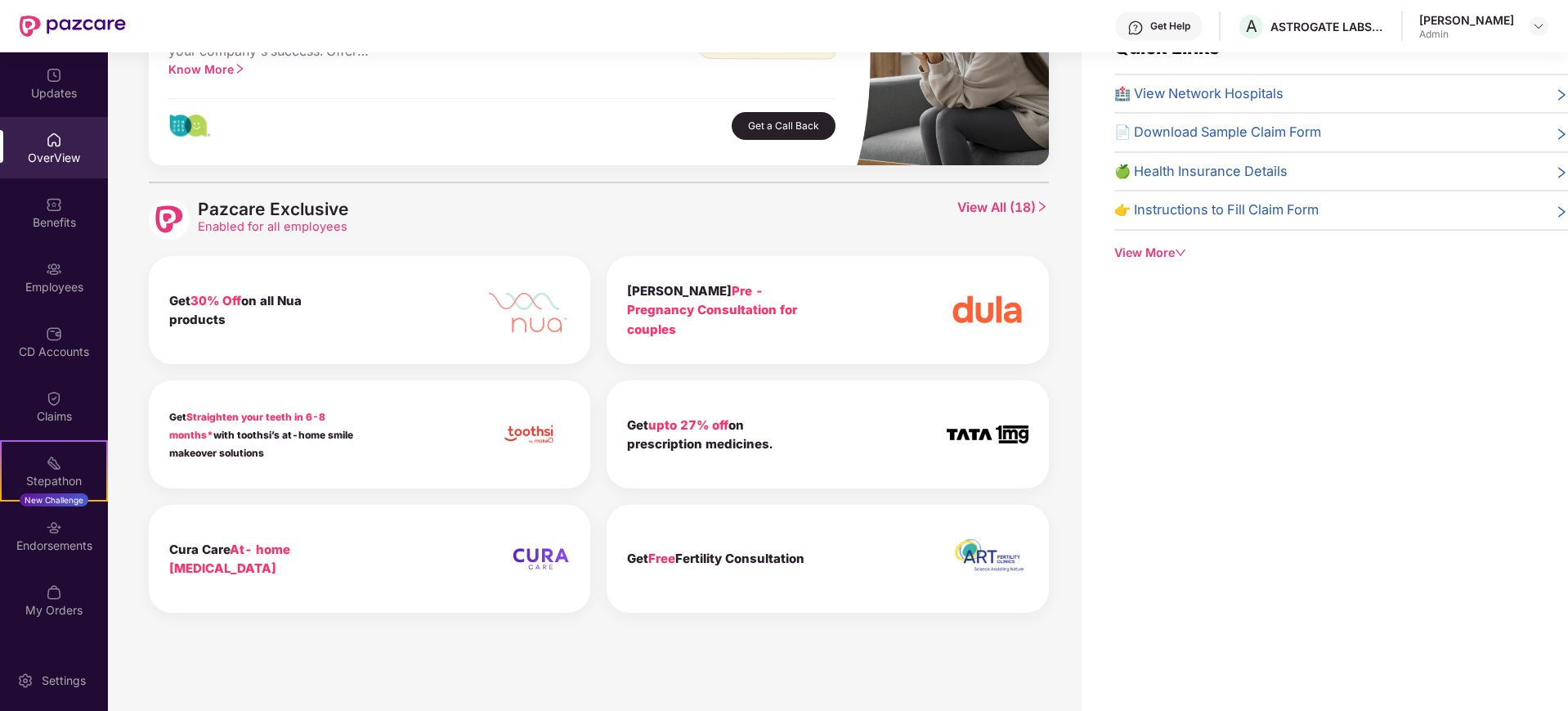
click at [1020, 205] on span "View All ( 18 )" at bounding box center [1002, 219] width 91 height 41
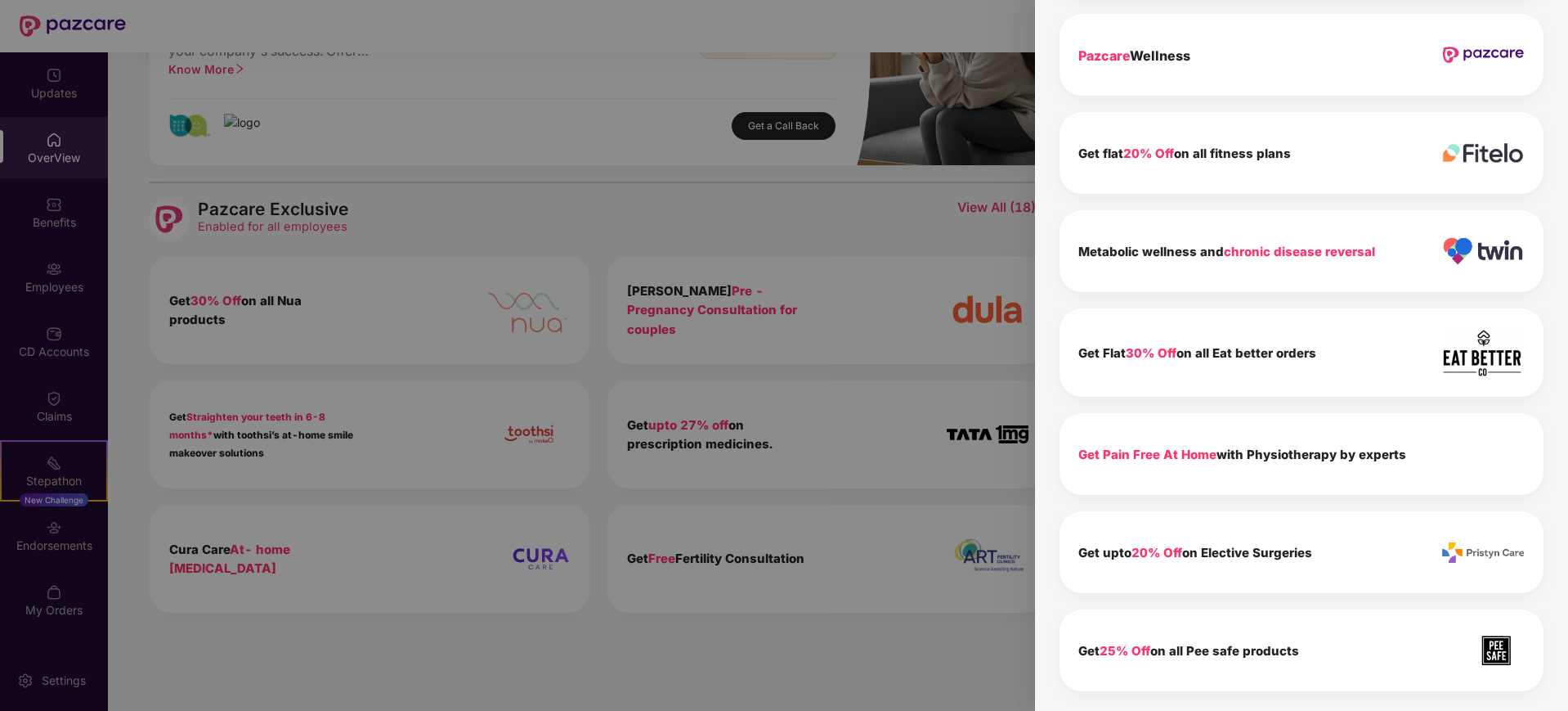
scroll to position [1075, 0]
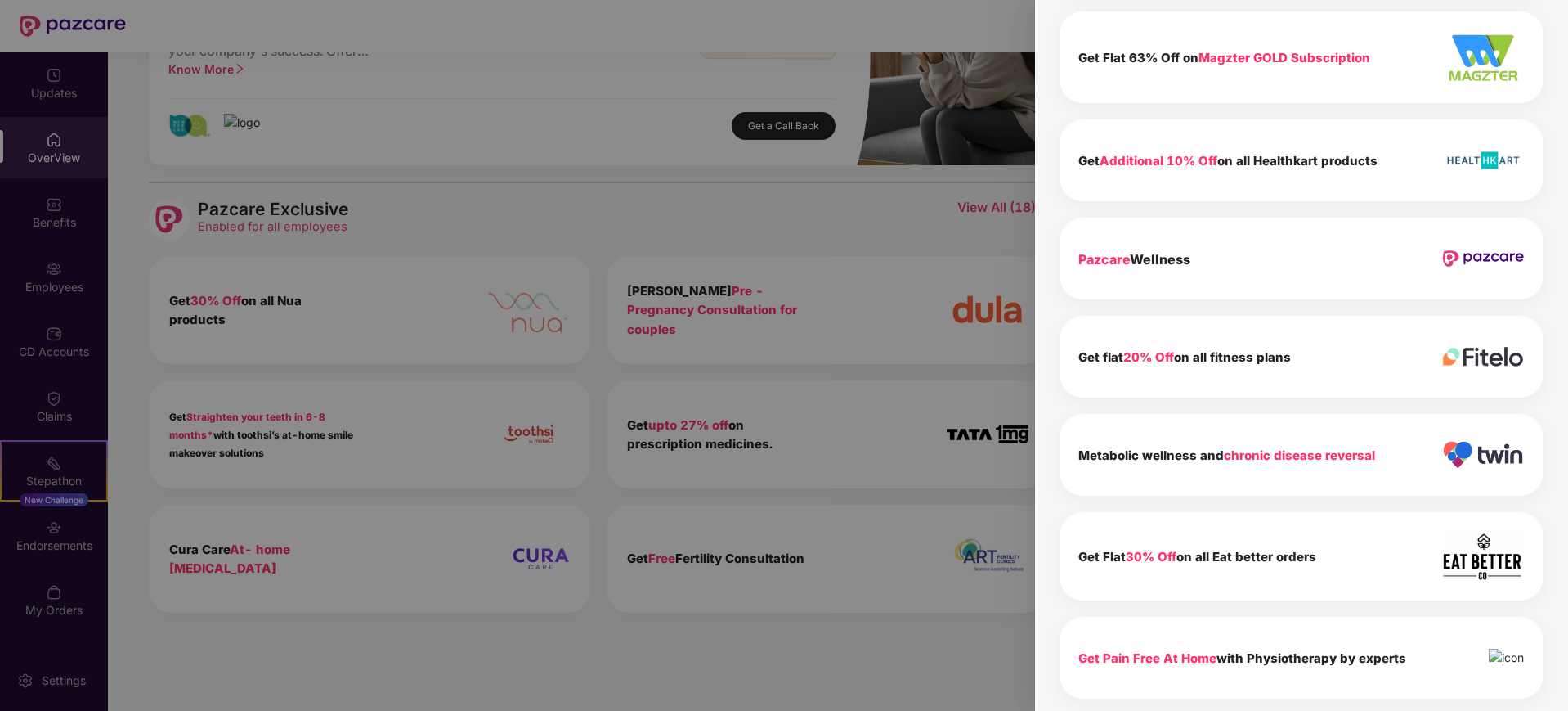
drag, startPoint x: 547, startPoint y: 363, endPoint x: 549, endPoint y: 354, distance: 9.2
click at [547, 362] on div at bounding box center [784, 355] width 1568 height 711
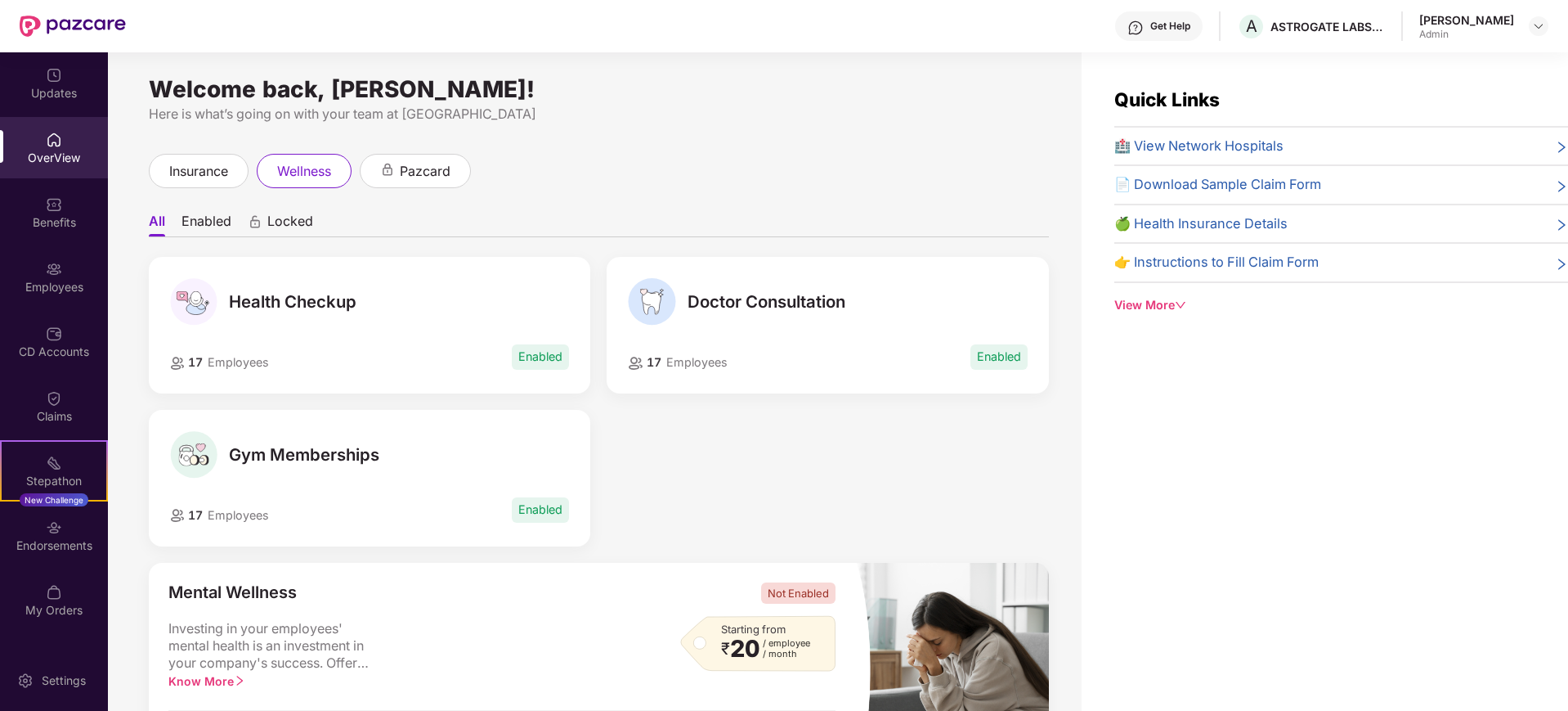
scroll to position [0, 0]
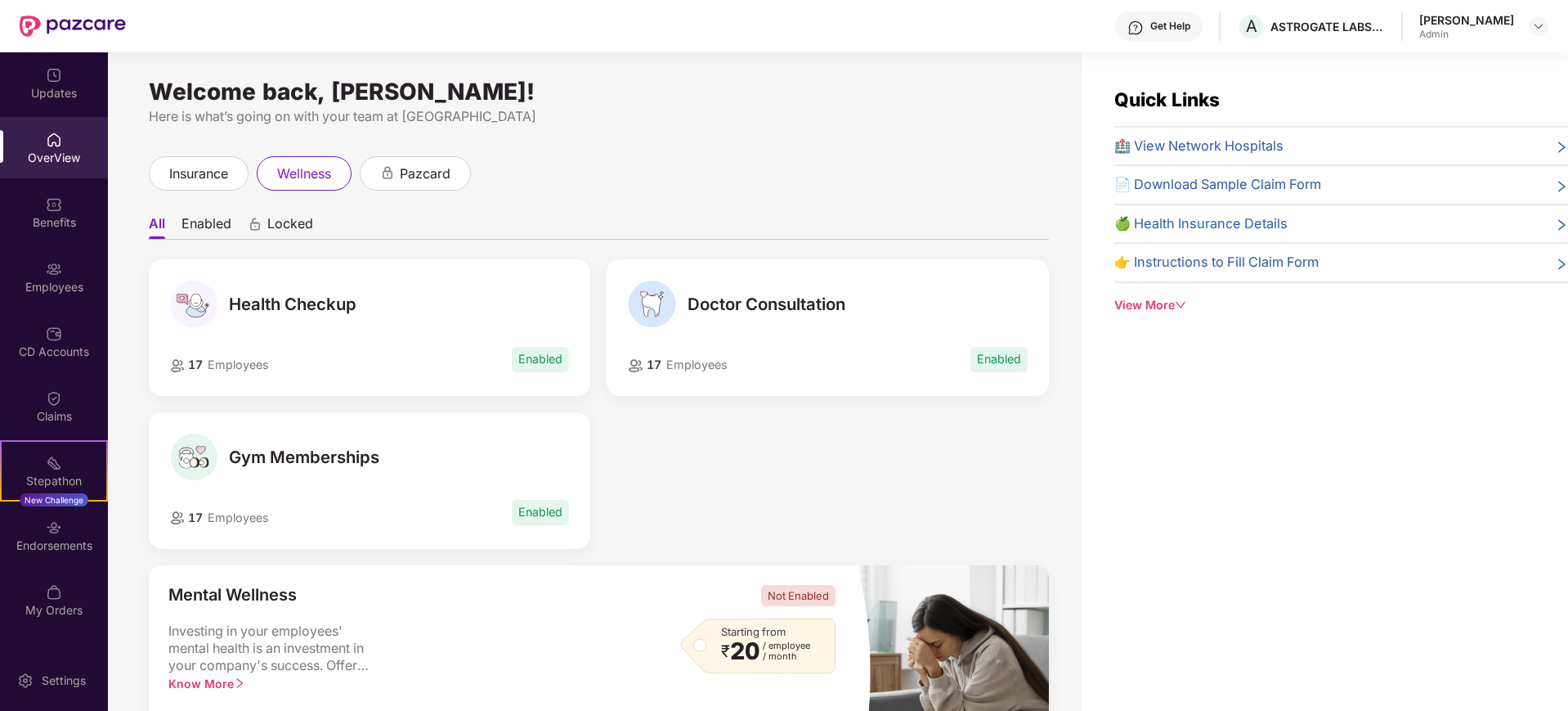
click at [865, 309] on div "Doctor Consultation" at bounding box center [827, 304] width 399 height 47
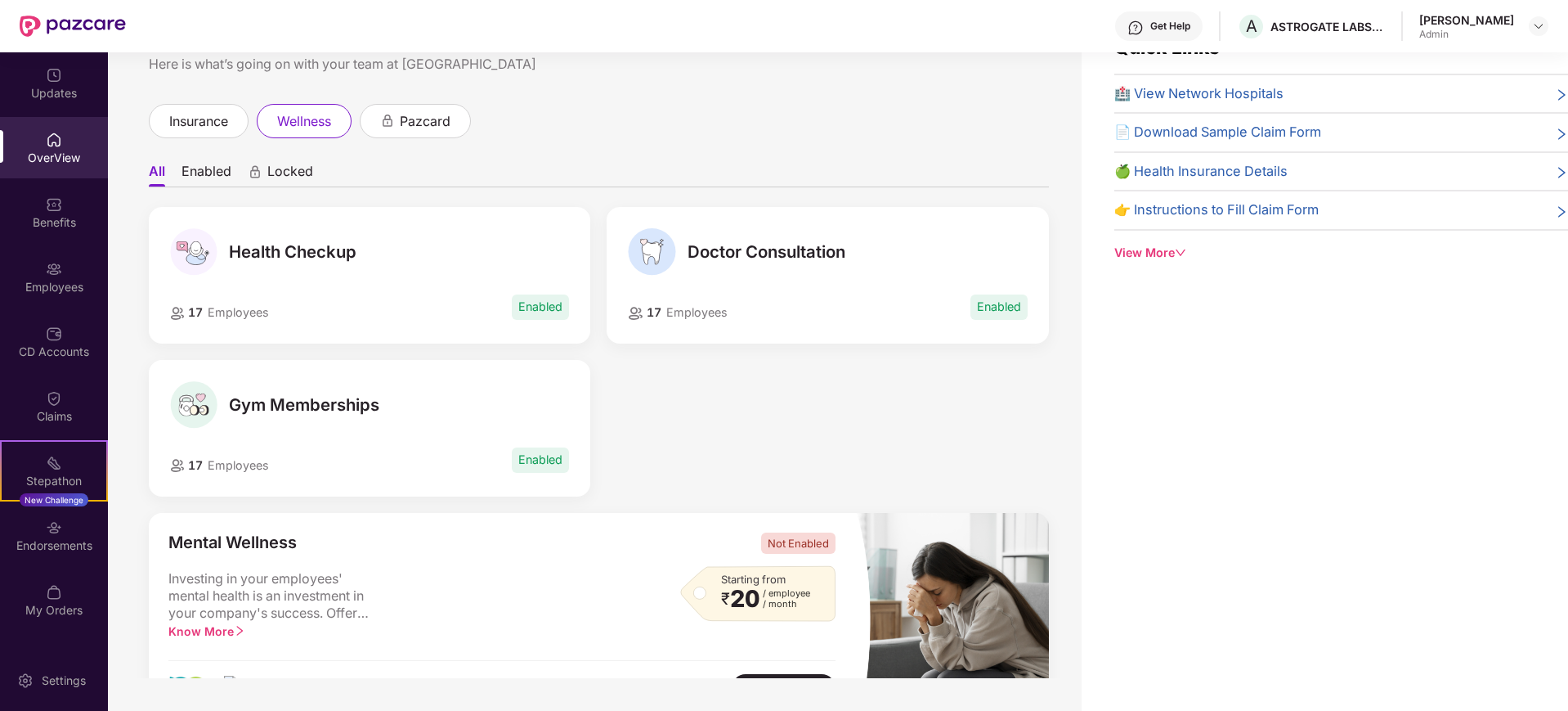
click at [1253, 35] on div "Admin" at bounding box center [1466, 34] width 95 height 13
click at [1253, 28] on img at bounding box center [1538, 26] width 13 height 13
click at [1253, 63] on div "Switch to User view" at bounding box center [1461, 64] width 213 height 32
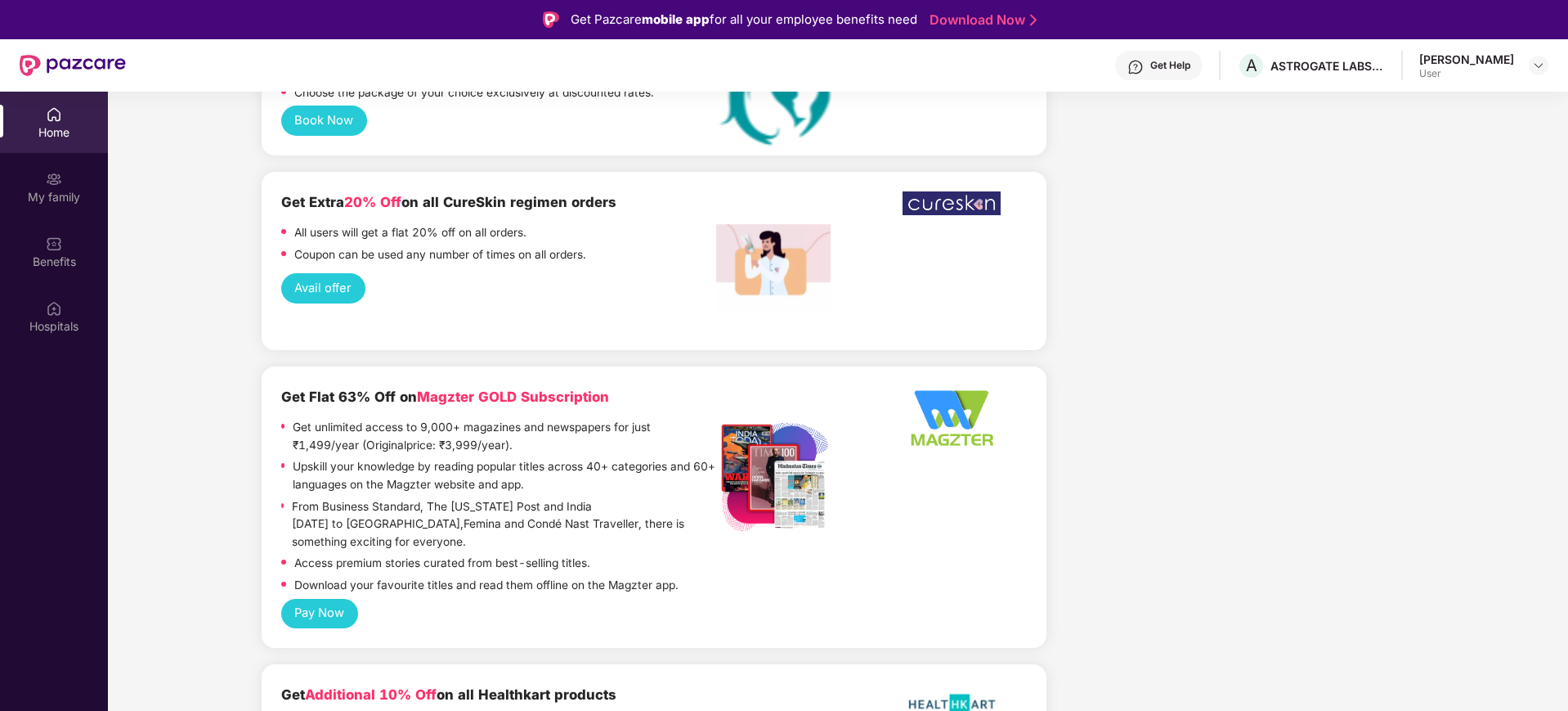
scroll to position [3373, 0]
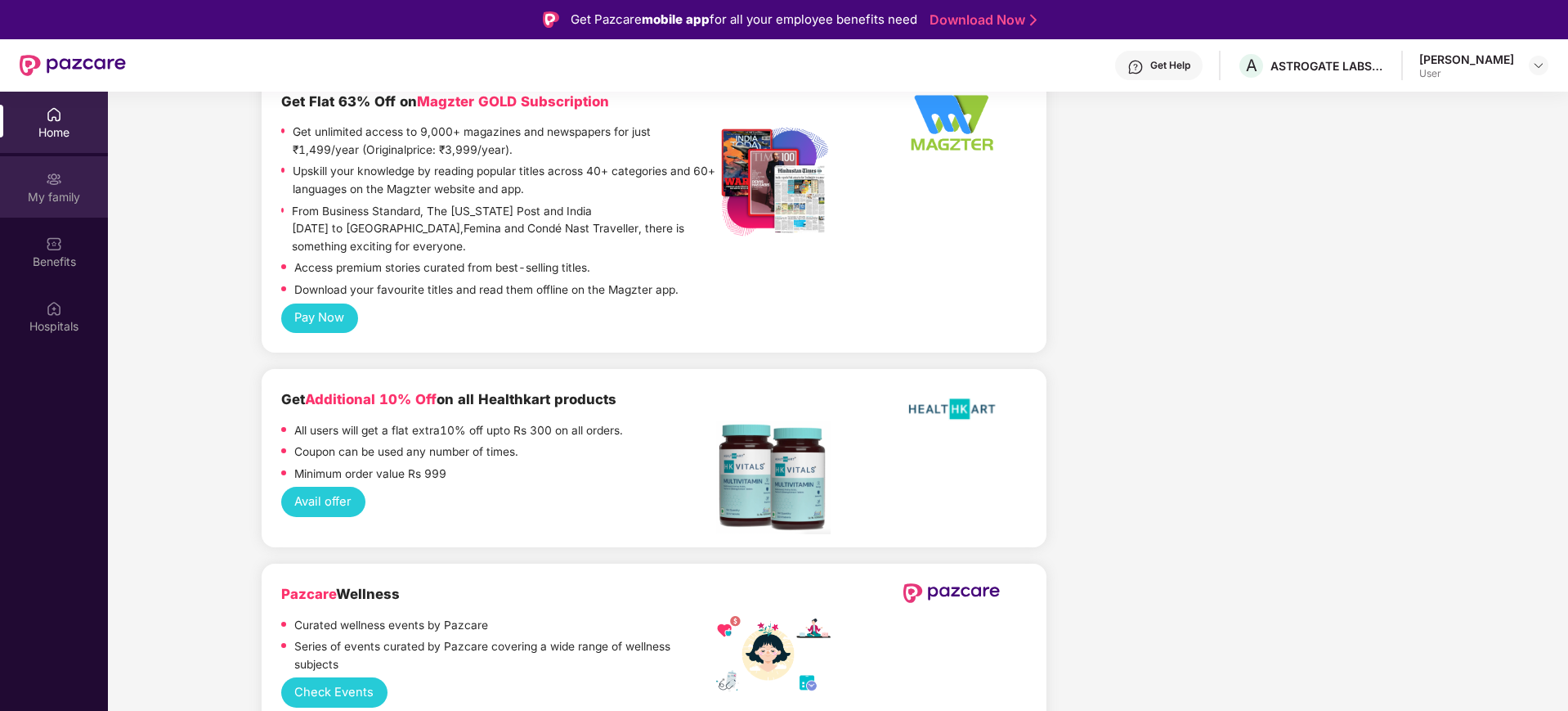
click at [69, 193] on div "My family" at bounding box center [53, 197] width 108 height 16
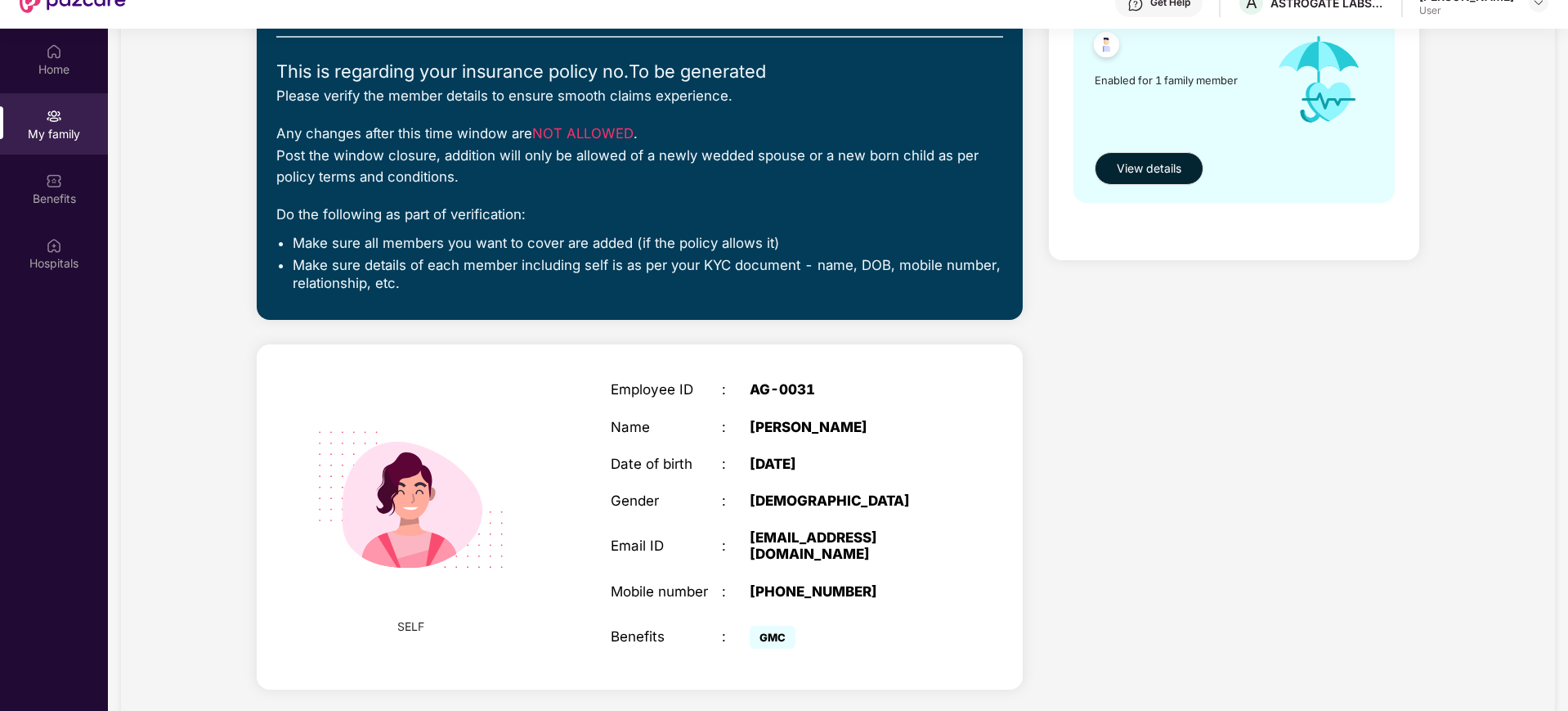
scroll to position [91, 0]
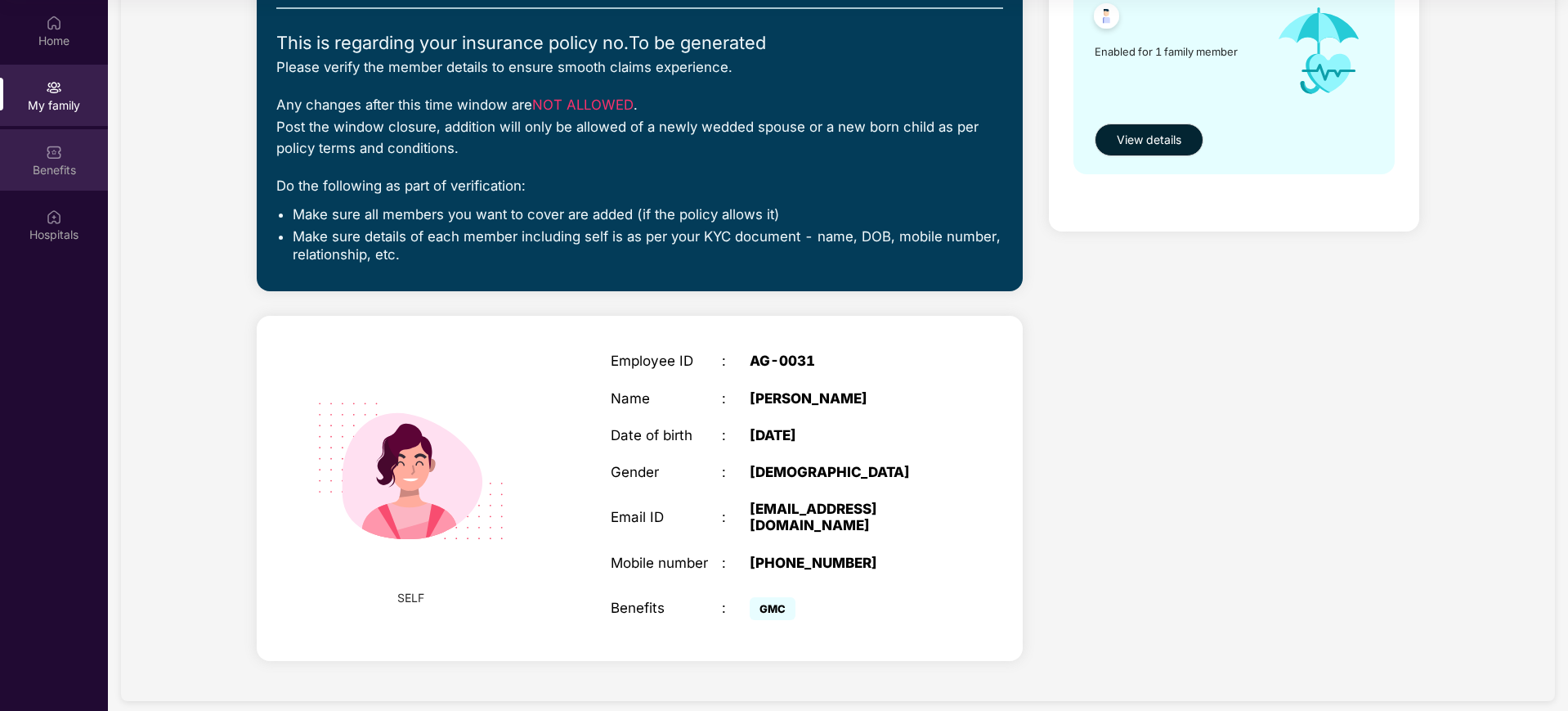
click at [71, 152] on div "Benefits" at bounding box center [53, 160] width 108 height 62
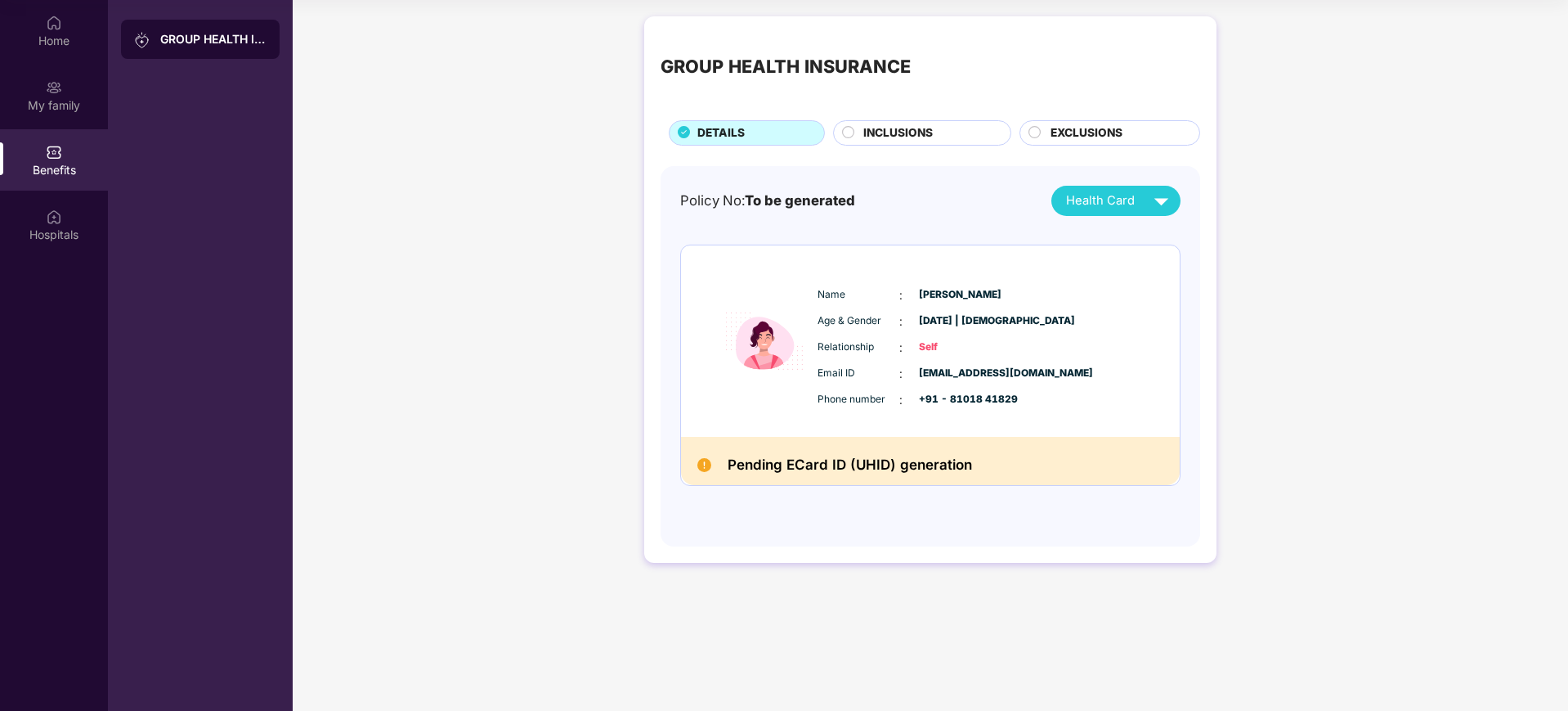
click at [889, 125] on span "INCLUSIONS" at bounding box center [897, 133] width 70 height 18
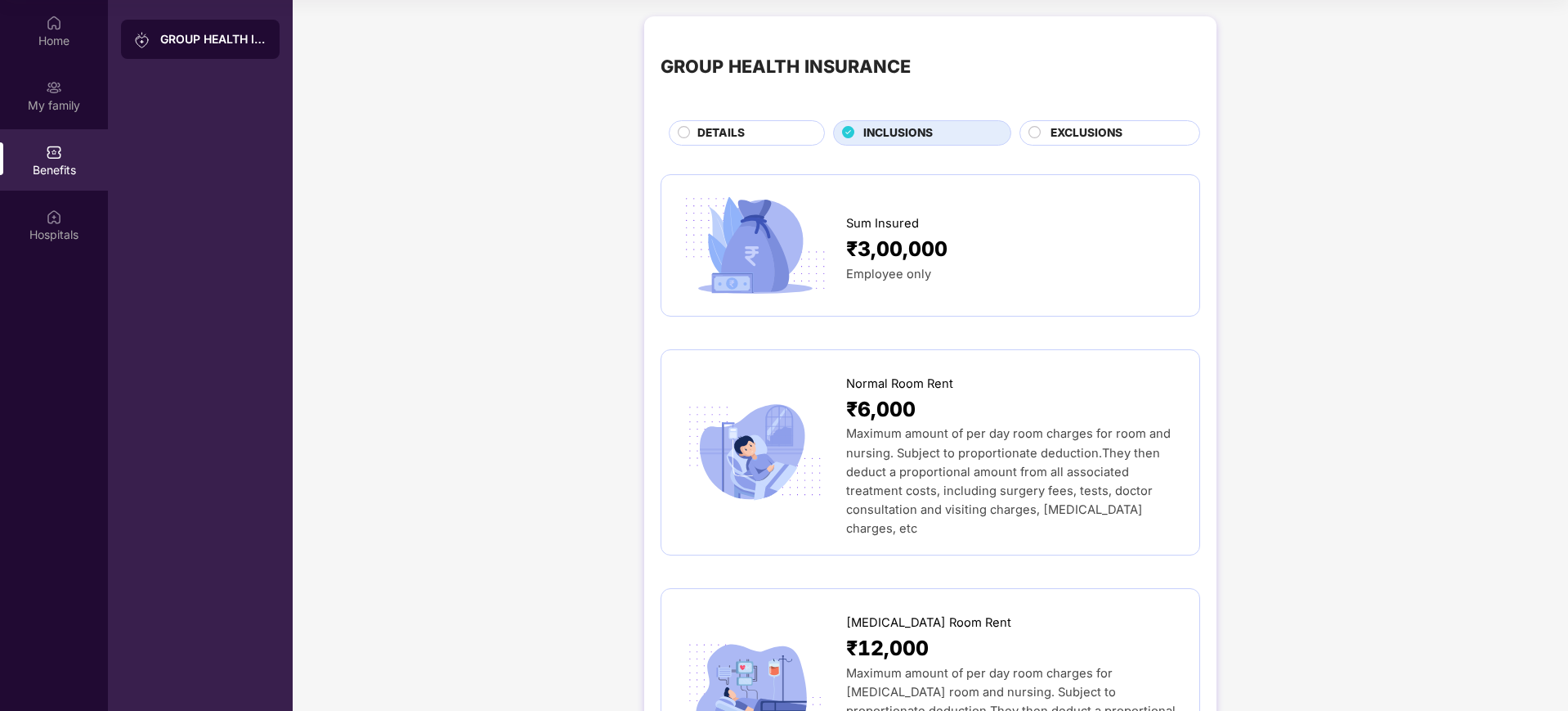
click at [793, 126] on div "DETAILS" at bounding box center [752, 134] width 127 height 21
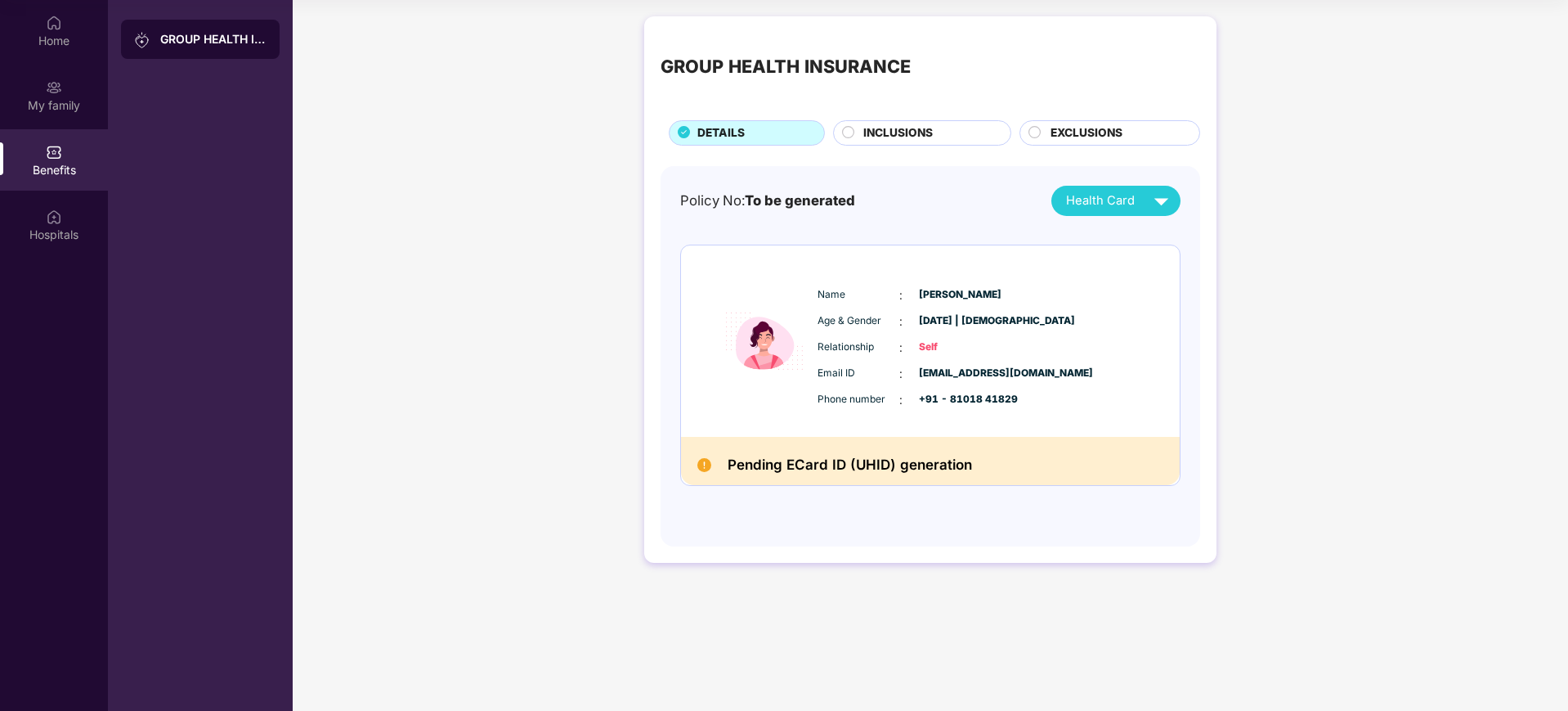
click at [894, 133] on span "INCLUSIONS" at bounding box center [897, 133] width 70 height 18
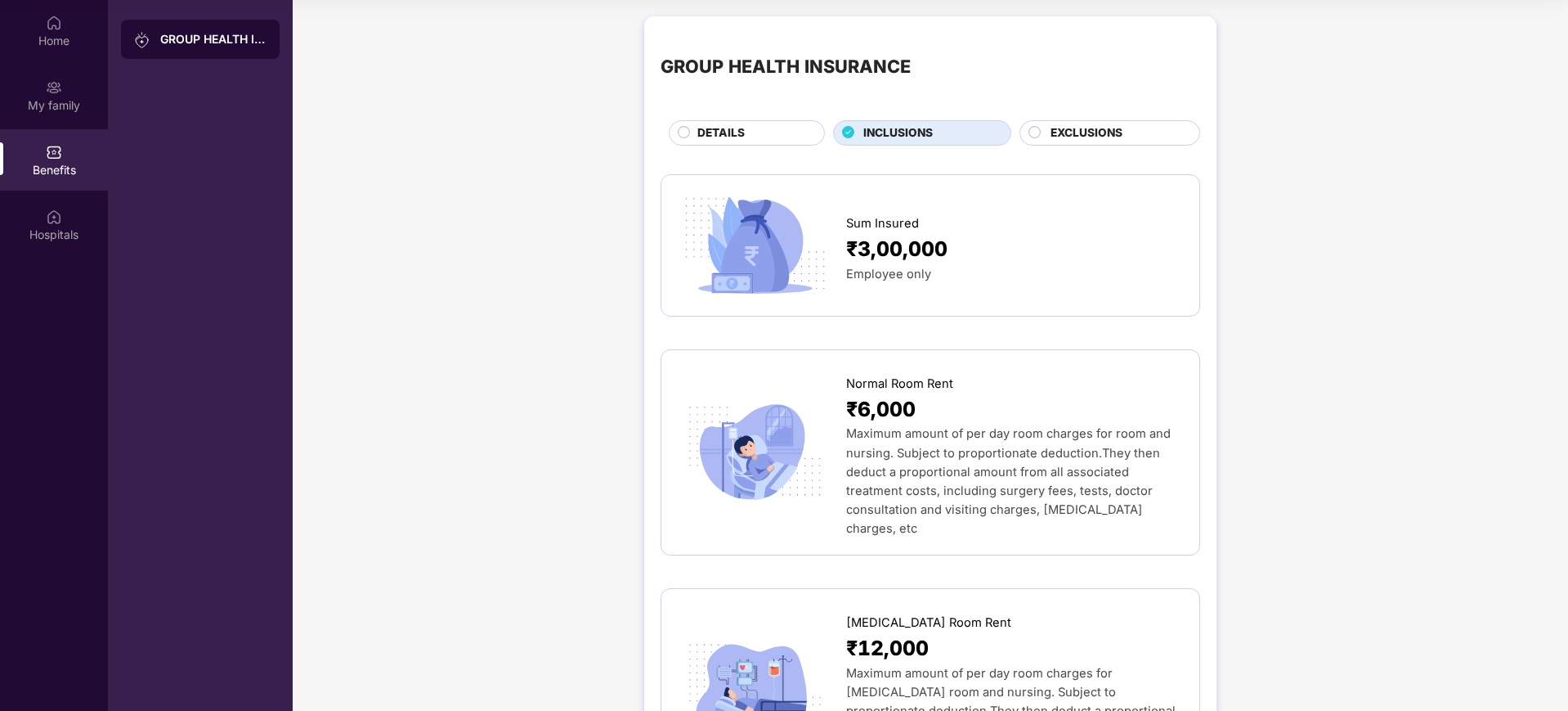
click at [1032, 128] on circle at bounding box center [1035, 131] width 12 height 12
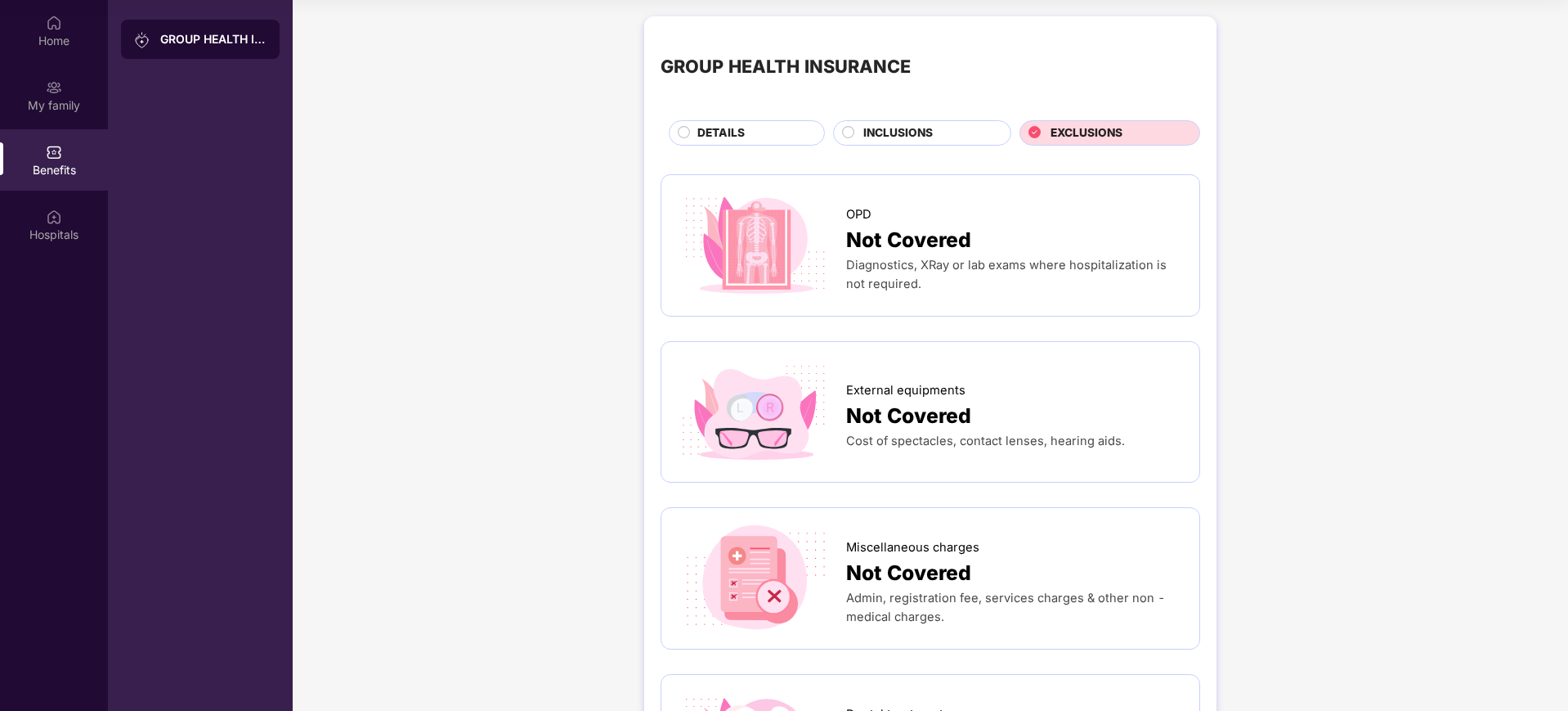
click at [896, 141] on div "INCLUSIONS" at bounding box center [928, 134] width 148 height 21
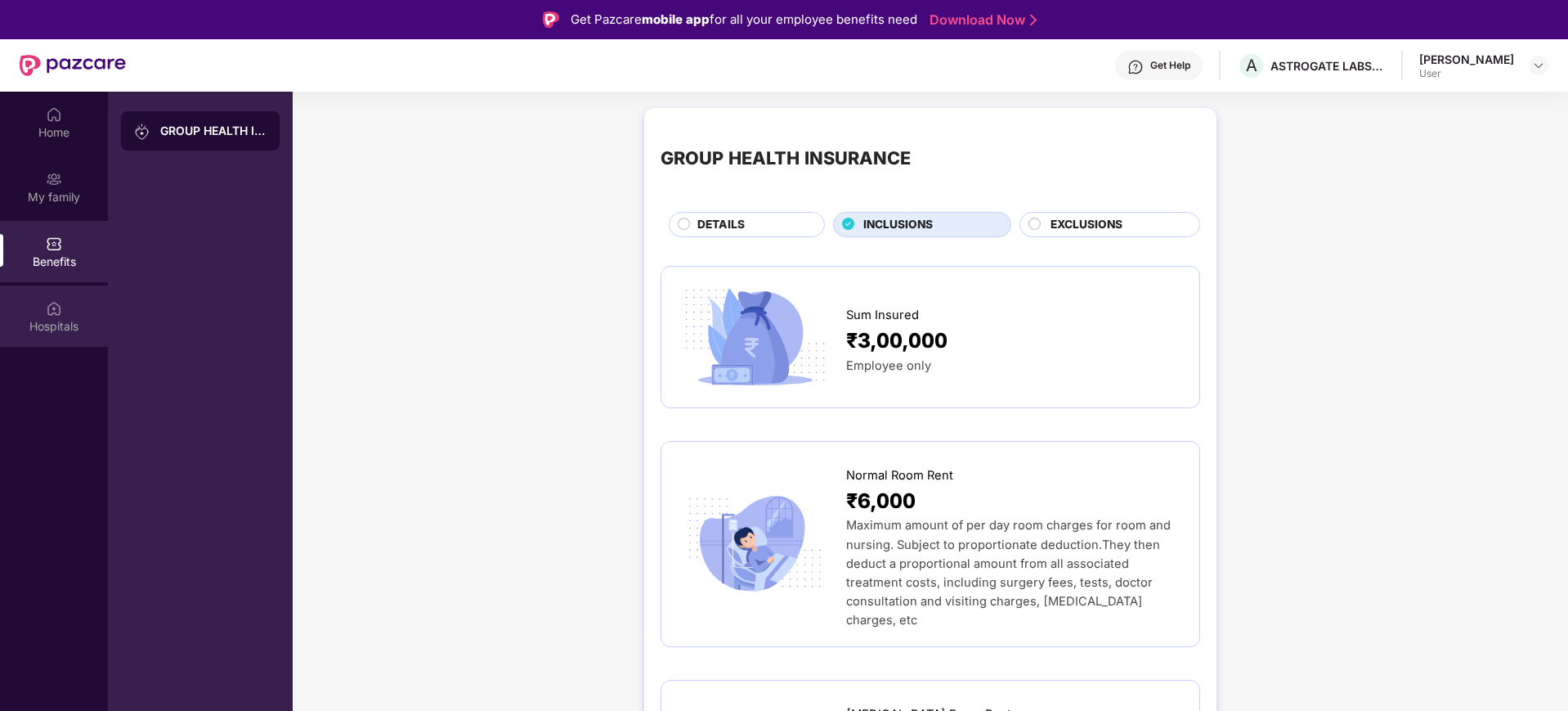
click at [70, 339] on div "Hospitals" at bounding box center [53, 316] width 108 height 62
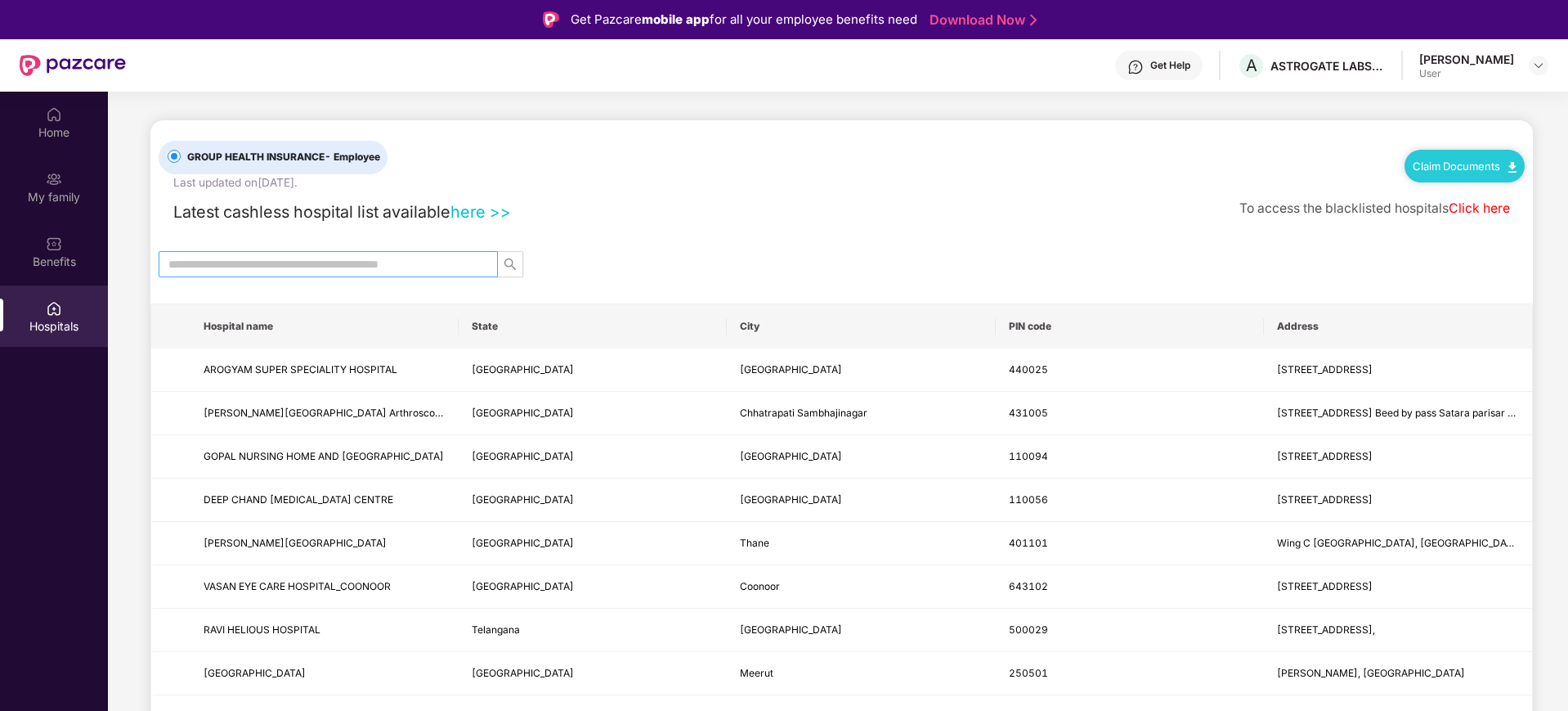
click at [334, 260] on input "text" at bounding box center [321, 264] width 307 height 18
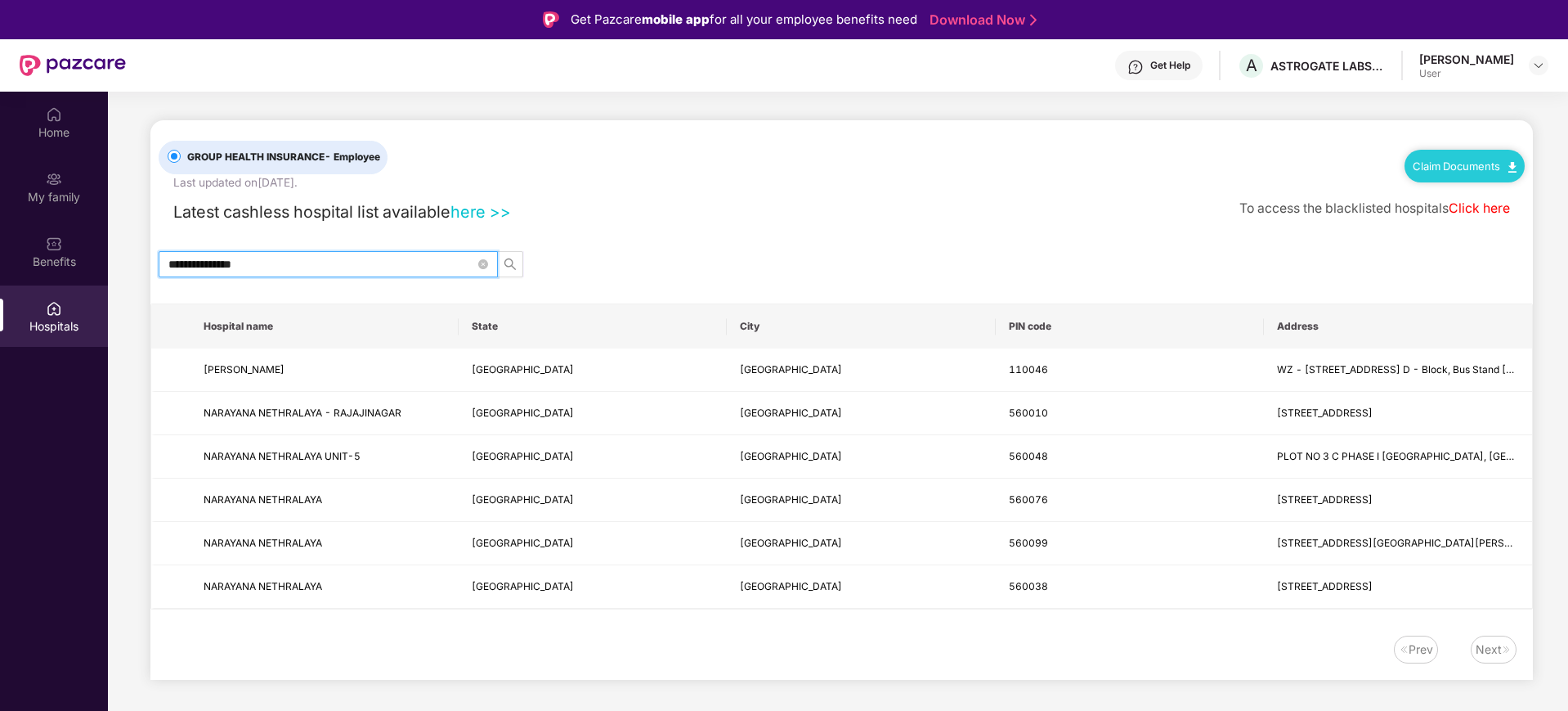
type input "**********"
click at [1167, 69] on div "Get Help" at bounding box center [1170, 65] width 40 height 13
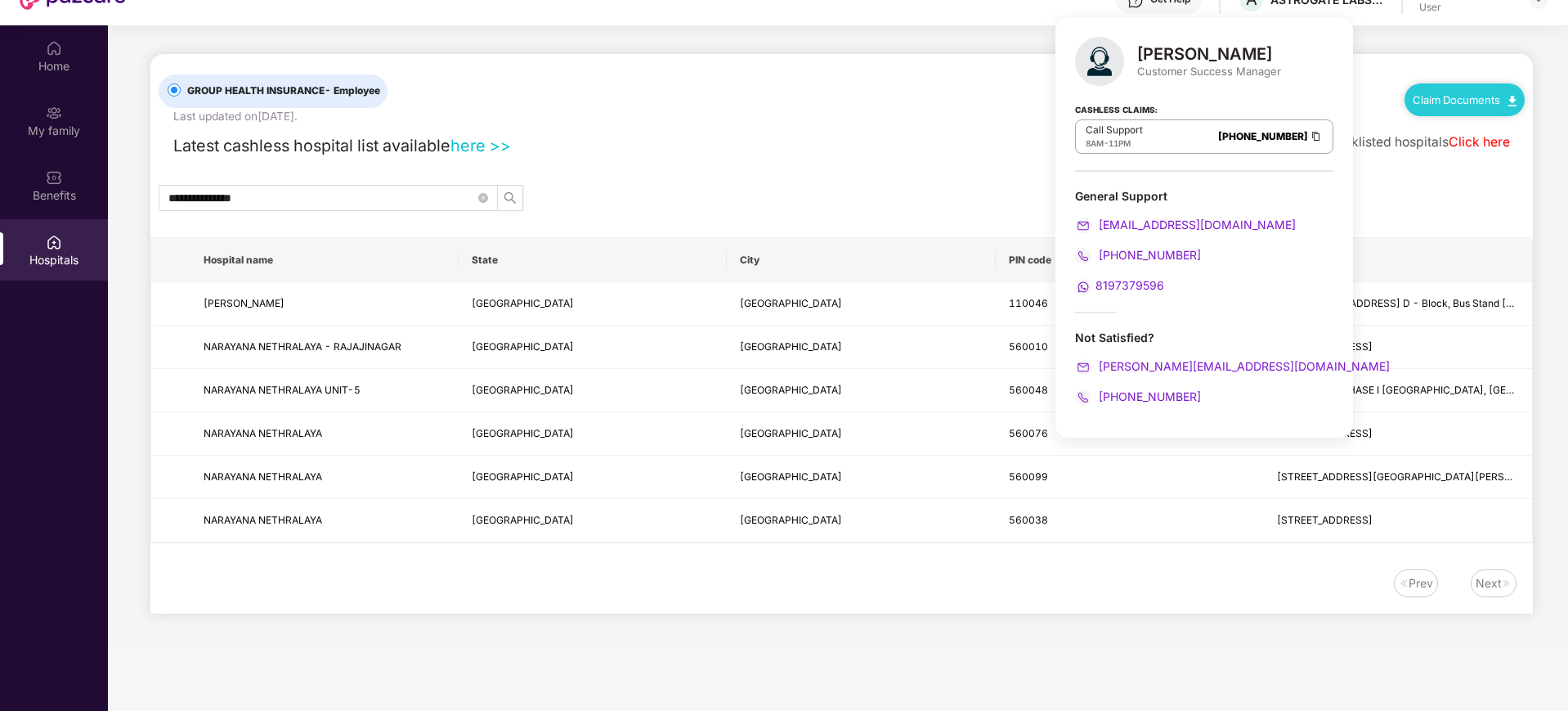
scroll to position [91, 0]
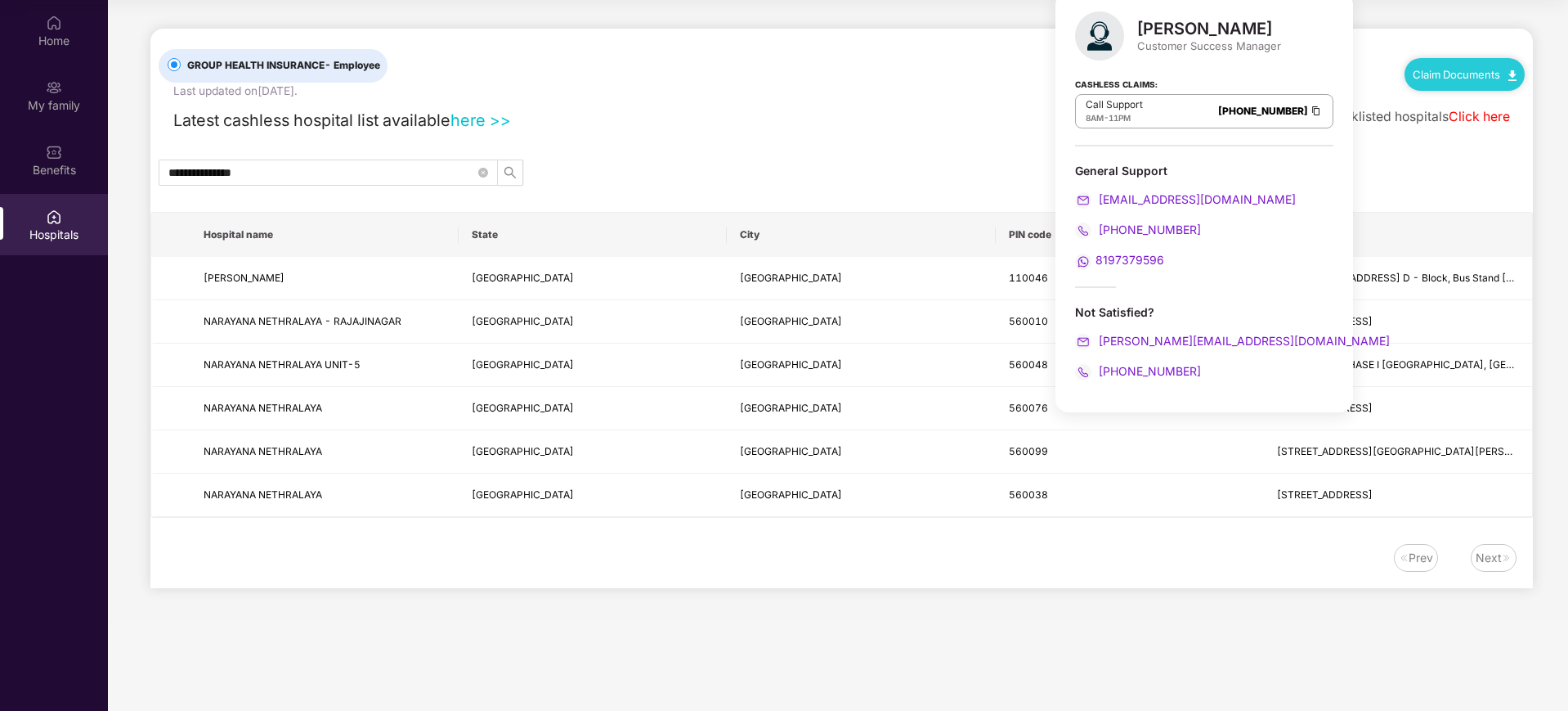
click at [742, 34] on div "GROUP HEALTH INSURANCE - Employee Last updated on 8 Sep 2025 . Claim Documents" at bounding box center [841, 64] width 1366 height 72
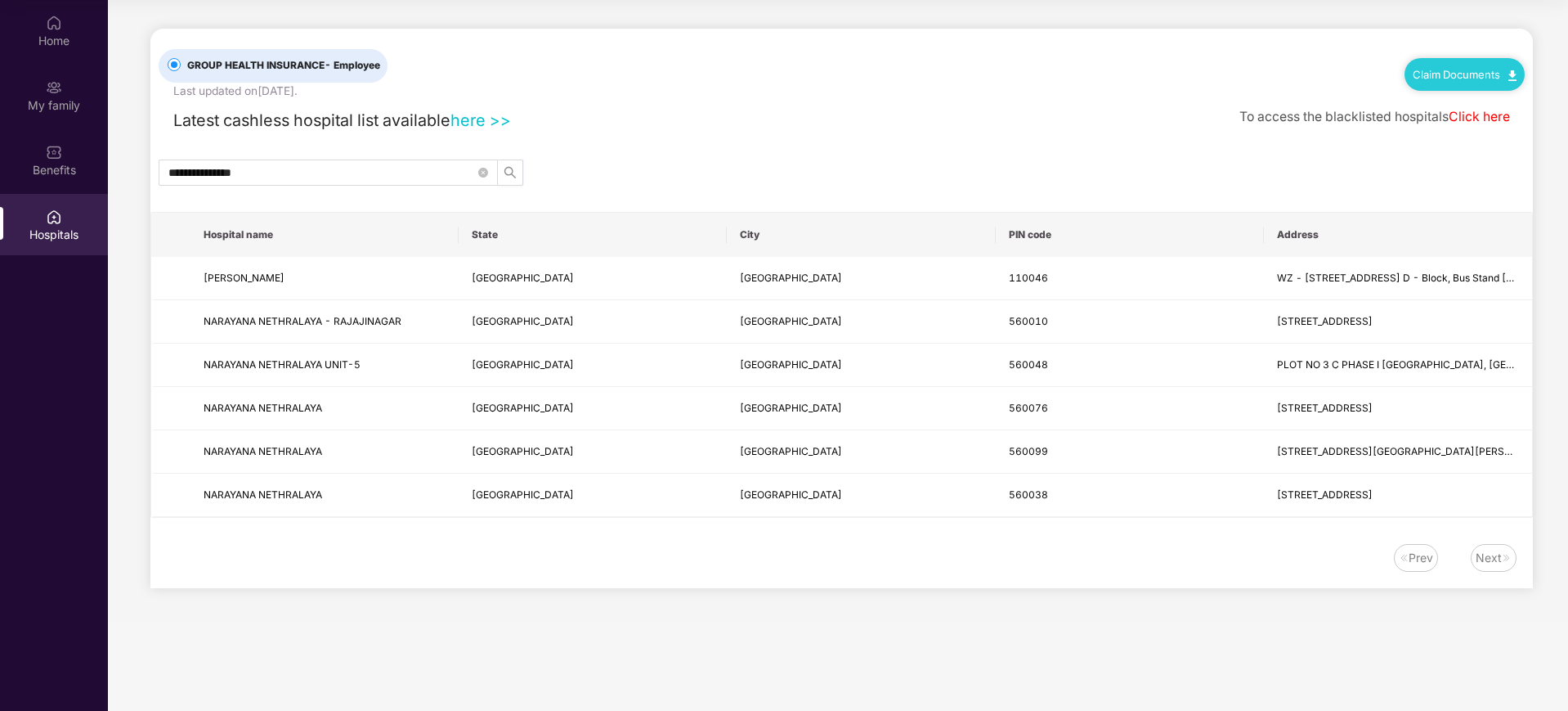
scroll to position [0, 0]
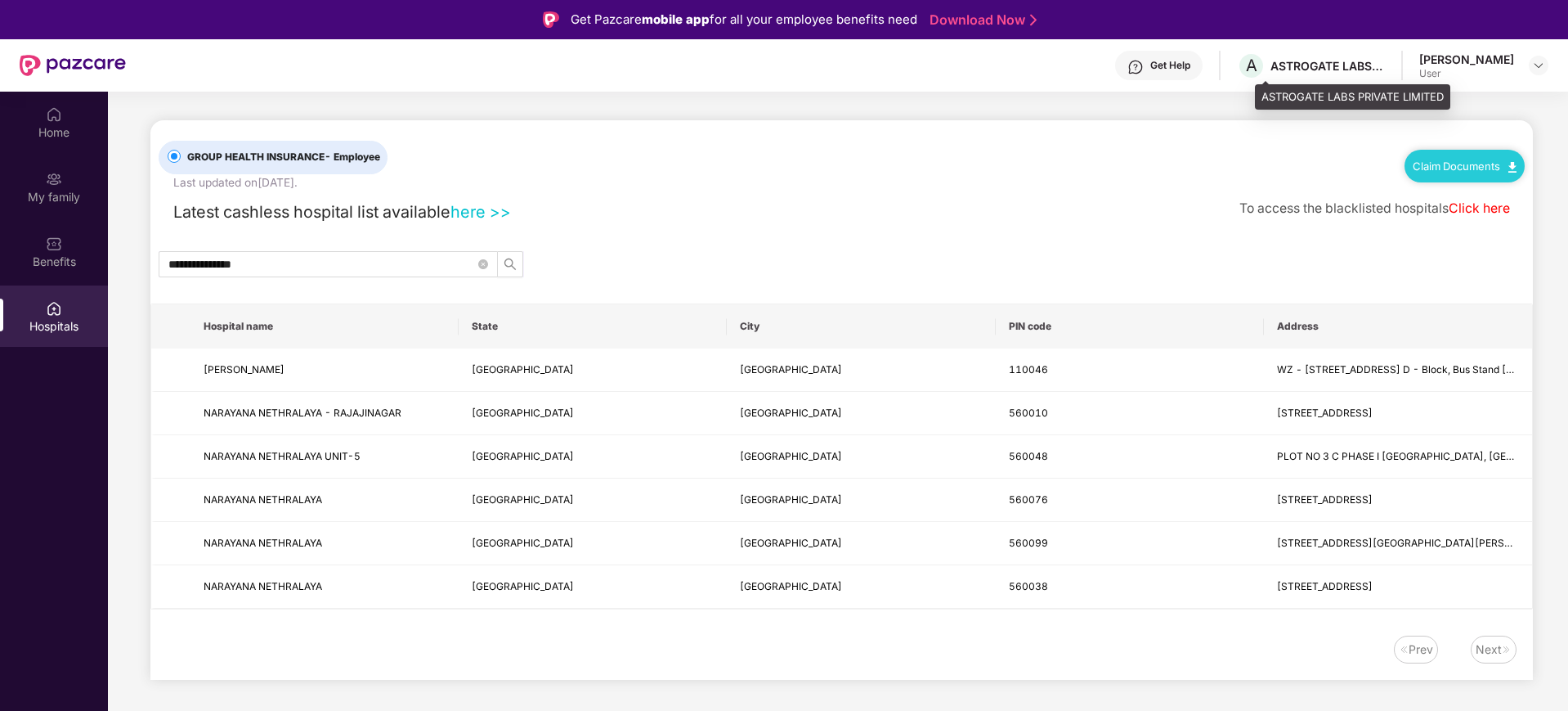
click at [1253, 70] on div "ASTROGATE LABS PRIVATE LIMITED" at bounding box center [1327, 65] width 114 height 15
